Goal: Task Accomplishment & Management: Manage account settings

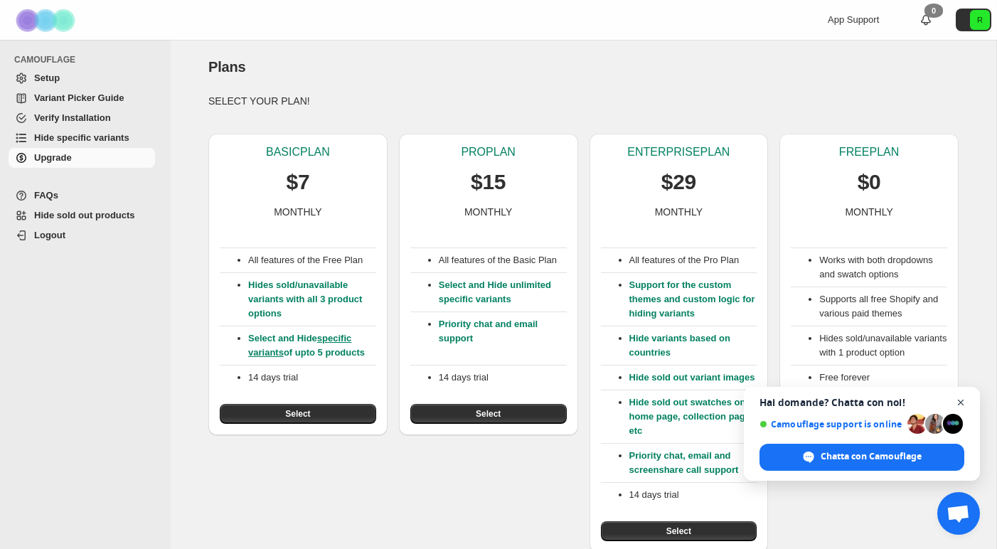
click at [961, 402] on span "Aprire la chat" at bounding box center [961, 403] width 18 height 18
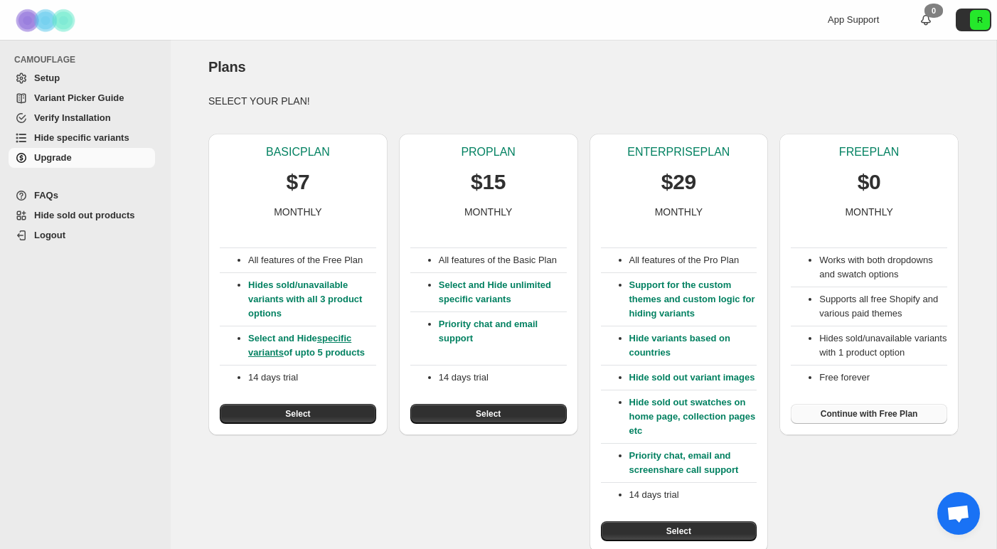
click at [880, 419] on span "Continue with Free Plan" at bounding box center [868, 413] width 97 height 11
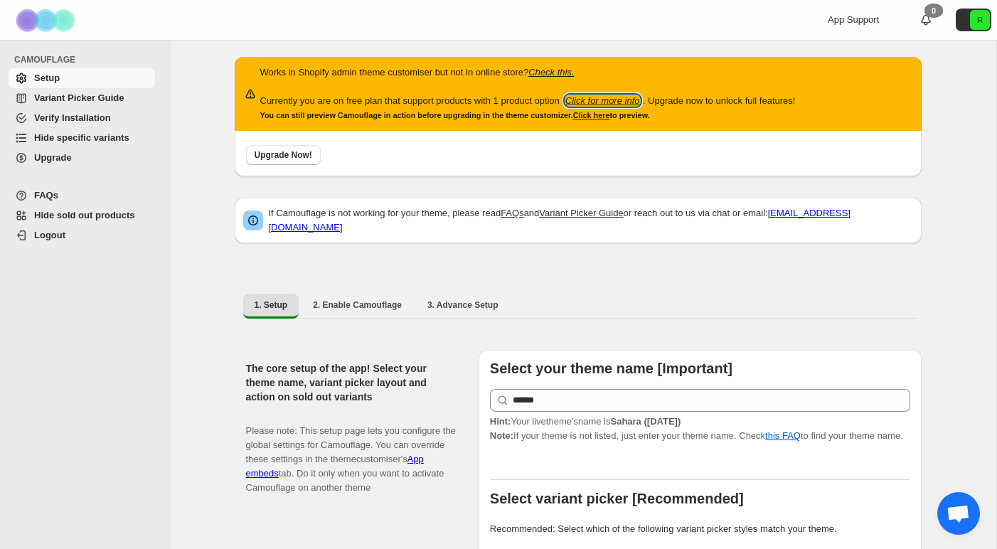
click at [636, 99] on icon "Click for more info" at bounding box center [602, 100] width 75 height 11
click at [926, 14] on div "1" at bounding box center [933, 11] width 18 height 14
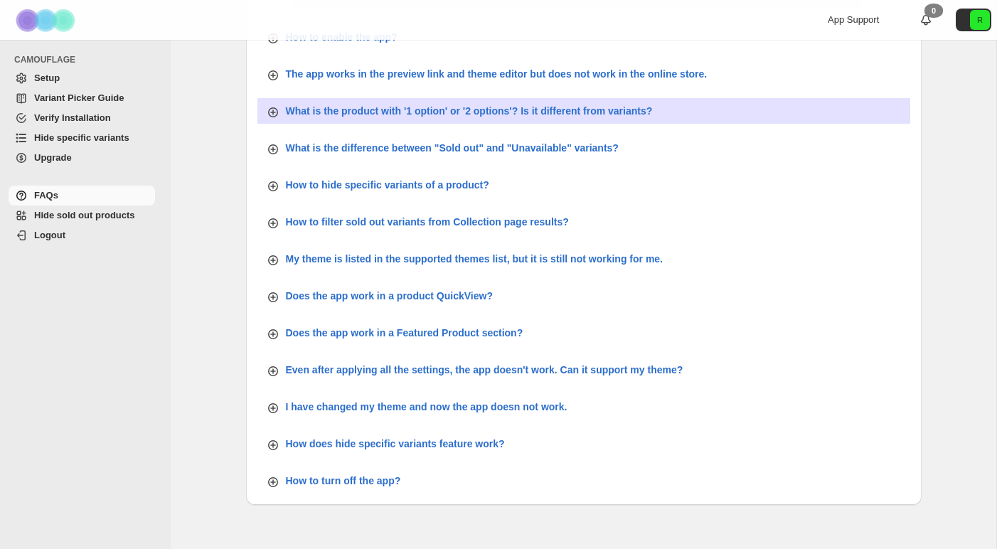
scroll to position [503, 0]
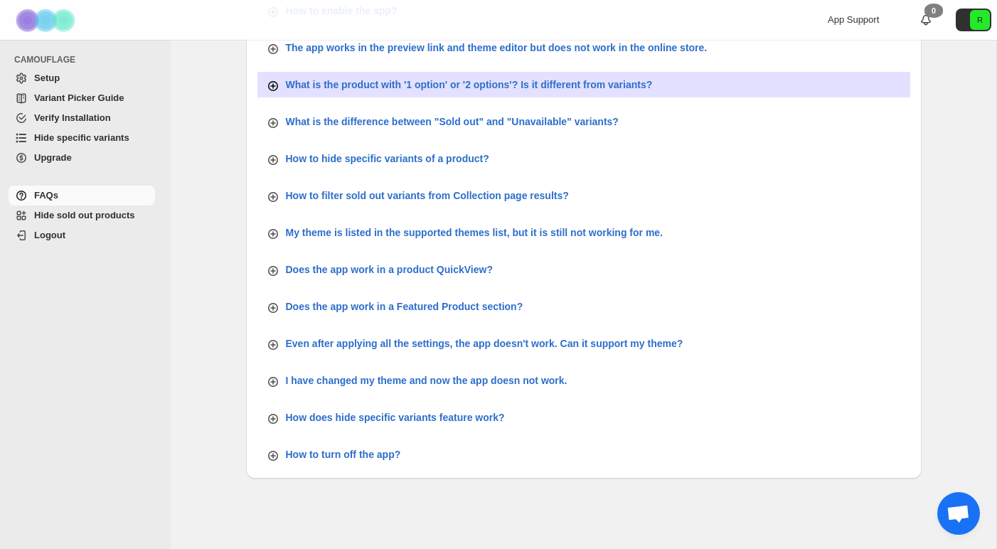
click at [574, 85] on p "What is the product with '1 option' or '2 options'? Is it different from varian…" at bounding box center [469, 84] width 367 height 14
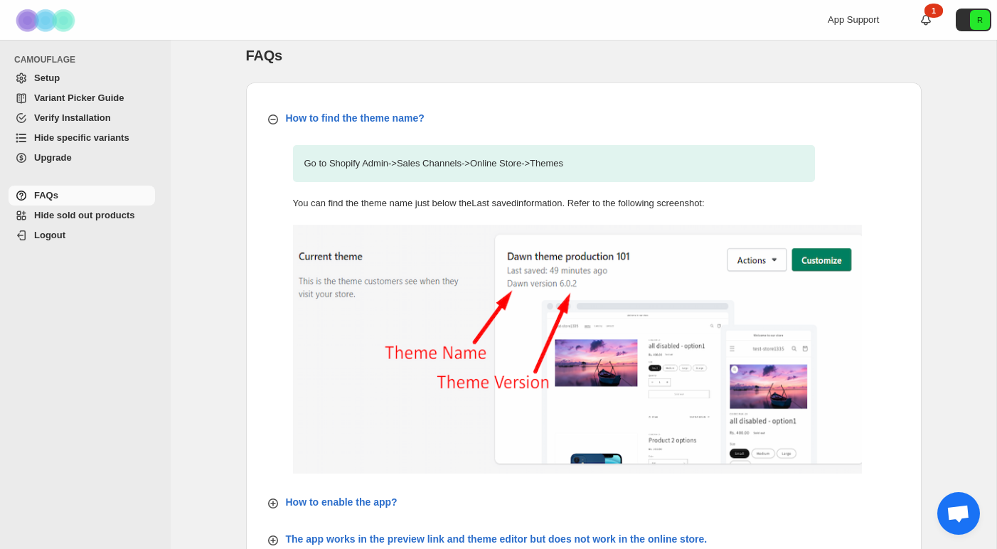
scroll to position [11, 0]
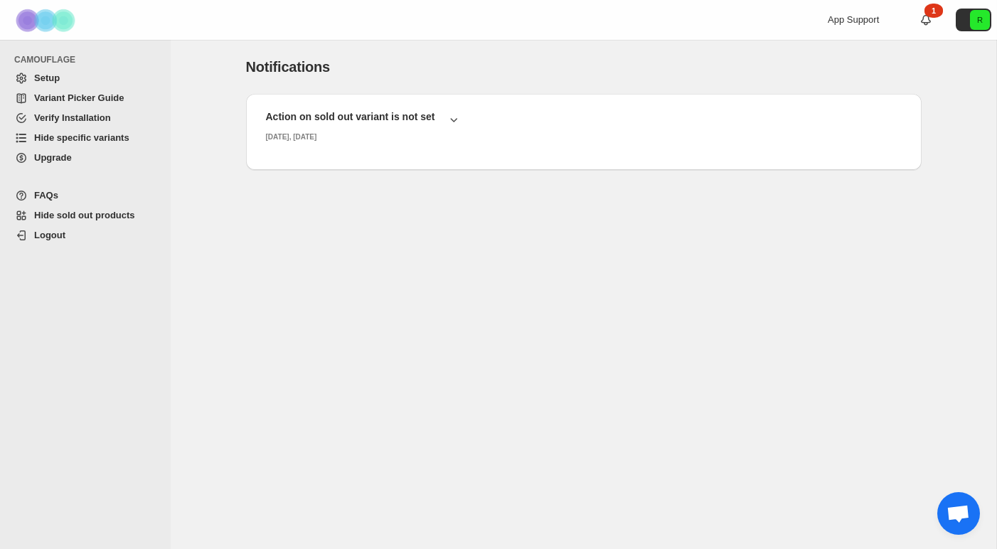
click at [78, 78] on span "Setup" at bounding box center [93, 78] width 118 height 14
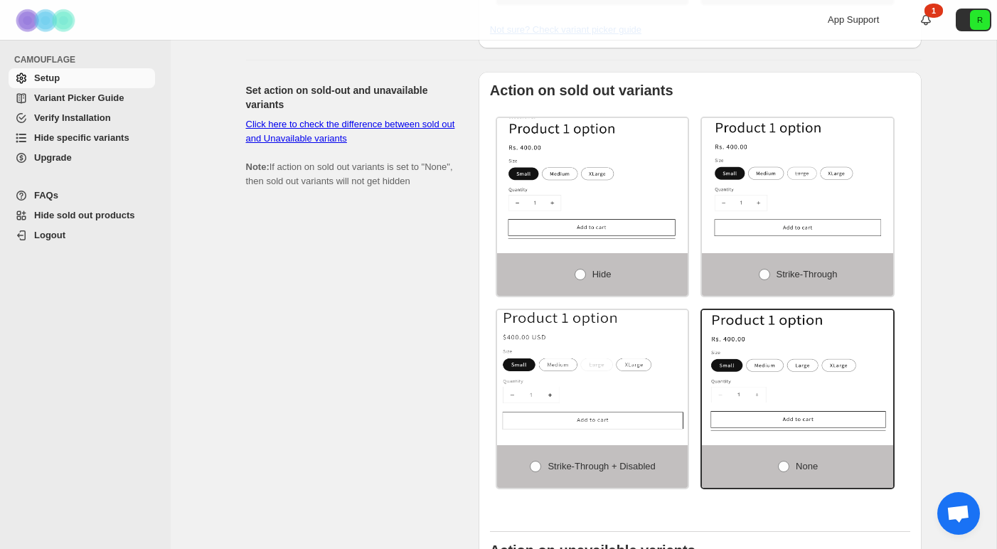
scroll to position [892, 0]
click at [532, 471] on span at bounding box center [535, 465] width 11 height 11
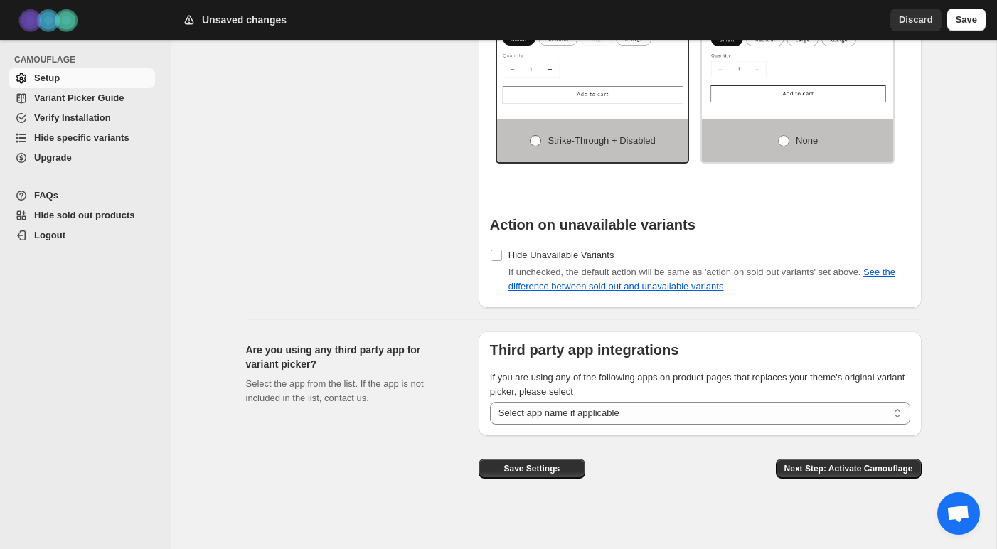
scroll to position [1219, 0]
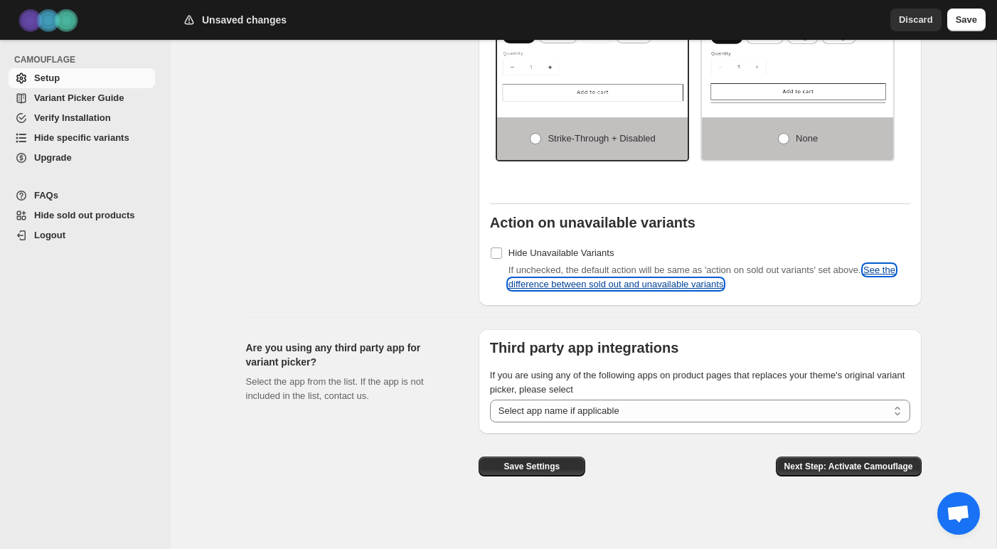
click at [687, 289] on link "See the difference between sold out and unavailable variants" at bounding box center [701, 276] width 387 height 25
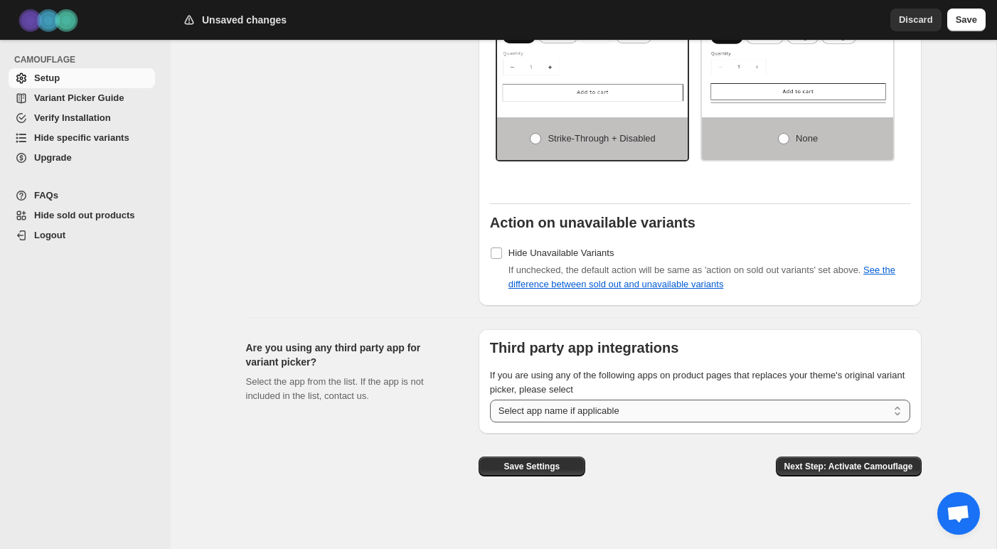
click at [633, 413] on select "**********" at bounding box center [700, 411] width 420 height 23
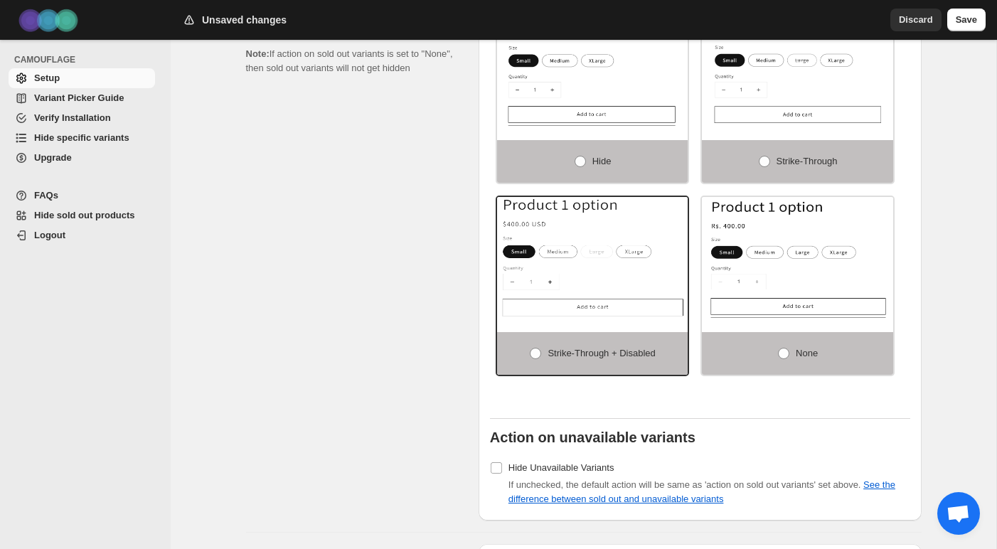
scroll to position [987, 0]
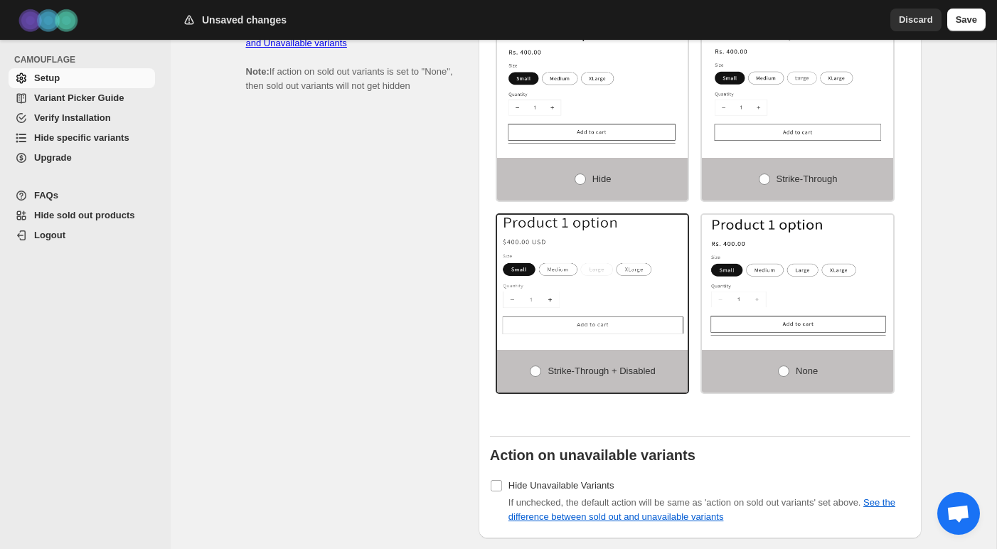
click at [85, 99] on span "Variant Picker Guide" at bounding box center [79, 97] width 90 height 11
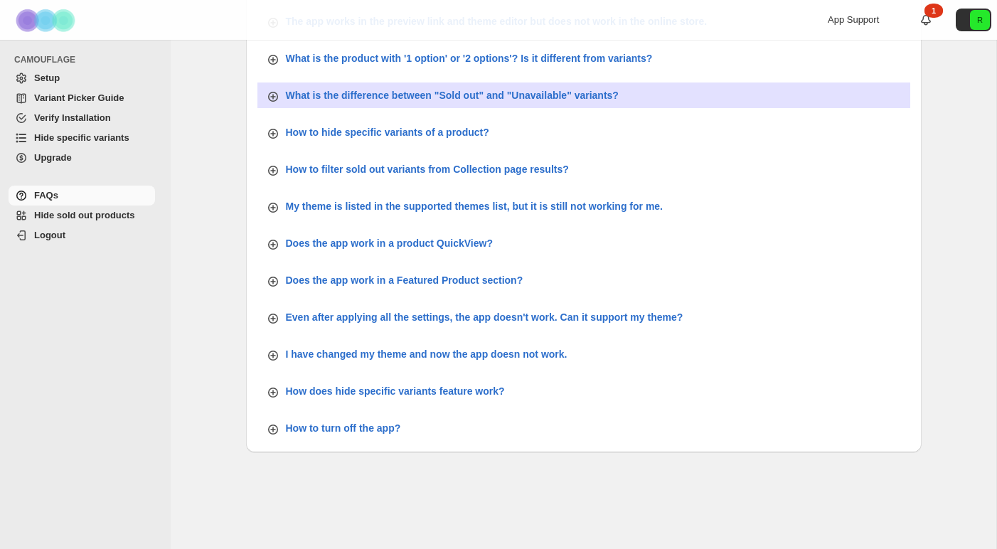
scroll to position [531, 0]
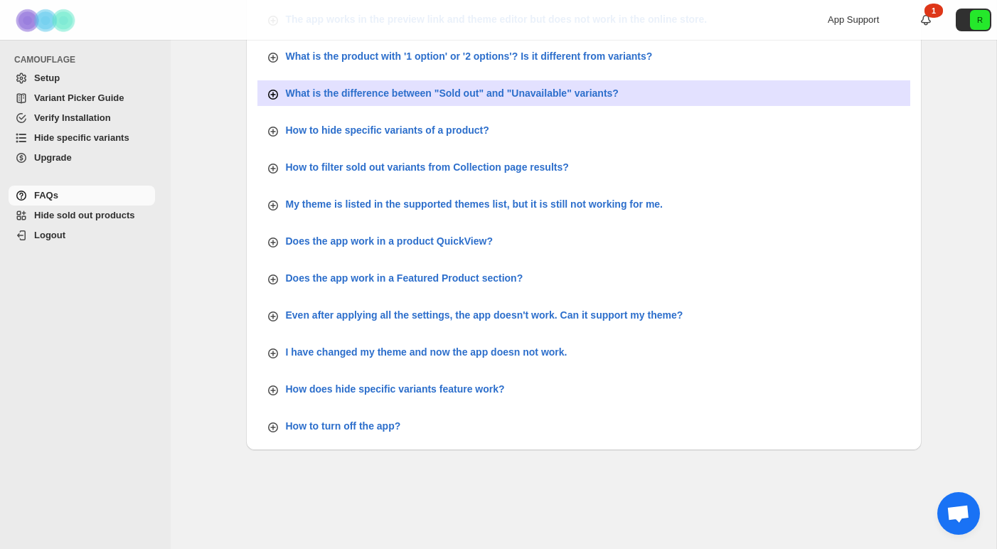
click at [273, 91] on icon "button" at bounding box center [273, 94] width 14 height 14
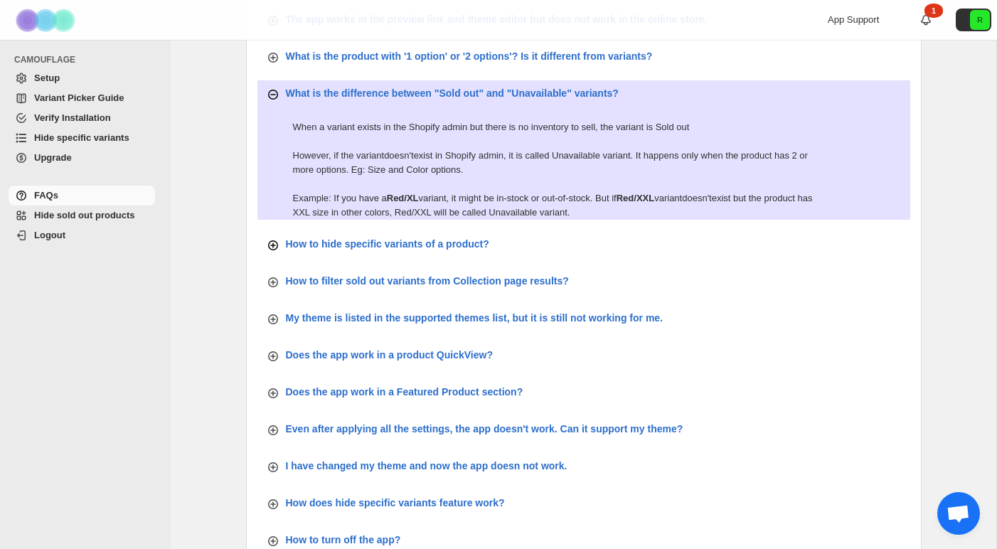
click at [276, 242] on icon "button" at bounding box center [273, 245] width 10 height 10
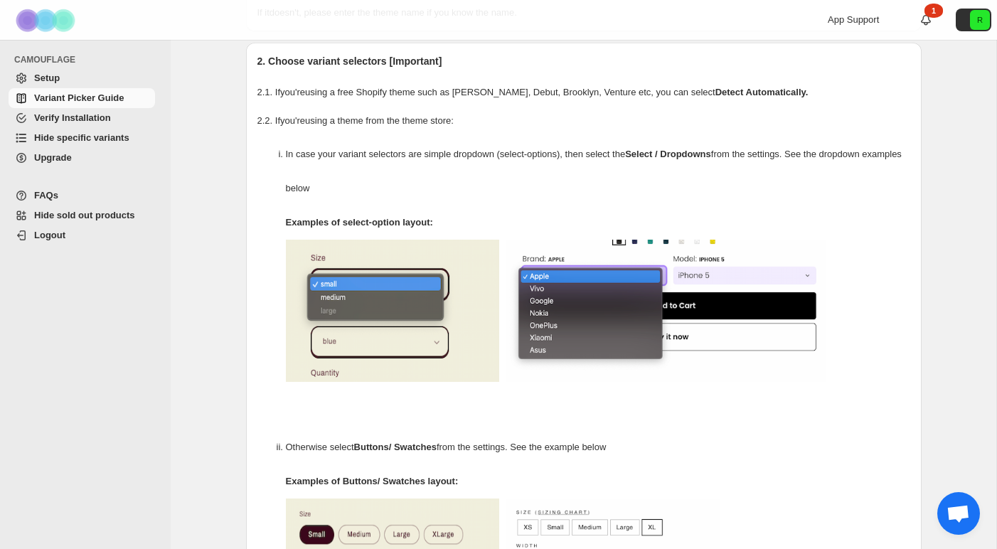
scroll to position [155, 0]
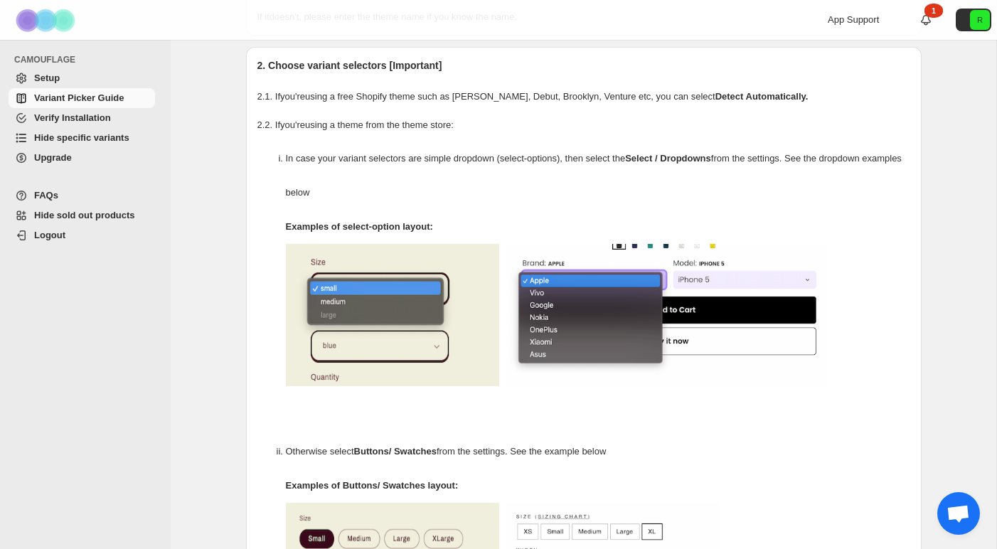
click at [80, 136] on span "Hide specific variants" at bounding box center [81, 137] width 95 height 11
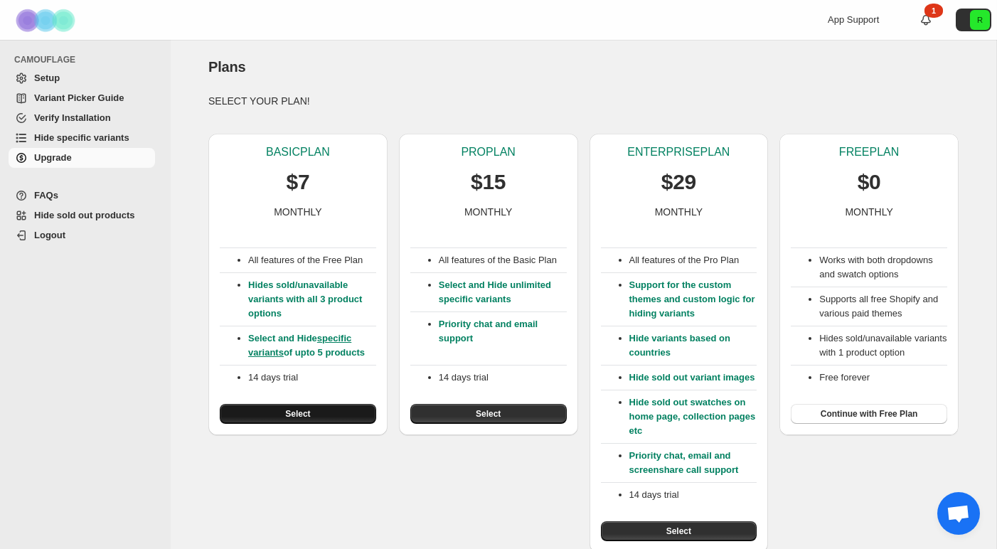
click at [322, 417] on button "Select" at bounding box center [298, 414] width 156 height 20
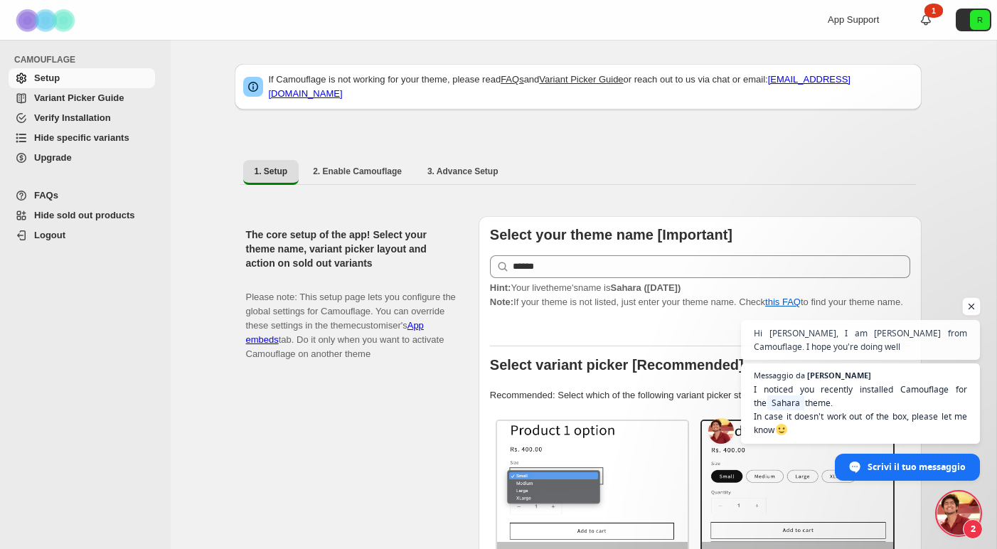
click at [970, 306] on span "Aprire la chat" at bounding box center [972, 307] width 18 height 18
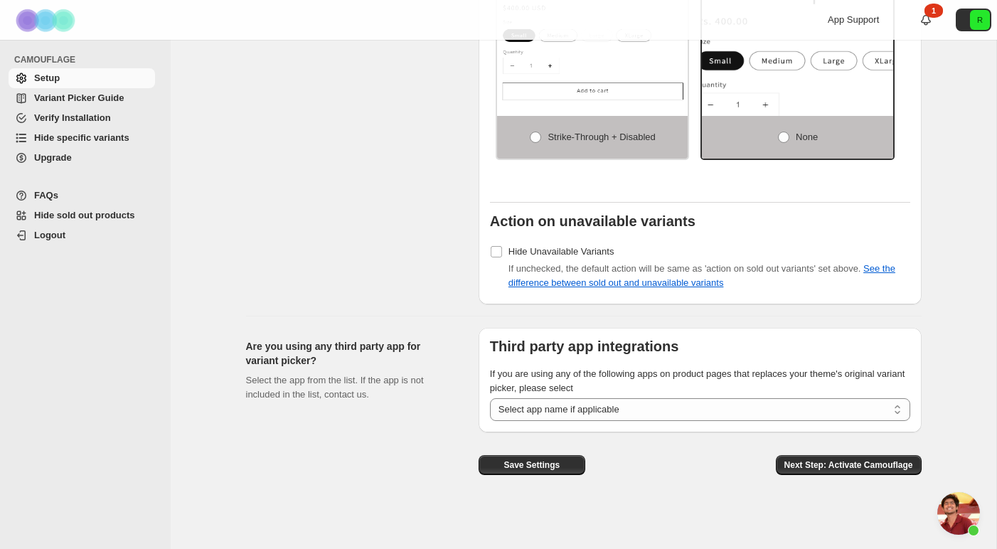
scroll to position [1091, 0]
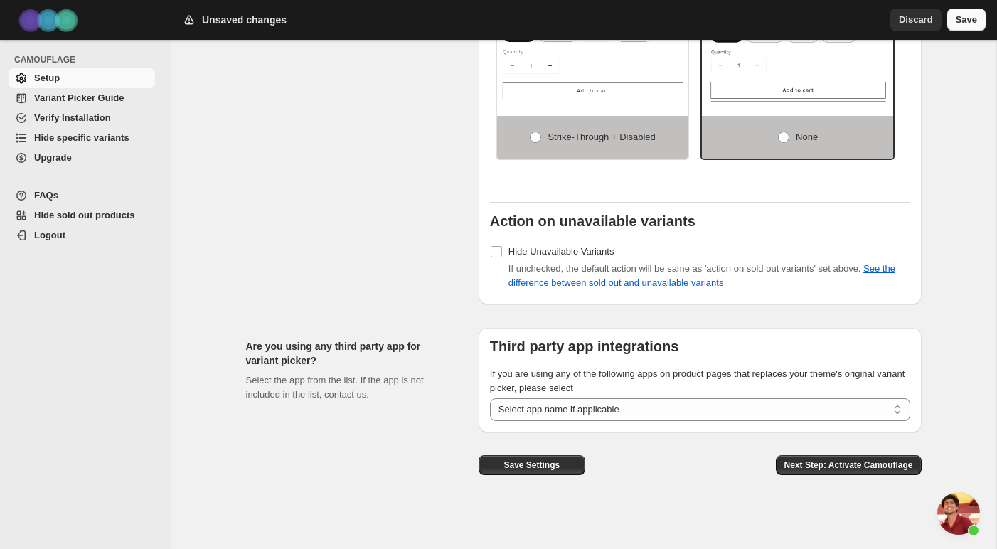
click at [955, 23] on span "Save" at bounding box center [965, 20] width 21 height 14
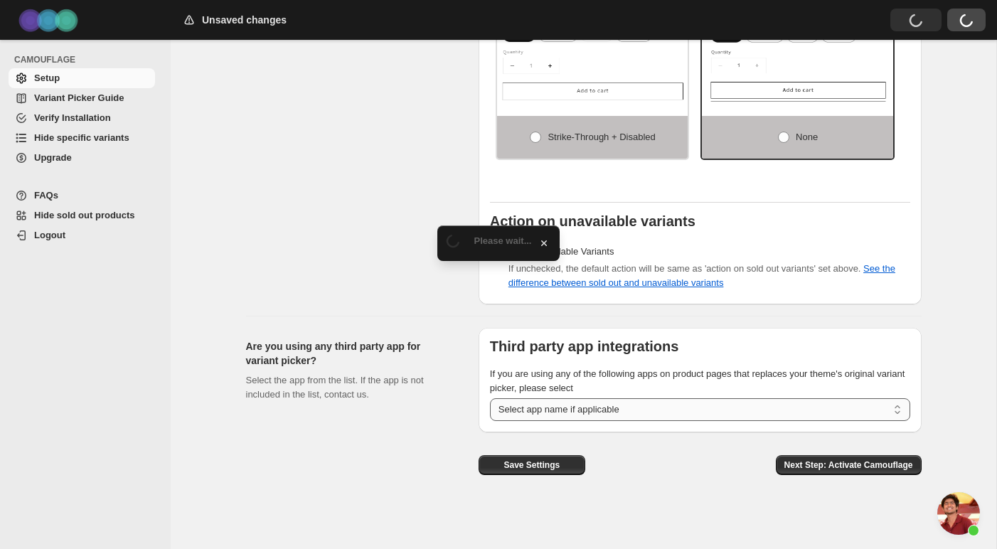
click at [745, 405] on select "**********" at bounding box center [700, 409] width 420 height 23
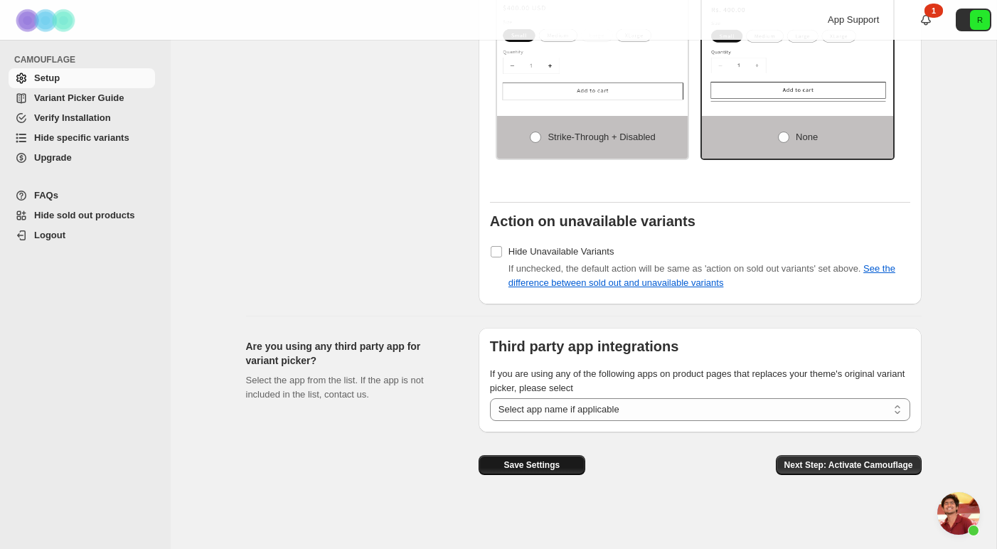
click at [547, 466] on span "Save Settings" at bounding box center [531, 464] width 56 height 11
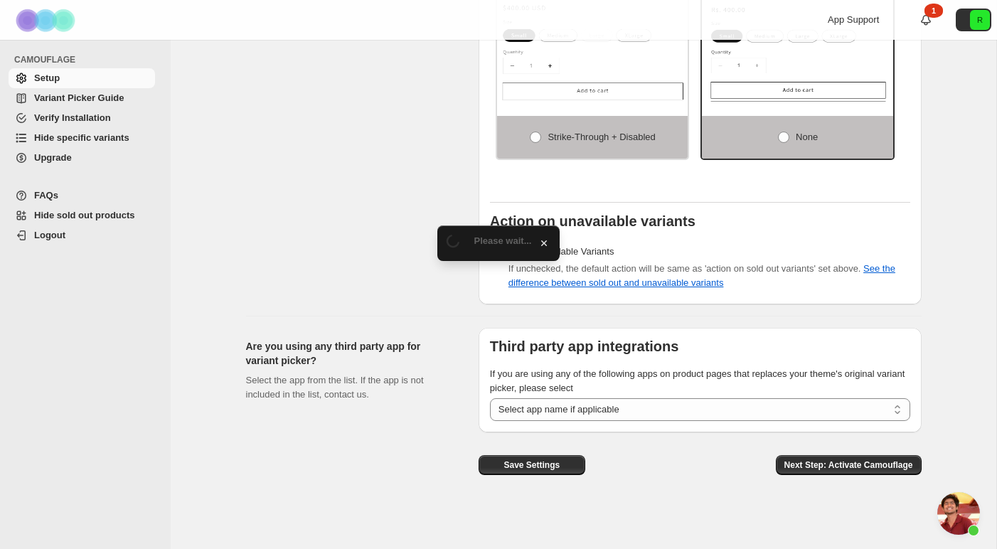
click at [107, 138] on span "Hide specific variants" at bounding box center [81, 137] width 95 height 11
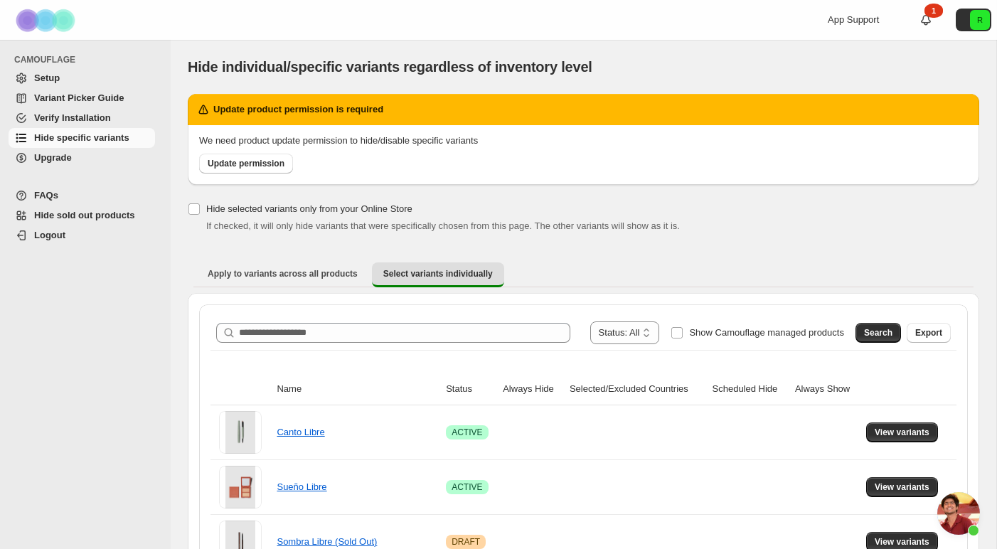
scroll to position [1, 0]
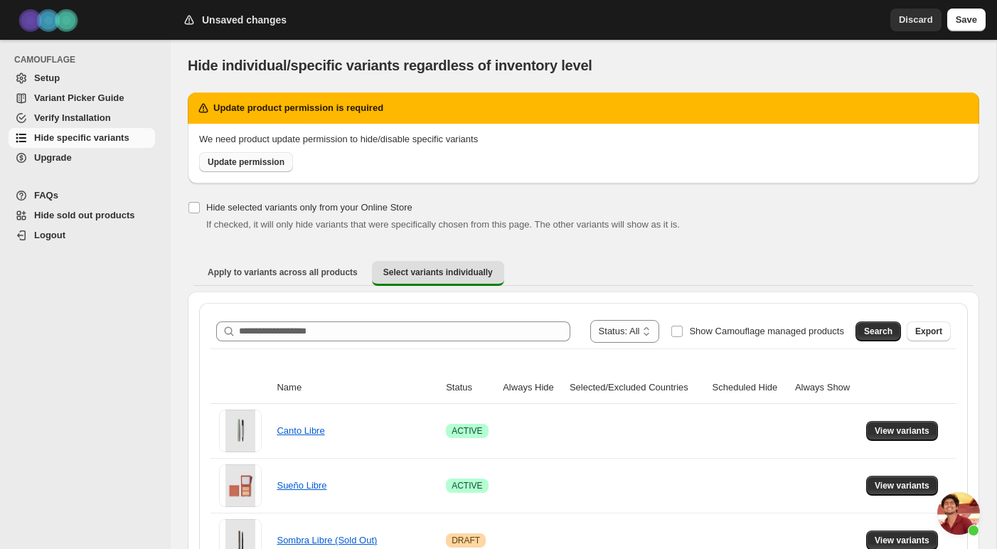
click at [274, 158] on span "Update permission" at bounding box center [246, 161] width 77 height 11
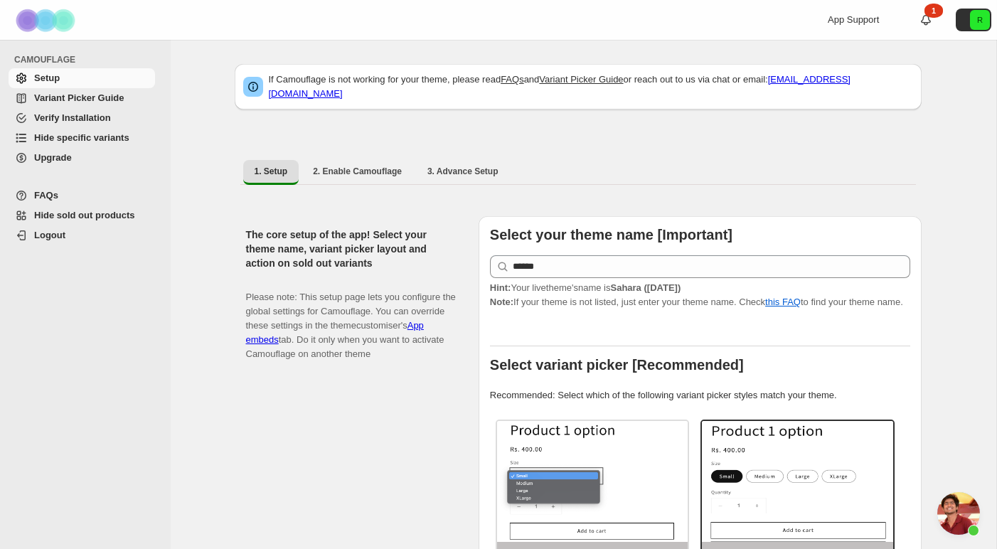
click at [97, 141] on span "Hide specific variants" at bounding box center [81, 137] width 95 height 11
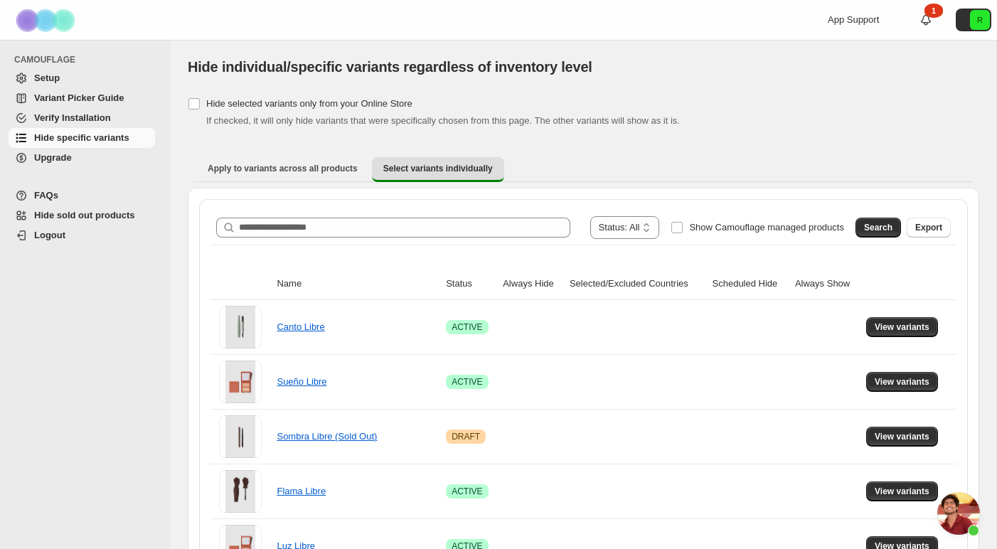
click at [55, 80] on span "Setup" at bounding box center [47, 78] width 26 height 11
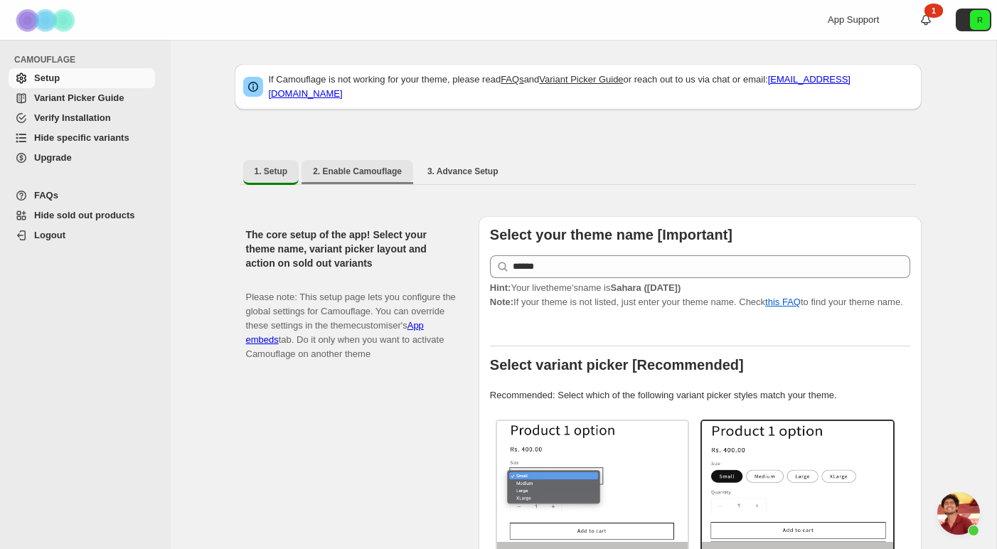
click at [379, 166] on span "2. Enable Camouflage" at bounding box center [357, 171] width 89 height 11
select select "**********"
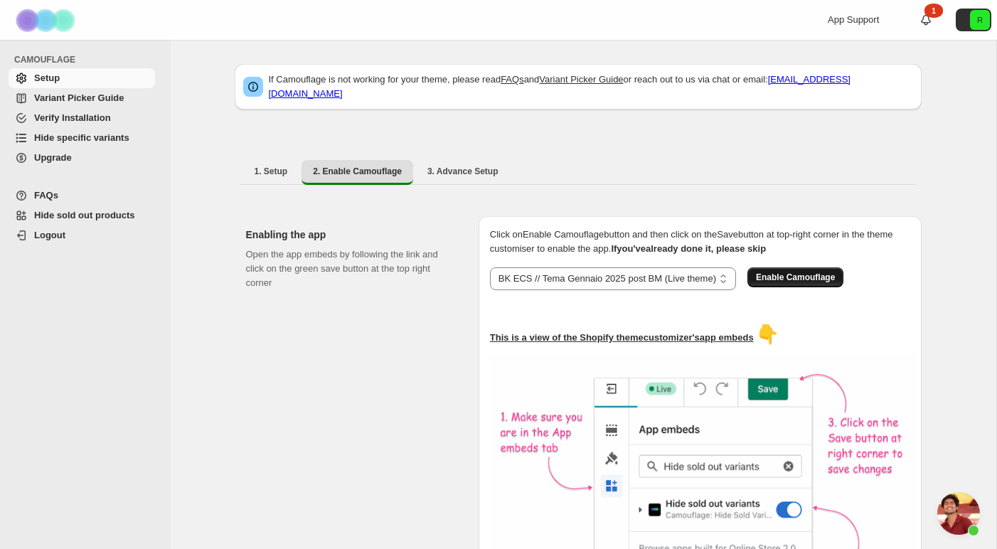
click at [791, 267] on button "Enable Camouflage" at bounding box center [795, 277] width 96 height 20
click at [472, 166] on span "3. Advance Setup" at bounding box center [462, 171] width 71 height 11
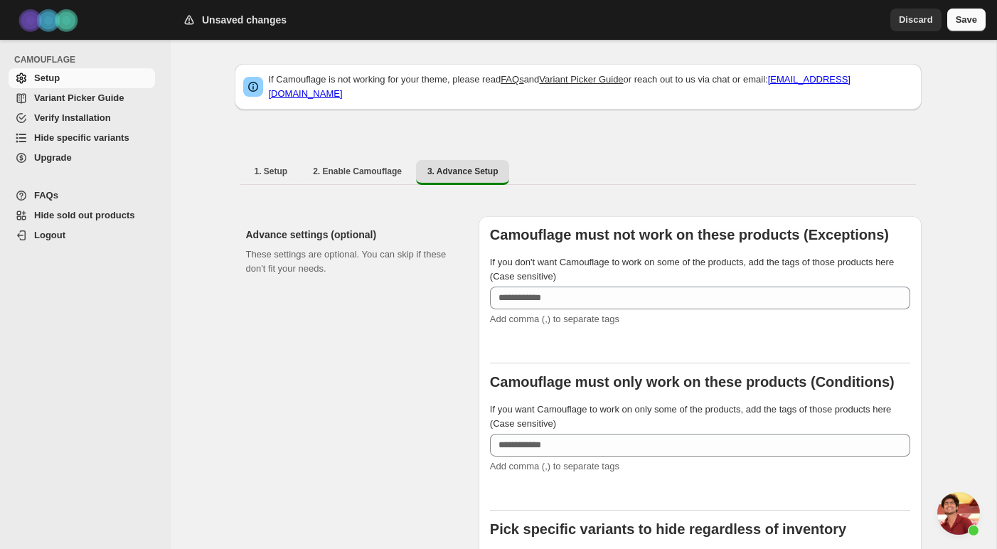
click at [963, 21] on span "Save" at bounding box center [965, 20] width 21 height 14
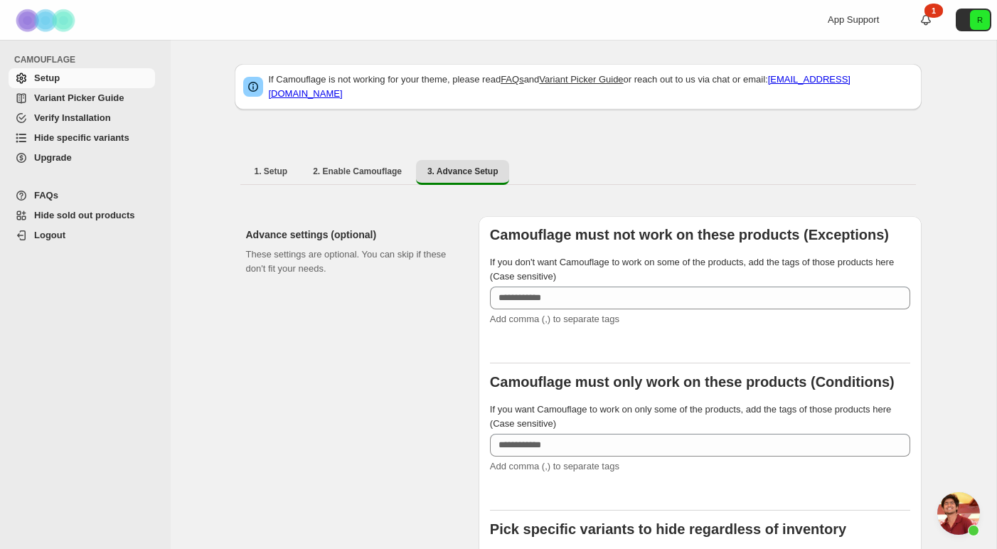
click at [101, 140] on span "Hide specific variants" at bounding box center [81, 137] width 95 height 11
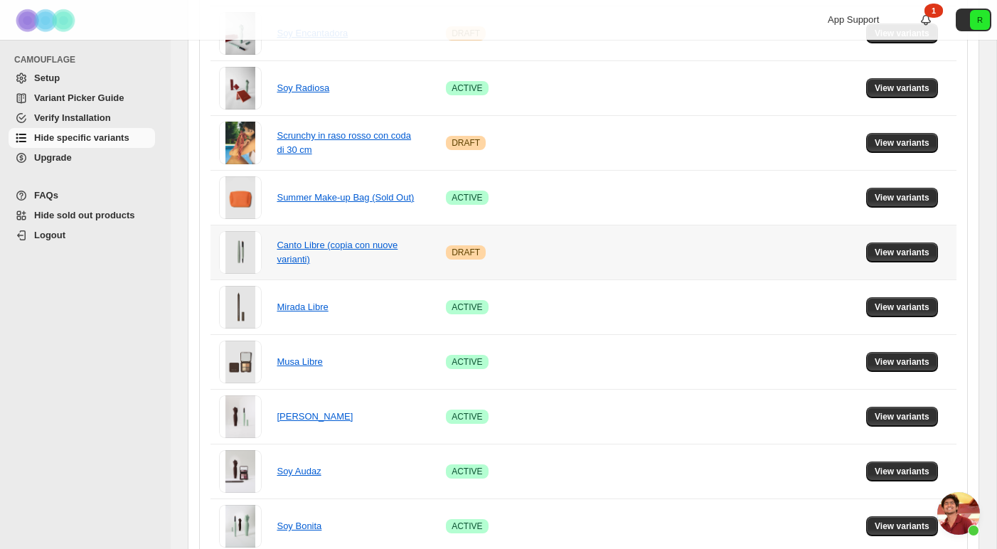
scroll to position [736, 0]
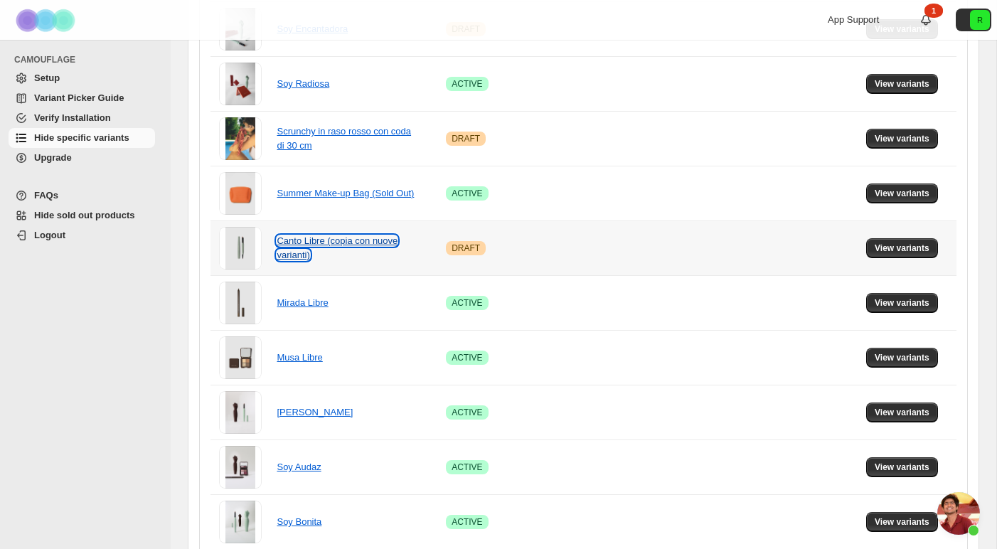
click at [339, 241] on link "Canto Libre (copia con nuove varianti)" at bounding box center [337, 247] width 121 height 25
click at [918, 248] on span "View variants" at bounding box center [901, 247] width 55 height 11
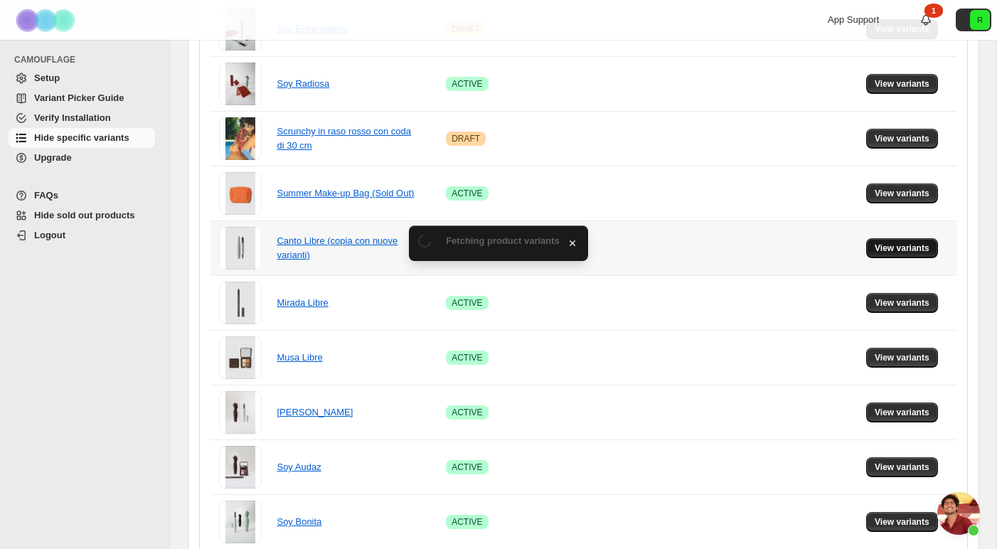
scroll to position [0, 0]
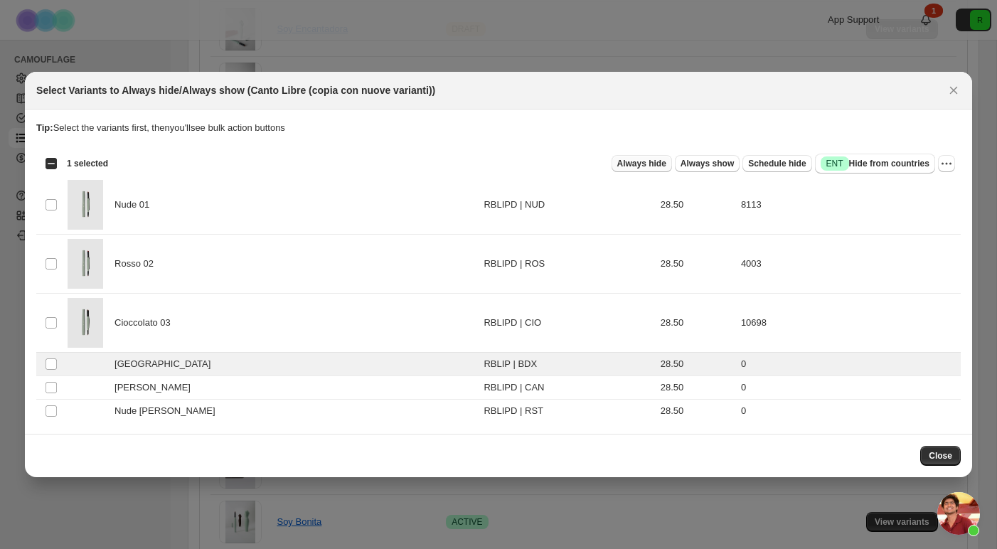
click at [643, 160] on span "Always hide" at bounding box center [641, 163] width 49 height 11
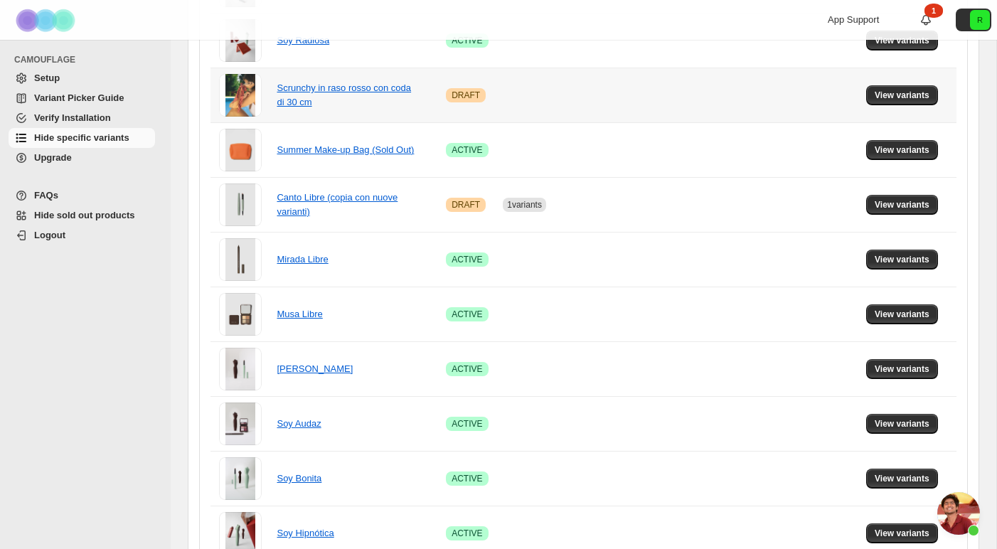
scroll to position [879, 0]
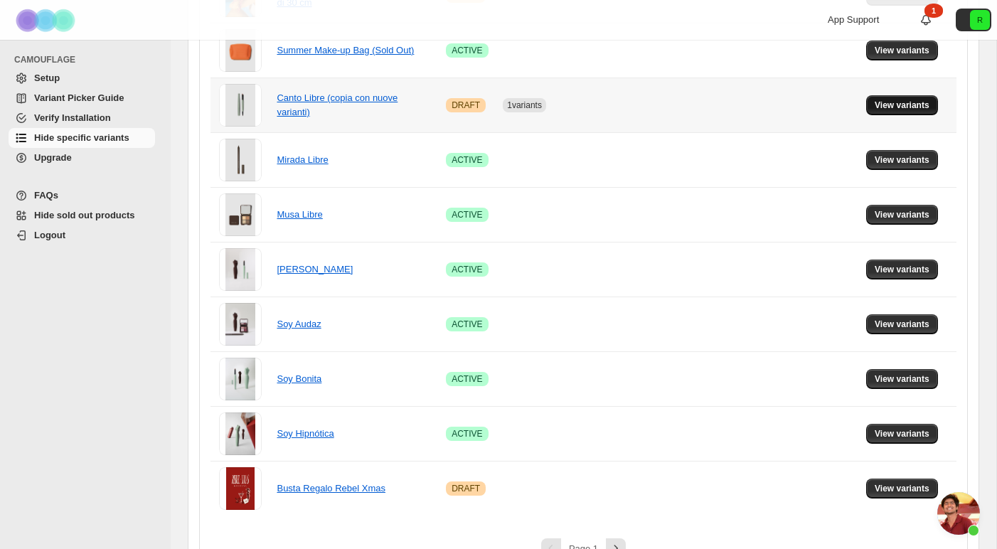
click at [903, 108] on span "View variants" at bounding box center [901, 105] width 55 height 11
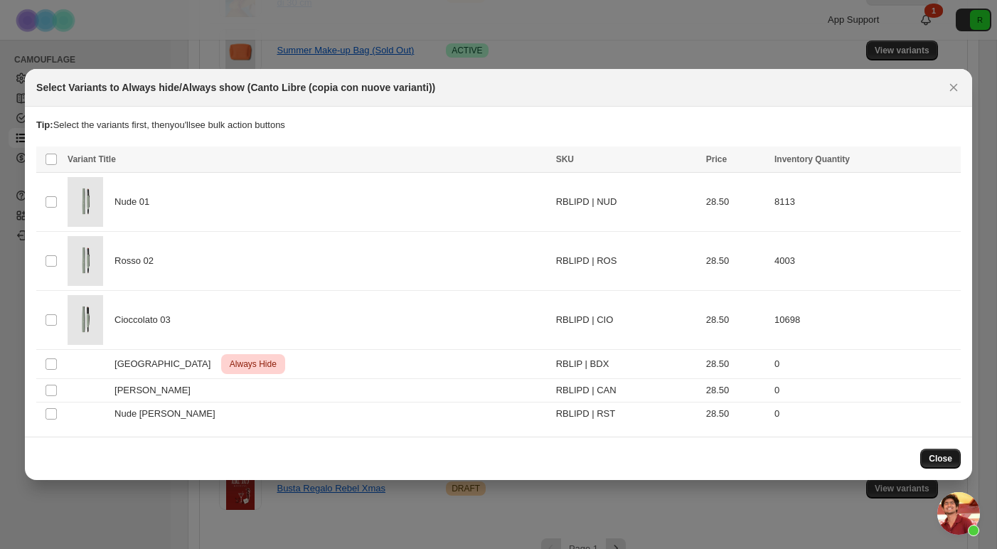
click at [951, 459] on span "Close" at bounding box center [939, 458] width 23 height 11
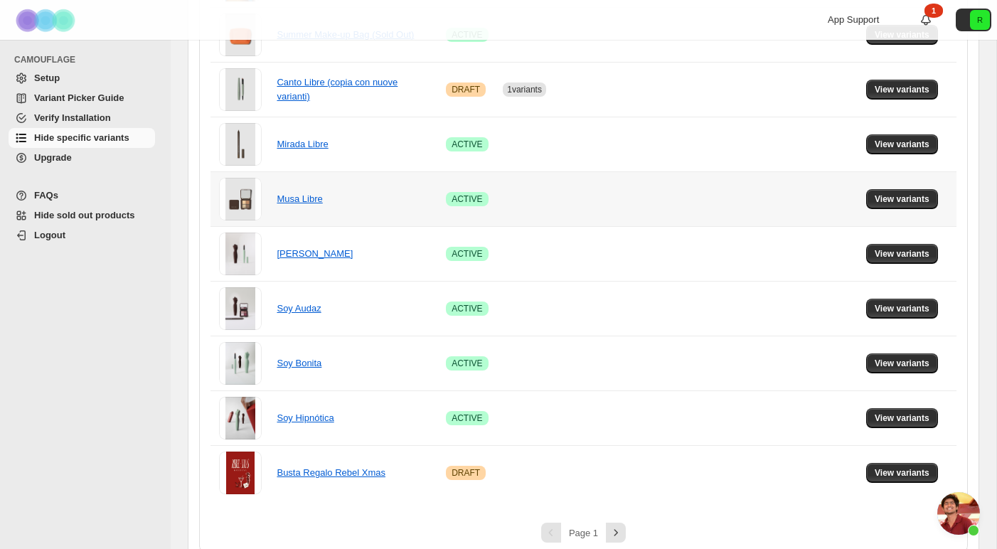
scroll to position [911, 0]
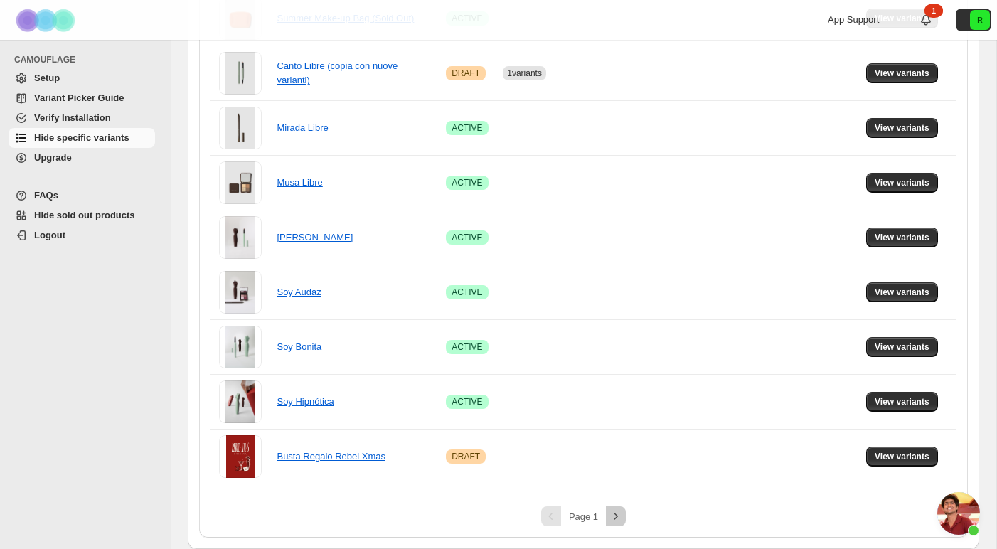
click at [614, 517] on icon "Next" at bounding box center [616, 516] width 14 height 14
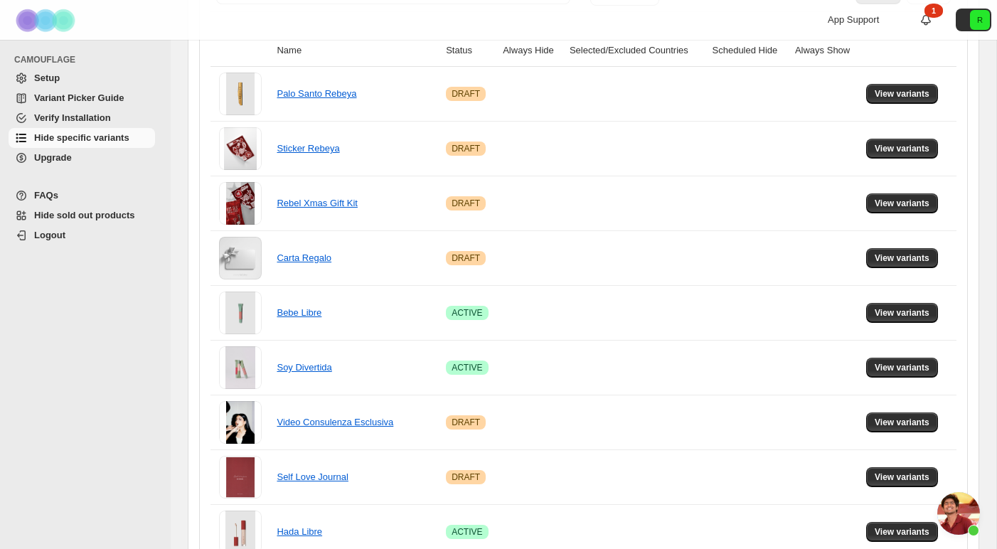
scroll to position [232, 0]
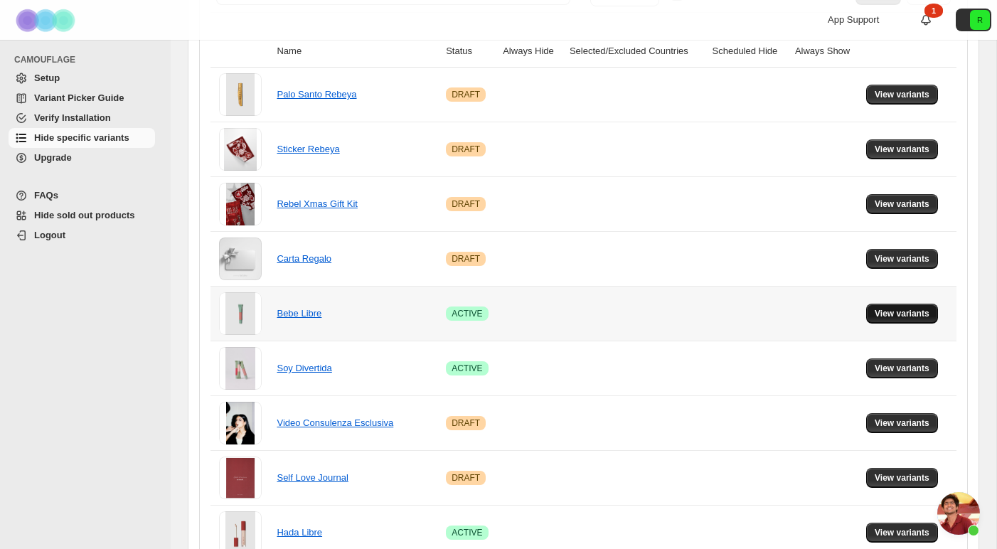
click at [918, 314] on span "View variants" at bounding box center [901, 313] width 55 height 11
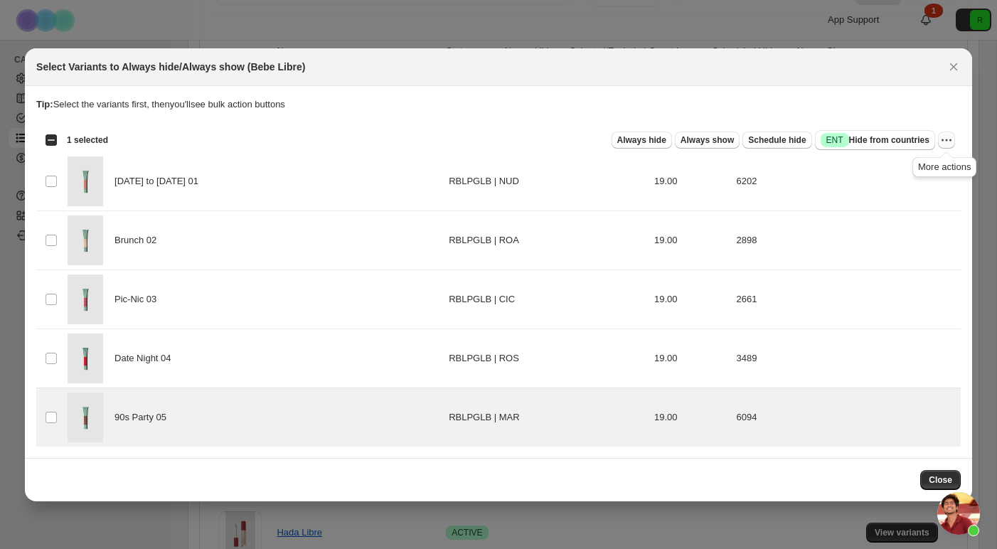
click at [946, 140] on icon "More actions" at bounding box center [946, 140] width 14 height 14
click at [643, 137] on span "Always hide" at bounding box center [641, 139] width 49 height 11
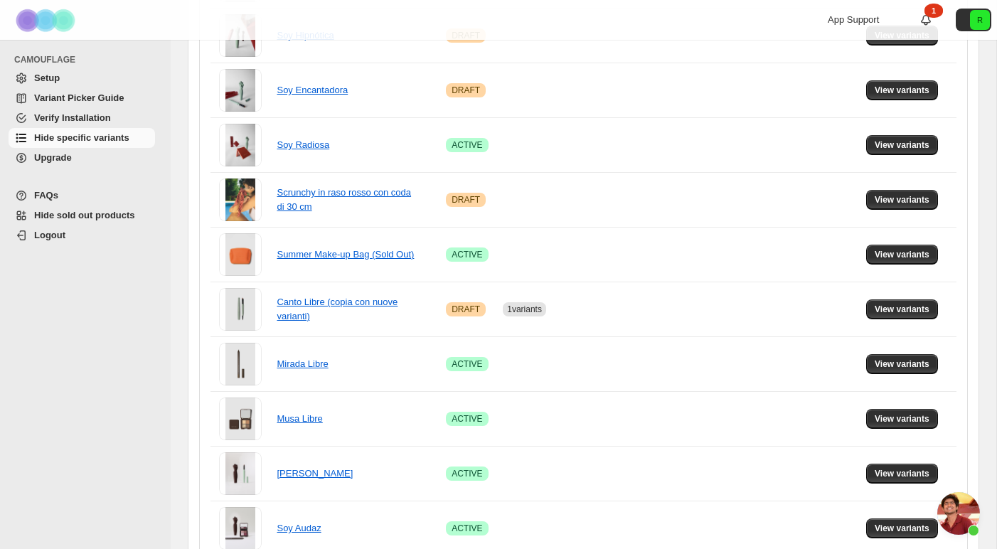
scroll to position [911, 0]
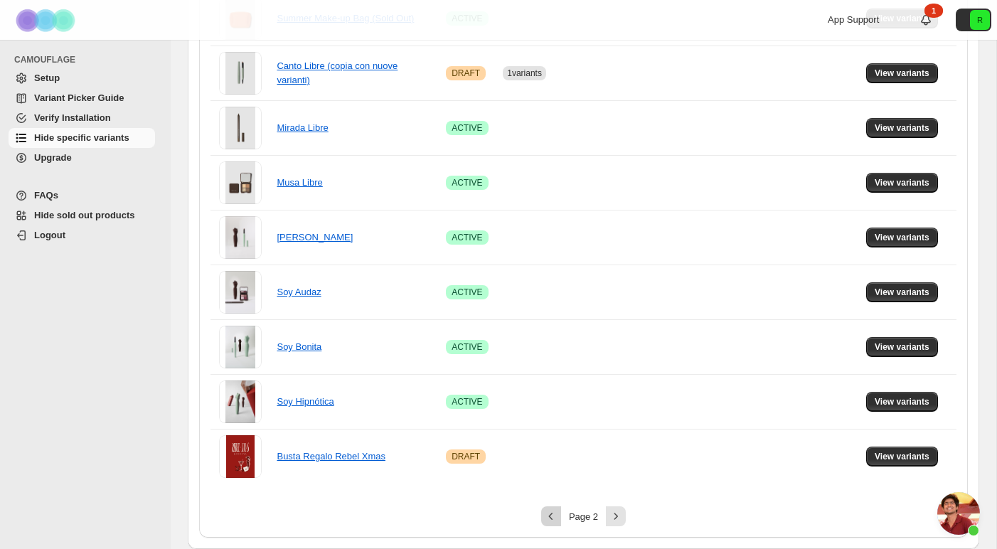
click at [553, 513] on icon "Previous" at bounding box center [551, 516] width 14 height 14
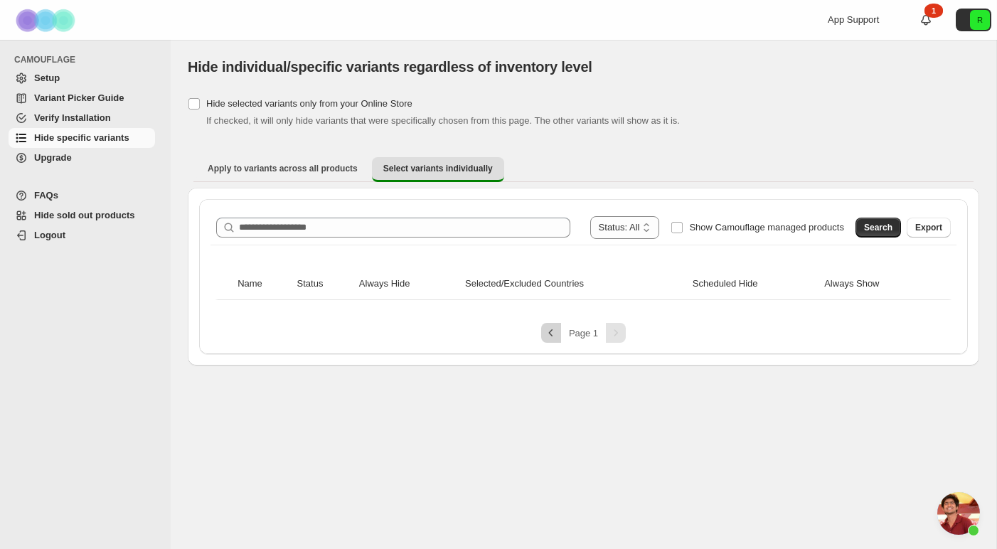
scroll to position [0, 0]
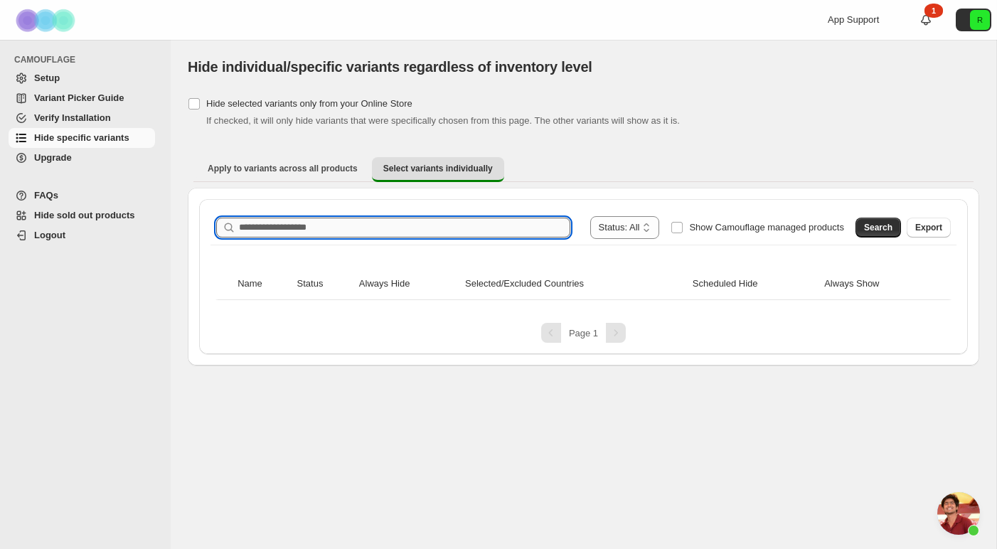
click at [403, 229] on input "Search product name" at bounding box center [404, 228] width 331 height 20
type input "****"
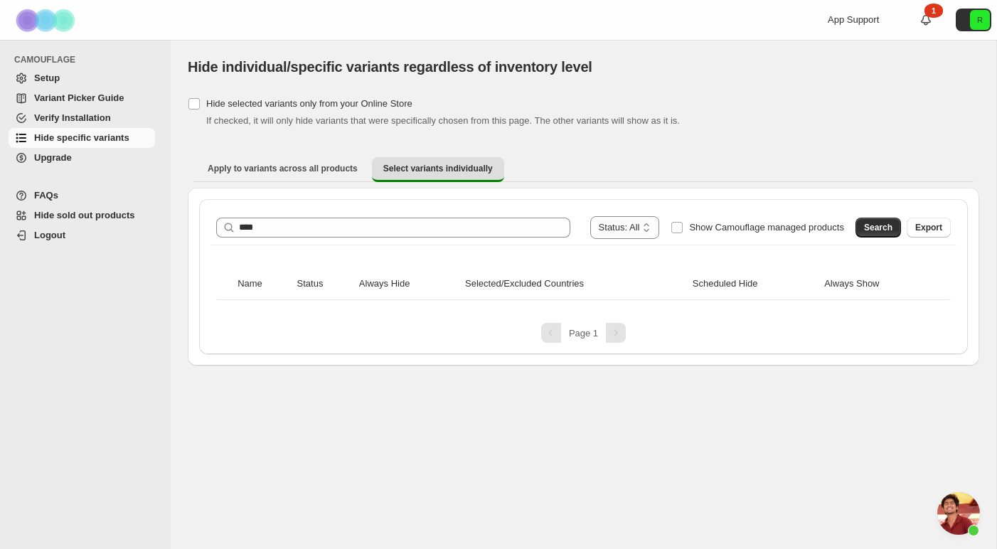
click at [129, 135] on span "Hide specific variants" at bounding box center [81, 137] width 95 height 11
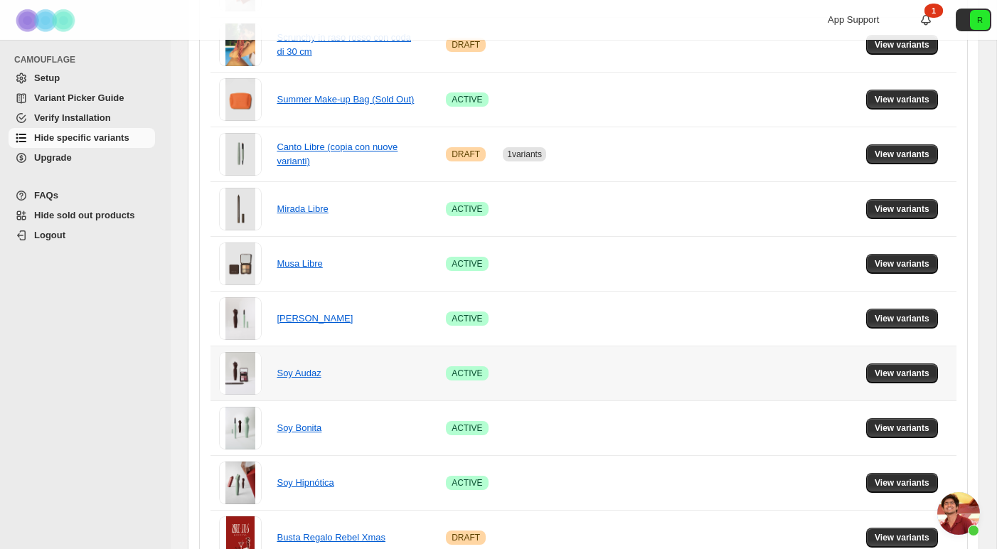
scroll to position [911, 0]
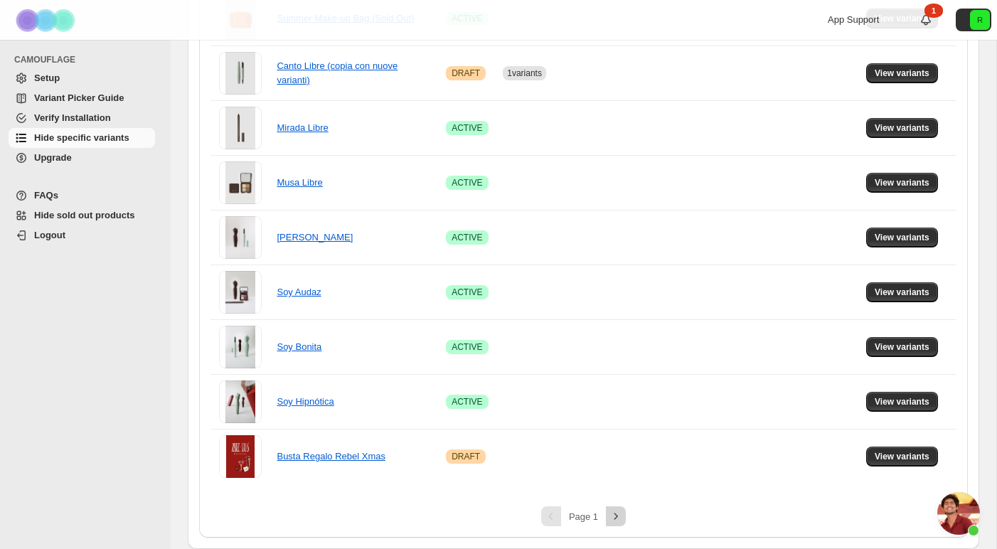
click at [614, 515] on icon "Next" at bounding box center [616, 516] width 14 height 14
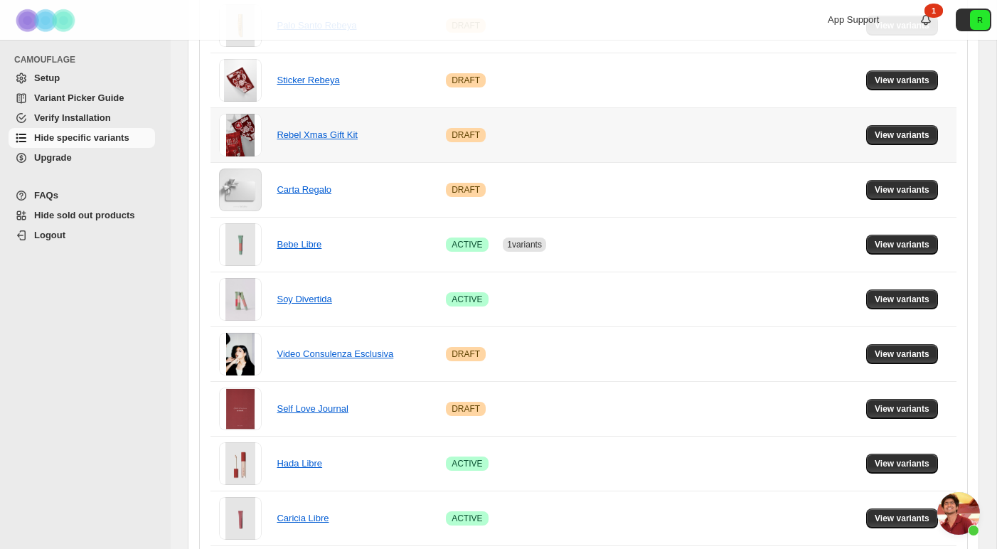
scroll to position [302, 0]
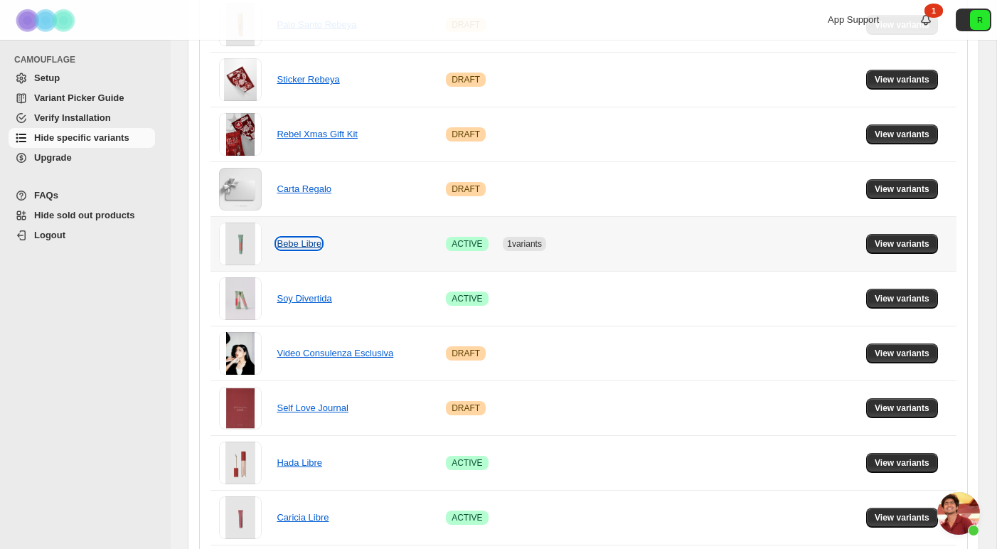
click at [301, 242] on link "Bebe Libre" at bounding box center [299, 243] width 45 height 11
click at [904, 242] on span "View variants" at bounding box center [901, 243] width 55 height 11
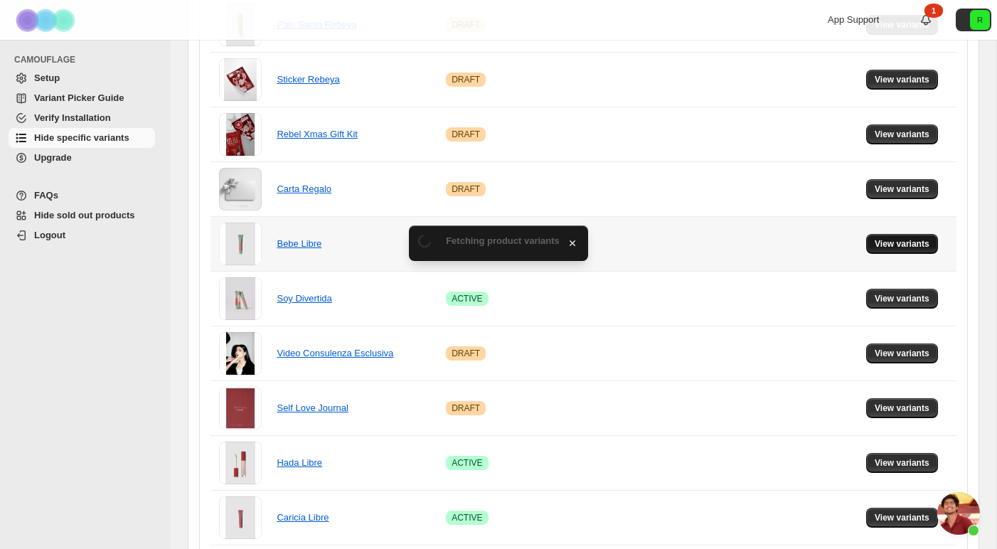
scroll to position [0, 0]
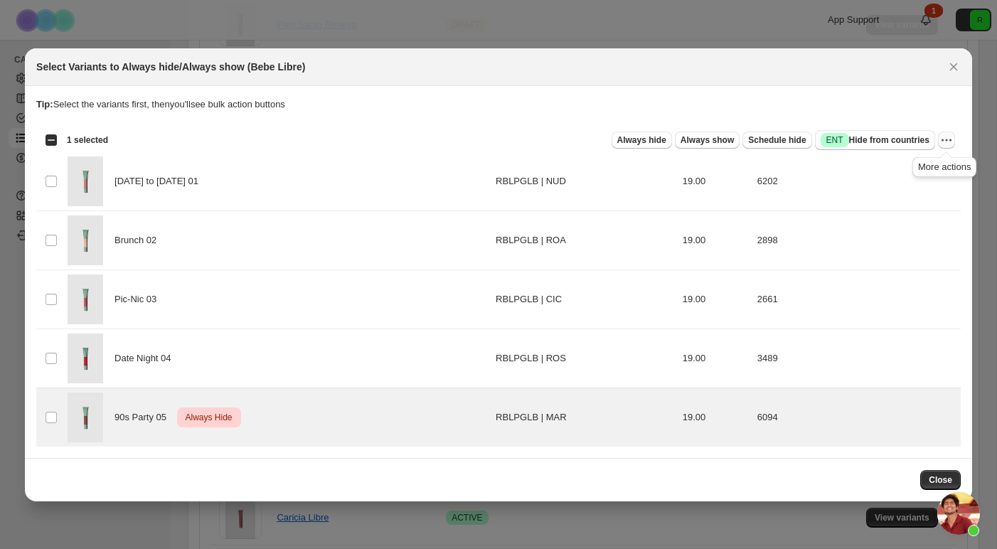
click at [949, 144] on icon "More actions" at bounding box center [946, 140] width 14 height 14
click at [919, 173] on span "Undo always hide" at bounding box center [894, 168] width 103 height 14
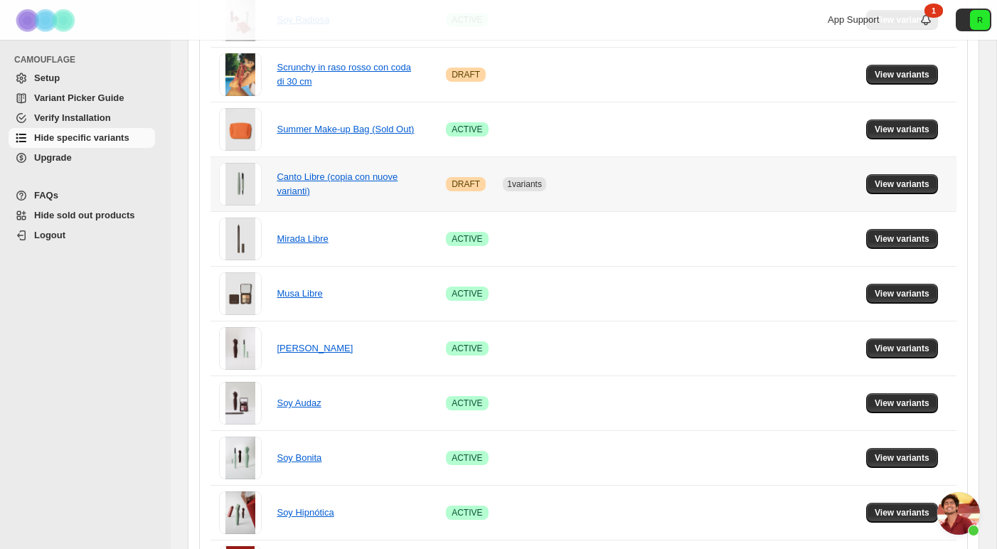
scroll to position [911, 0]
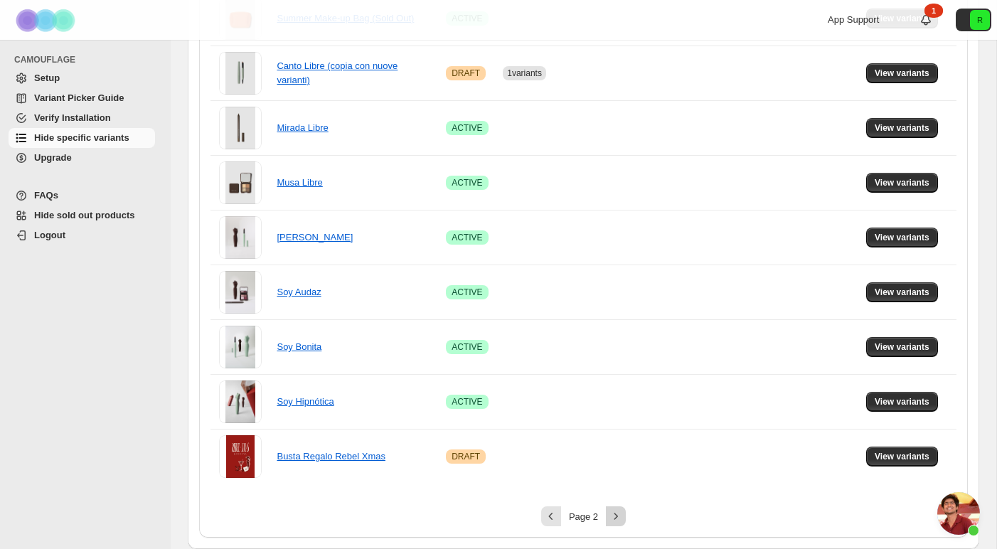
click at [615, 513] on icon "Next" at bounding box center [616, 516] width 14 height 14
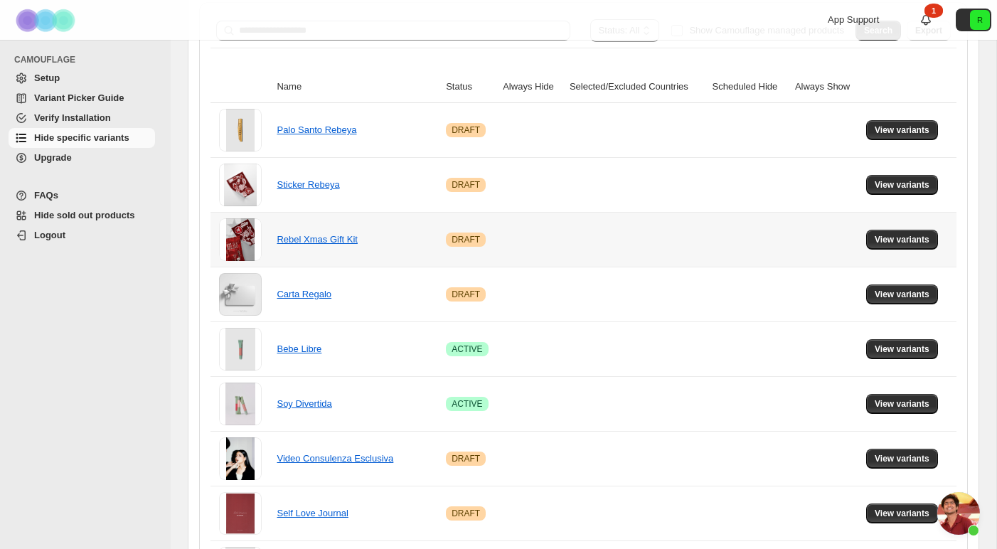
scroll to position [183, 0]
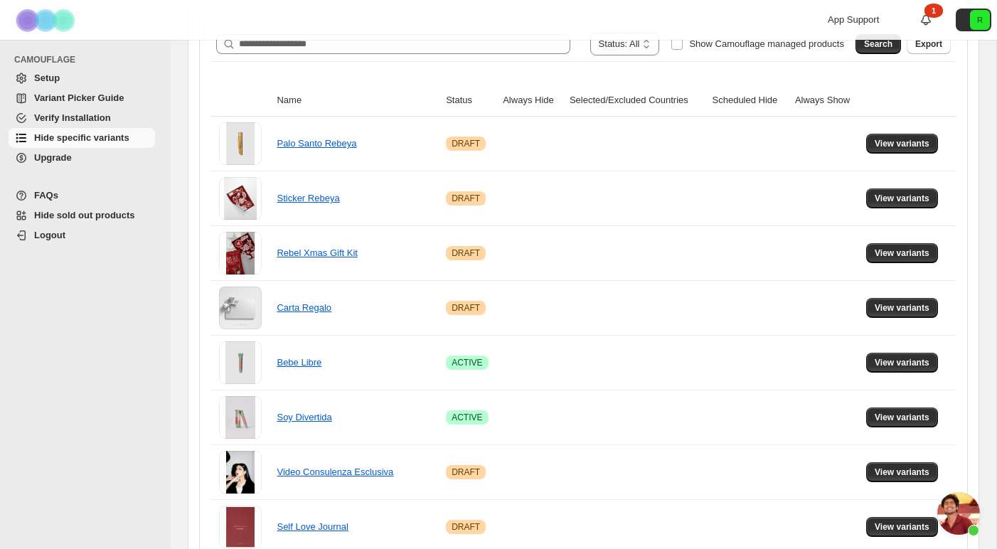
click at [54, 198] on span "FAQs" at bounding box center [46, 195] width 24 height 11
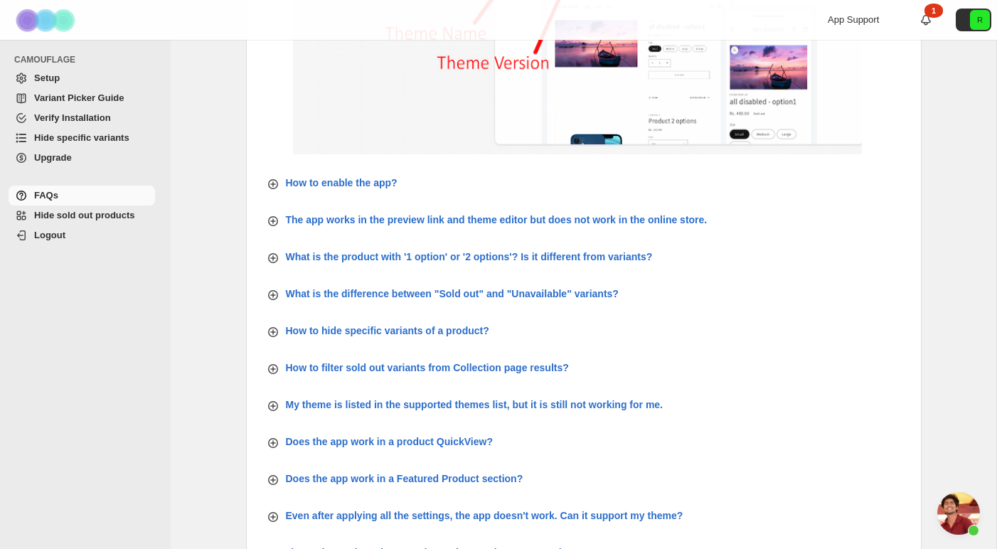
scroll to position [335, 0]
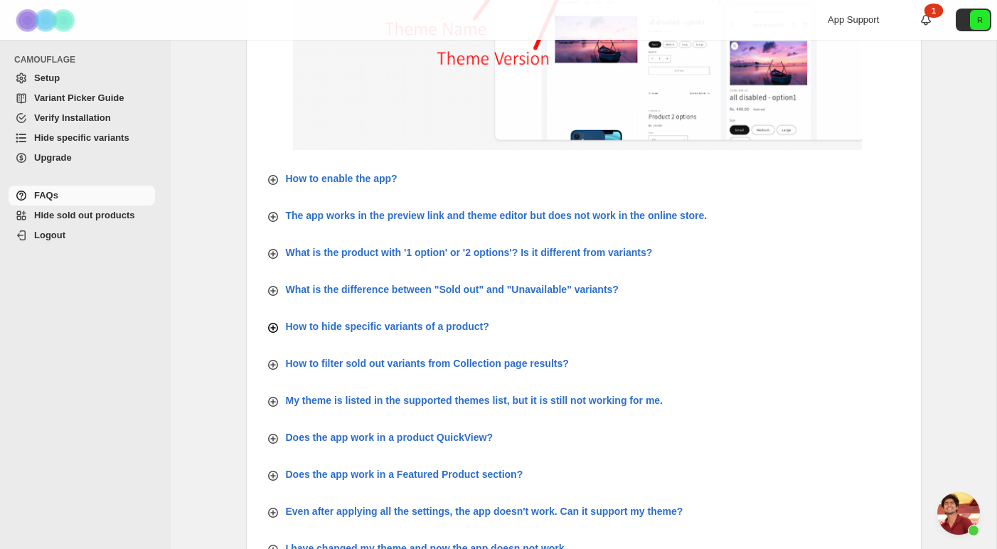
click at [273, 327] on icon "button" at bounding box center [273, 328] width 6 height 6
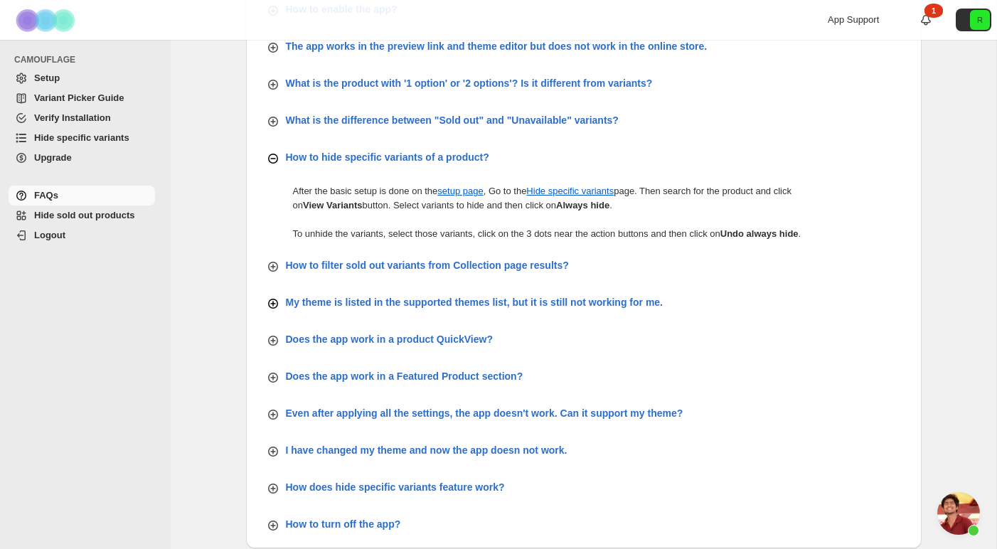
scroll to position [506, 0]
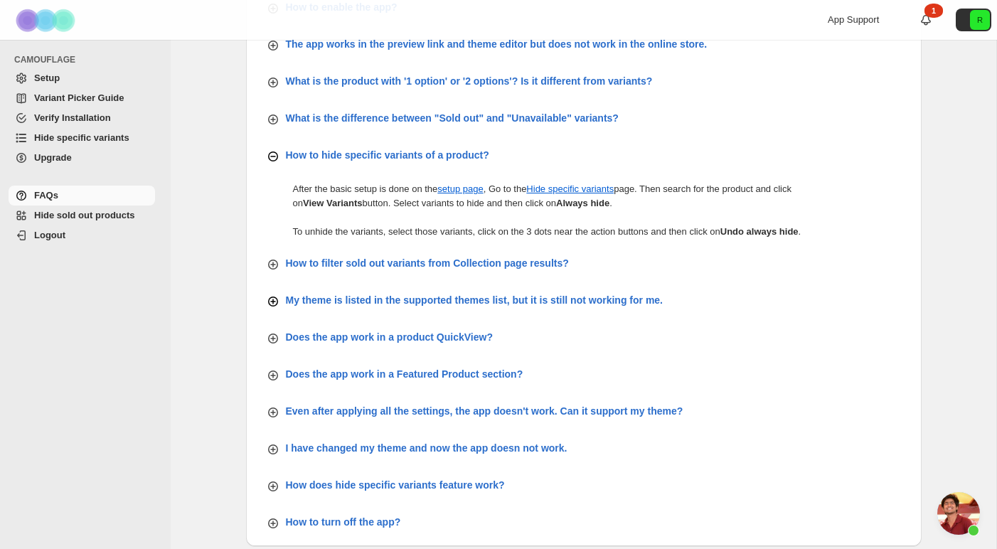
click at [273, 309] on icon "button" at bounding box center [273, 301] width 14 height 14
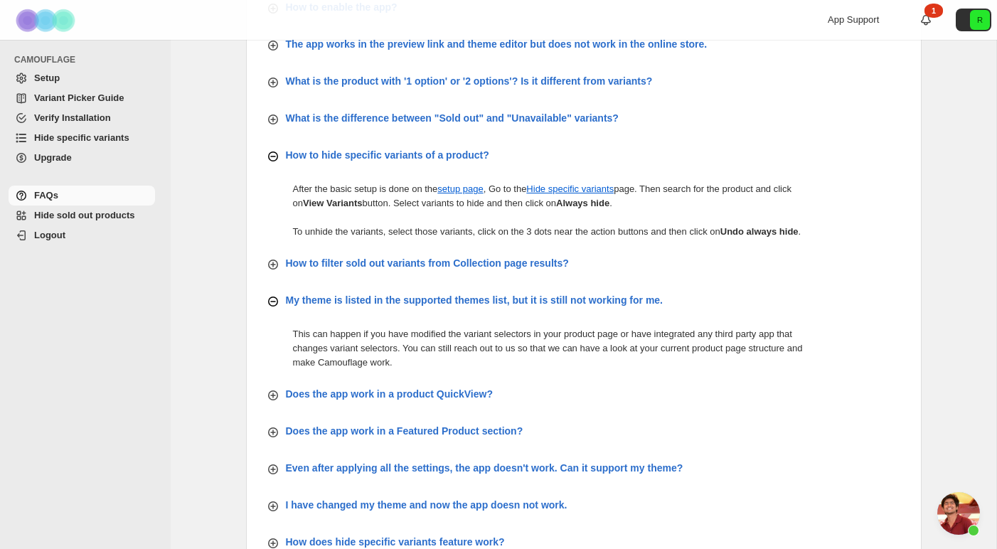
click at [61, 80] on span "Setup" at bounding box center [93, 78] width 118 height 14
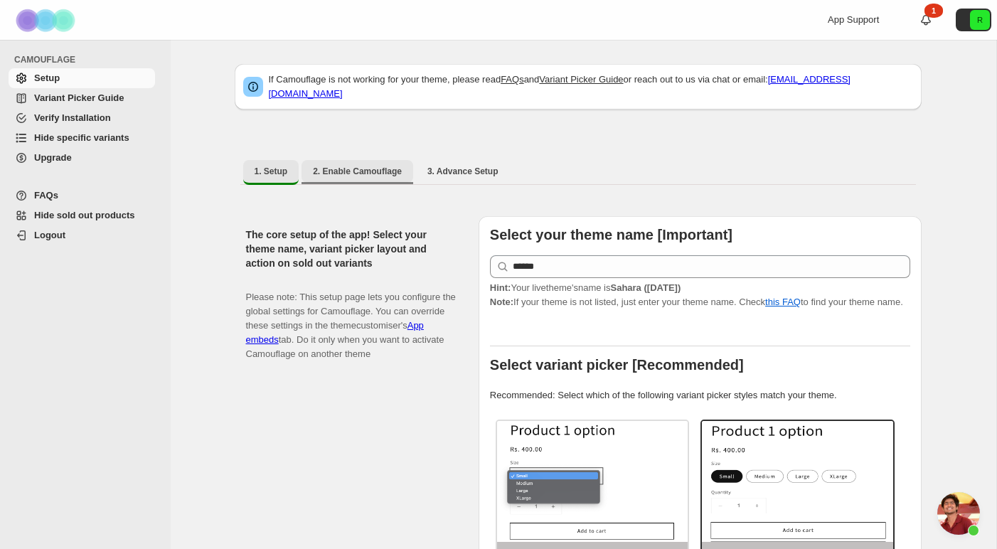
click at [356, 166] on span "2. Enable Camouflage" at bounding box center [357, 171] width 89 height 11
select select "**********"
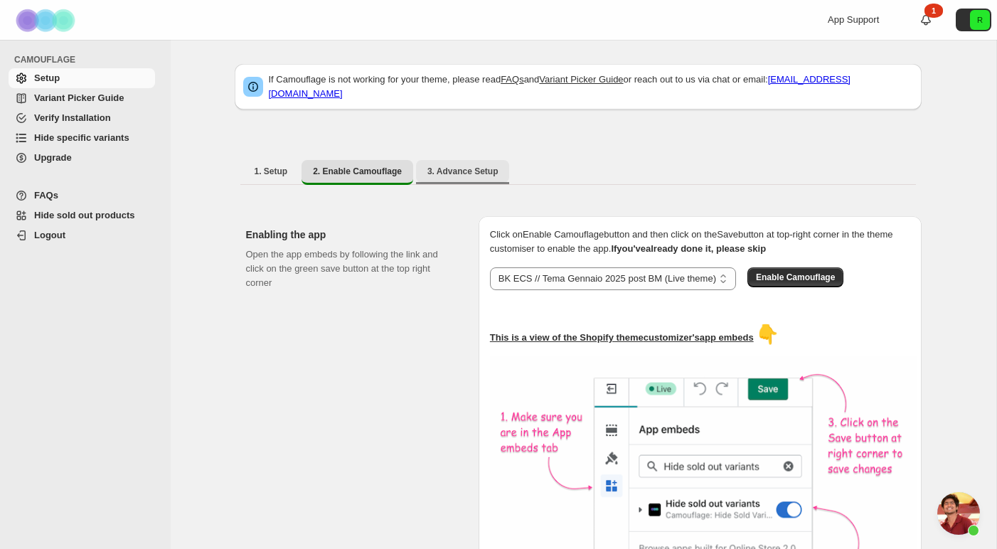
click at [451, 171] on button "3. Advance Setup" at bounding box center [463, 171] width 94 height 23
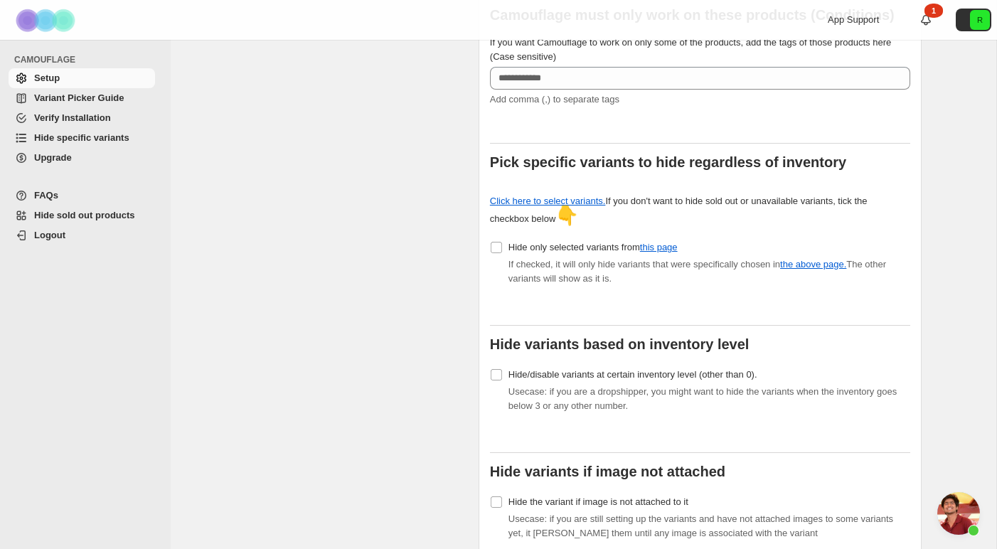
scroll to position [360, 0]
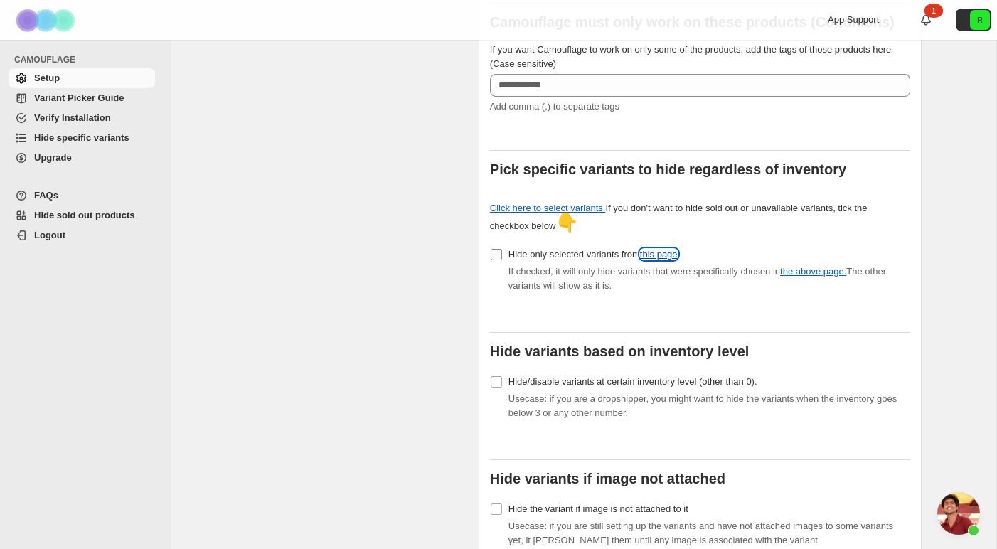
click at [670, 249] on link "this page" at bounding box center [659, 254] width 38 height 11
click at [959, 508] on span "Aprire la chat" at bounding box center [958, 513] width 43 height 43
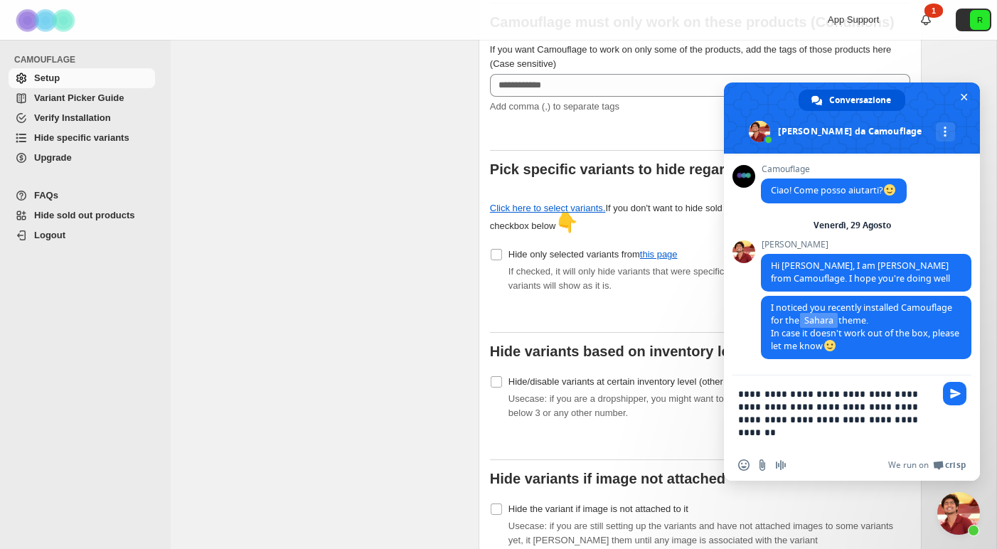
drag, startPoint x: 754, startPoint y: 394, endPoint x: 784, endPoint y: 409, distance: 33.4
click at [784, 409] on textarea "**********" at bounding box center [837, 412] width 199 height 74
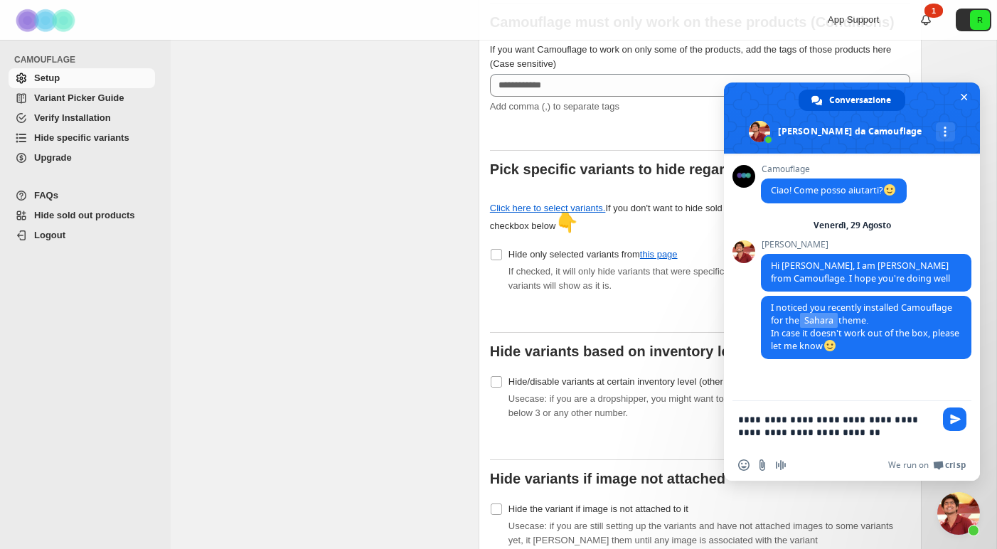
click at [826, 432] on textarea "**********" at bounding box center [837, 425] width 199 height 48
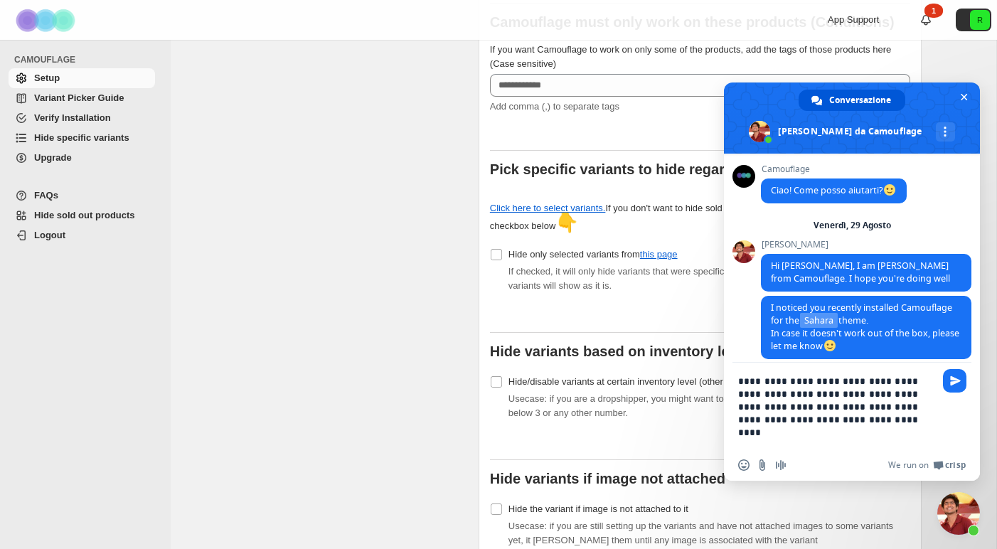
type textarea "**********"
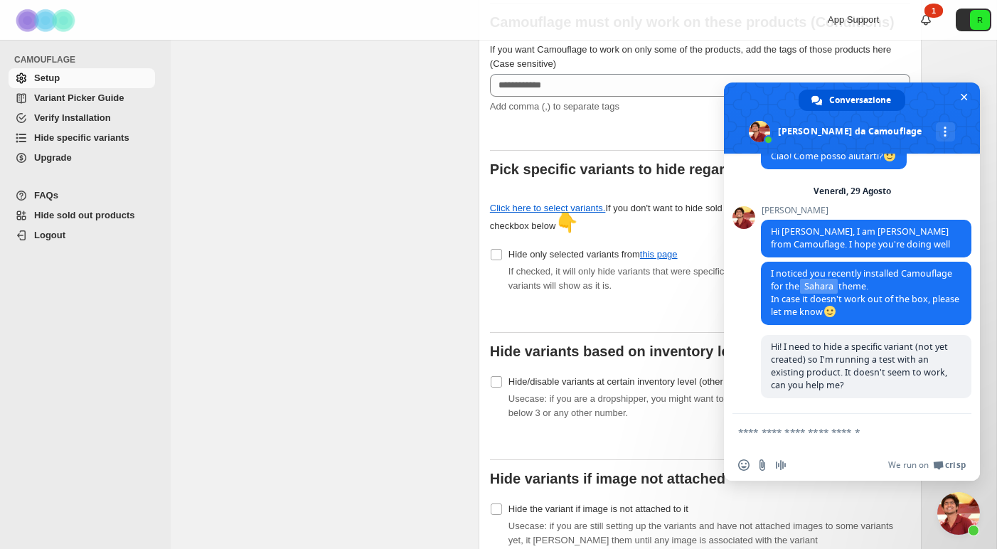
scroll to position [38, 0]
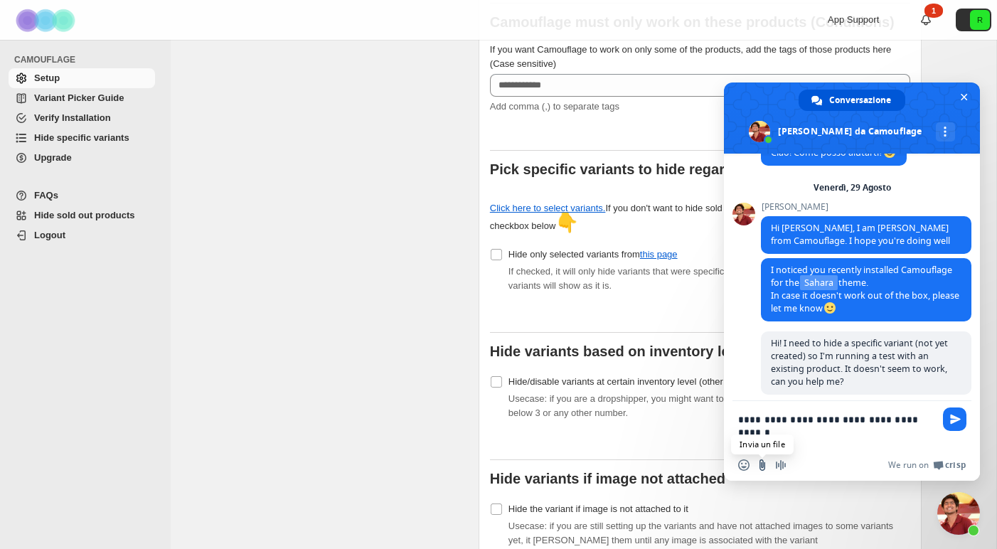
type textarea "**********"
click at [761, 464] on input "Invia un file" at bounding box center [761, 464] width 11 height 11
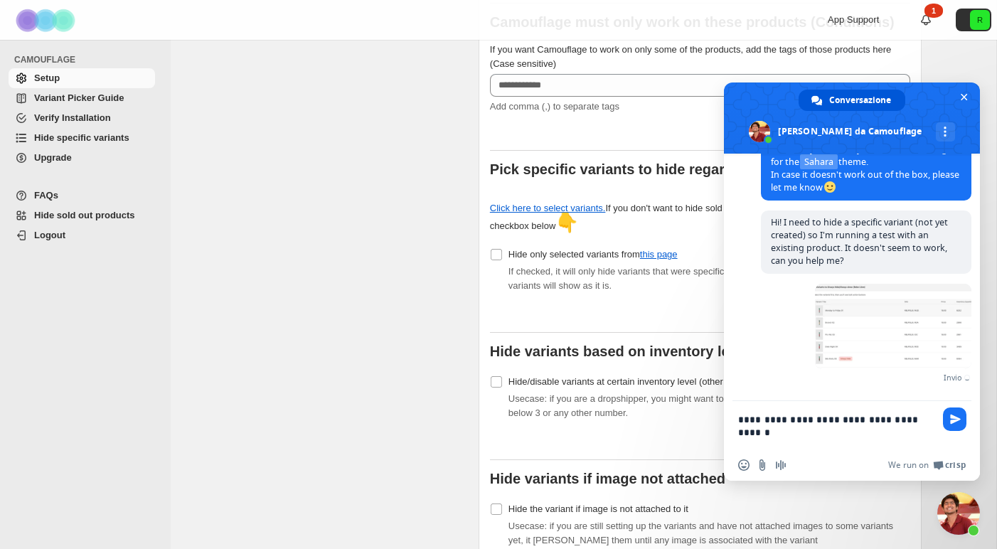
scroll to position [140, 0]
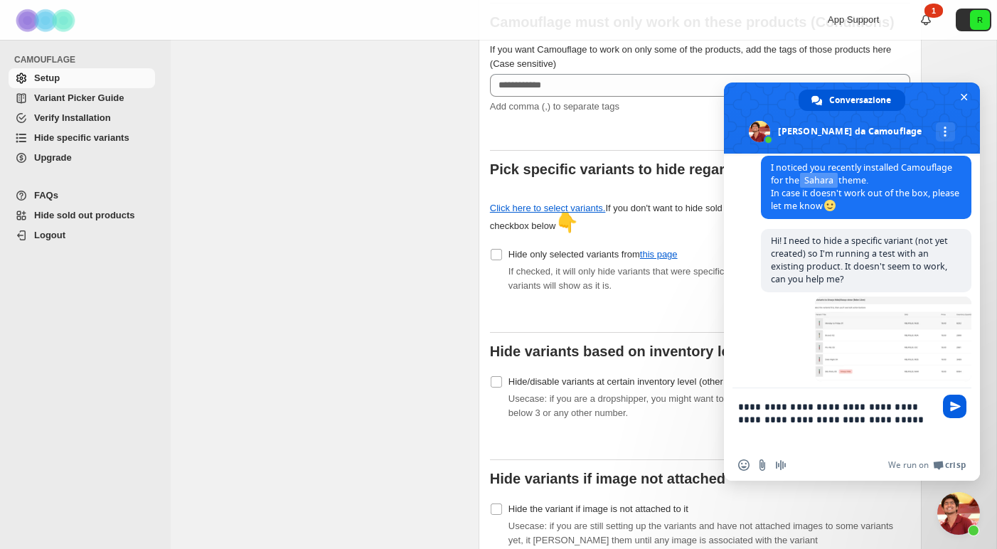
type textarea "**********"
click at [959, 410] on span "Inviare" at bounding box center [955, 406] width 11 height 11
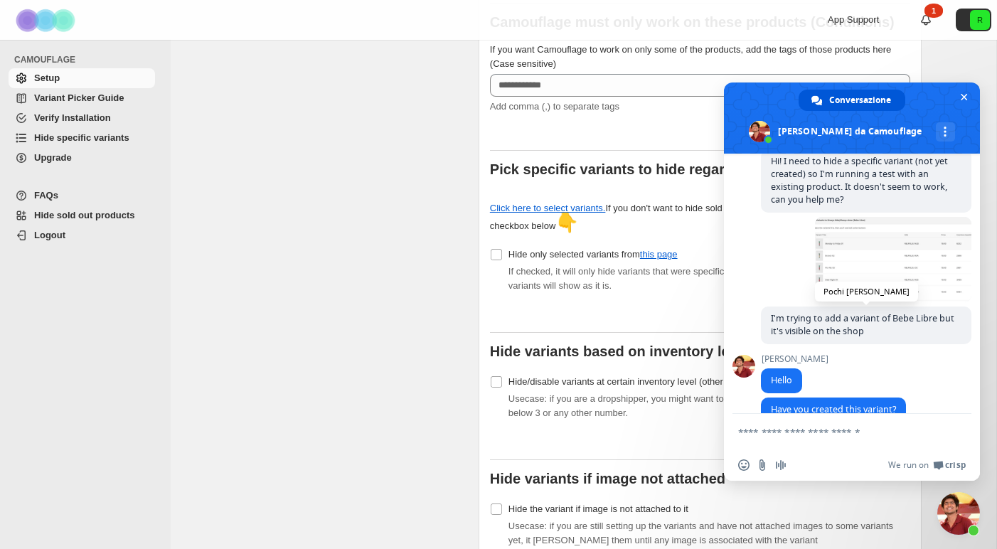
scroll to position [249, 0]
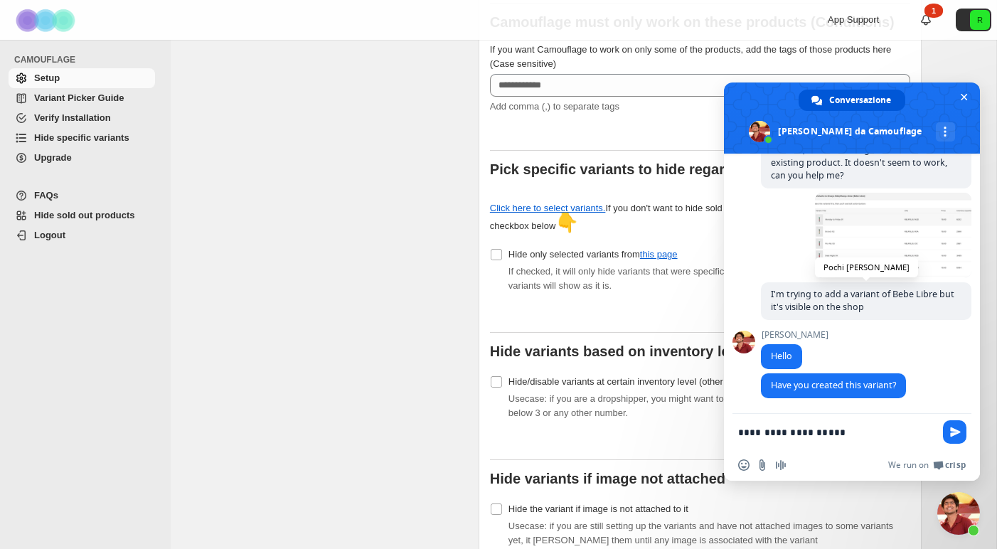
type textarea "**********"
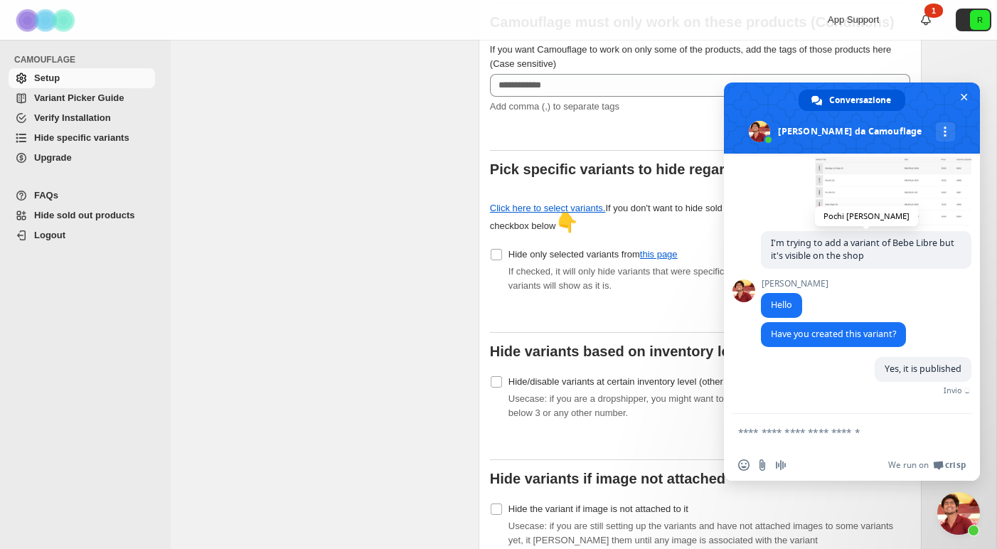
scroll to position [284, 0]
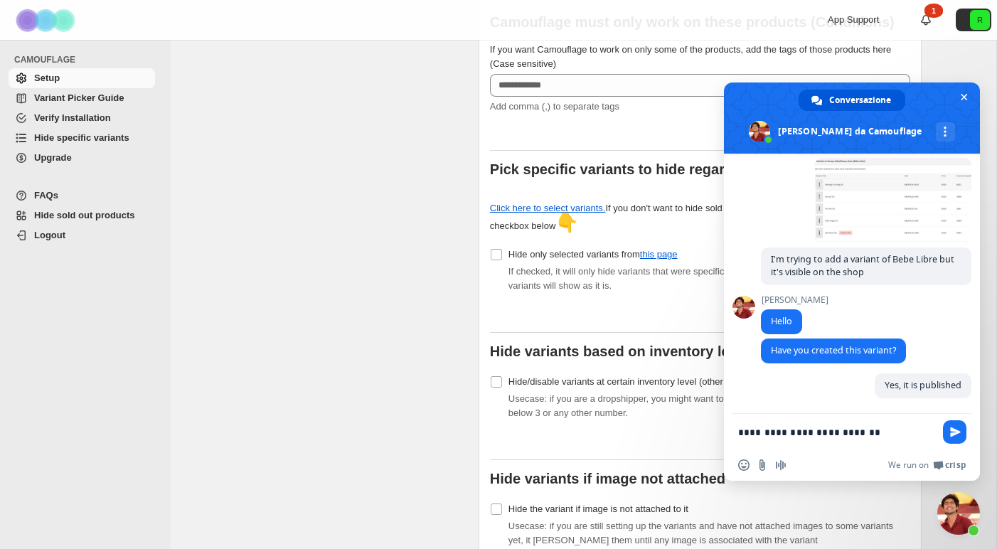
type textarea "**********"
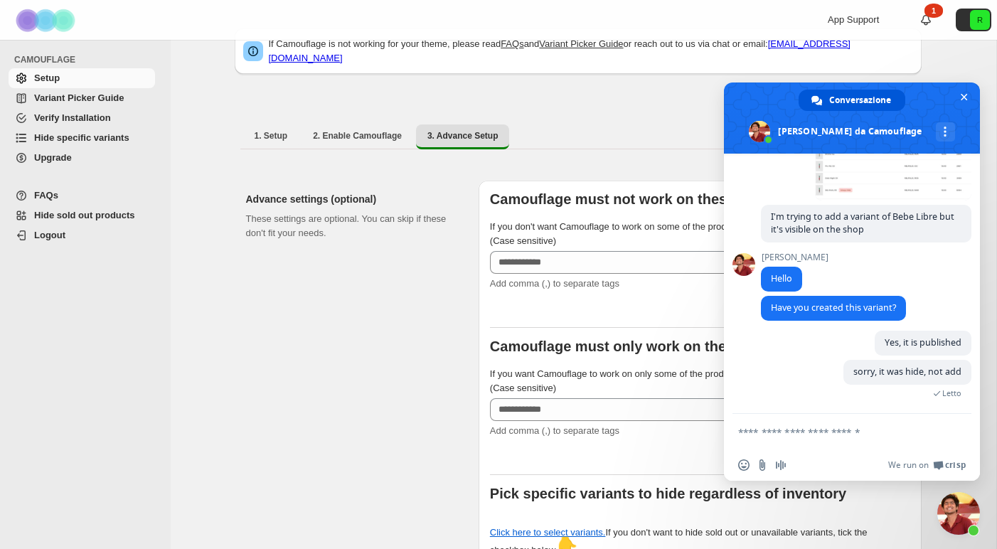
scroll to position [429, 0]
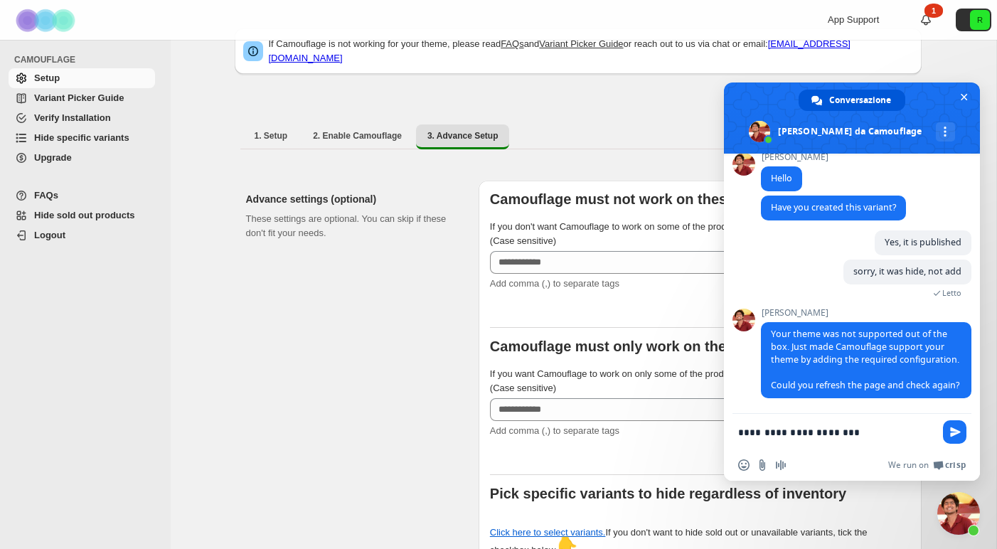
type textarea "**********"
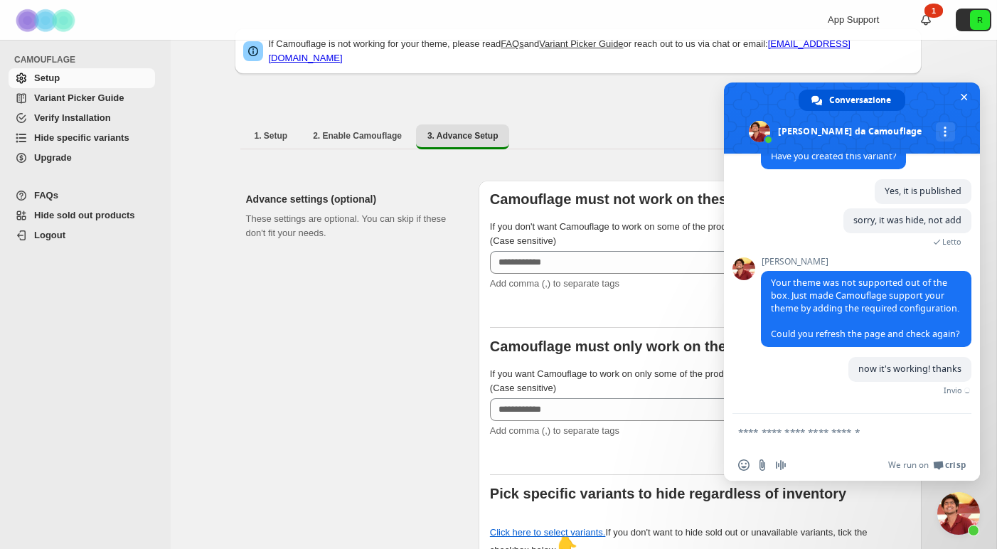
scroll to position [464, 0]
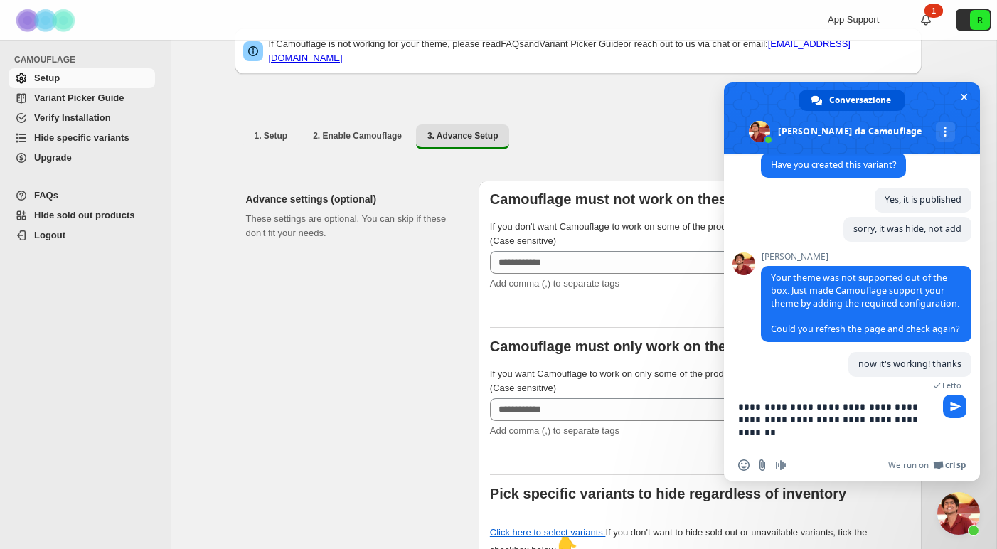
drag, startPoint x: 796, startPoint y: 421, endPoint x: 907, endPoint y: 427, distance: 111.1
click at [908, 427] on textarea "**********" at bounding box center [837, 418] width 199 height 61
type textarea "**********"
click at [951, 419] on span "Inviare" at bounding box center [955, 419] width 11 height 11
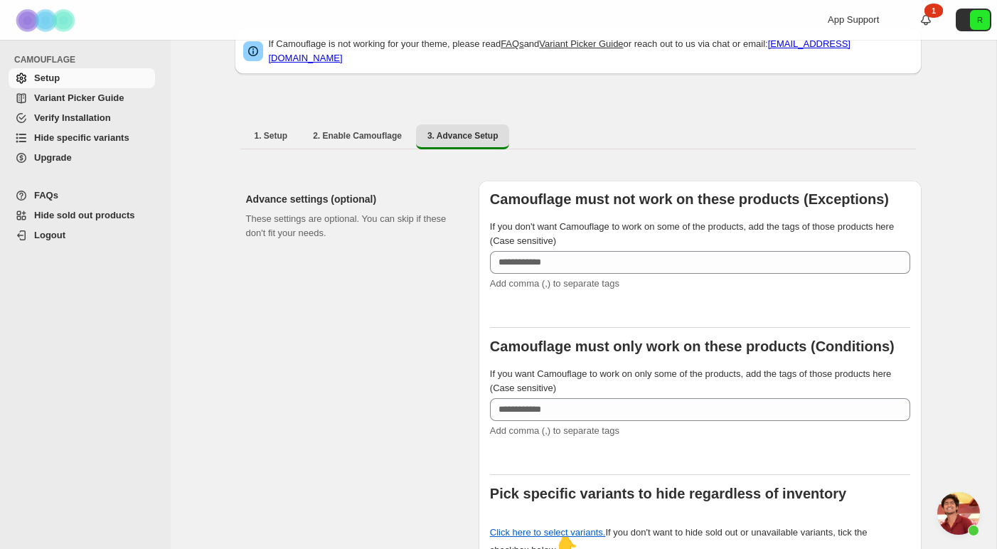
scroll to position [557, 0]
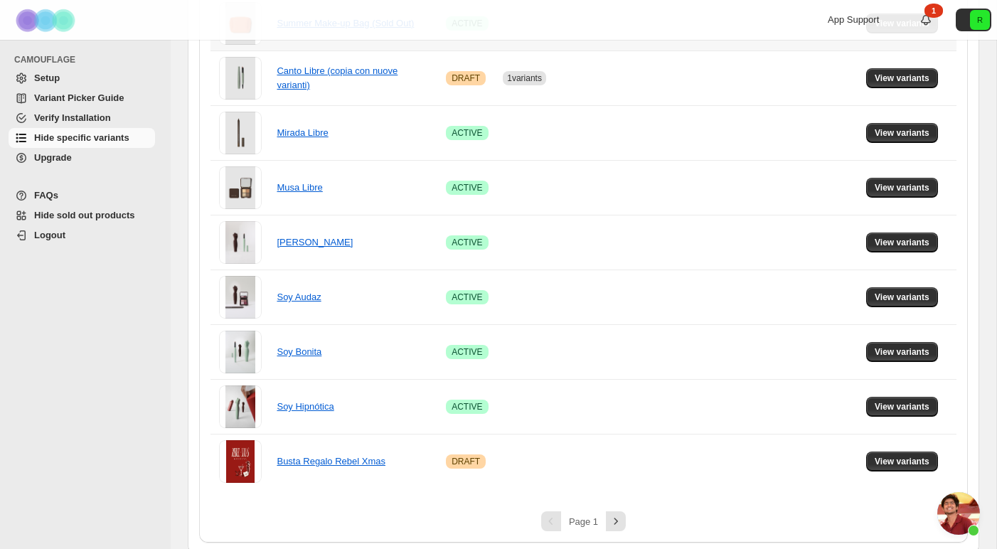
scroll to position [911, 0]
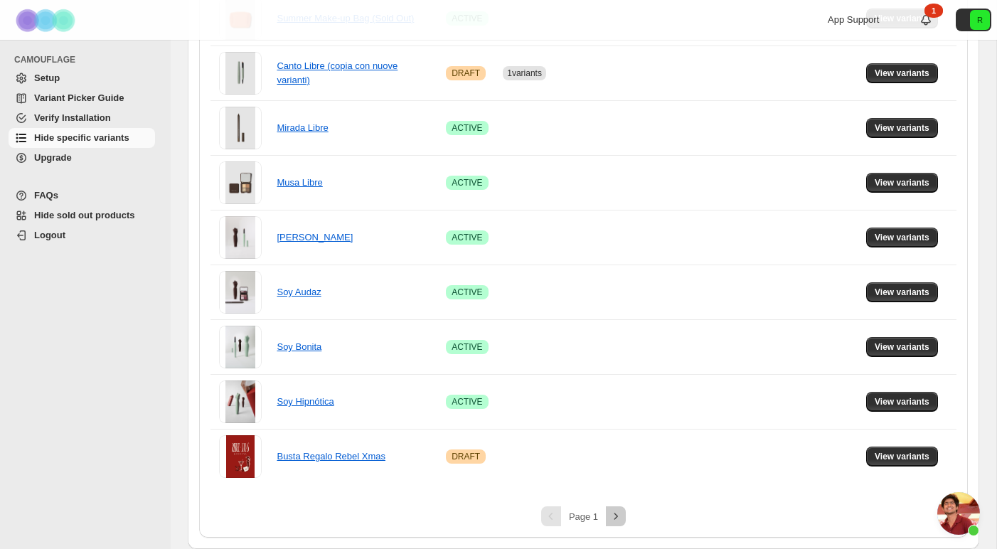
click at [616, 515] on icon "Next" at bounding box center [616, 516] width 4 height 6
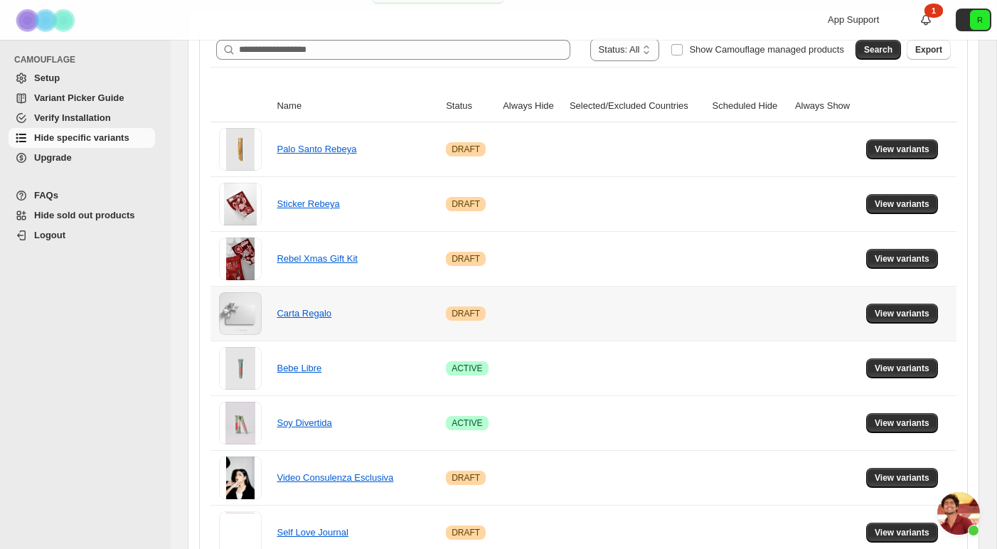
scroll to position [178, 0]
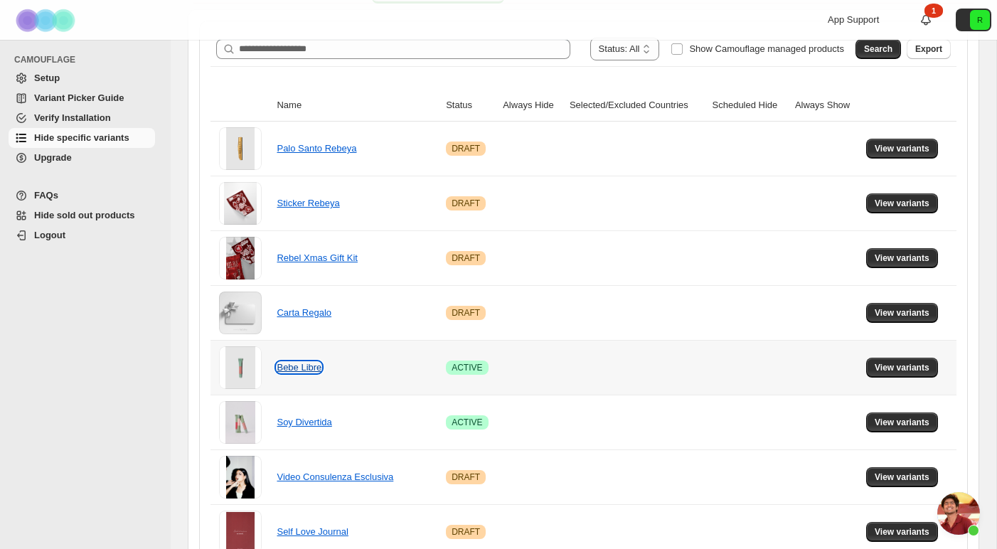
click at [309, 369] on link "Bebe Libre" at bounding box center [299, 367] width 45 height 11
click at [921, 370] on span "View variants" at bounding box center [901, 367] width 55 height 11
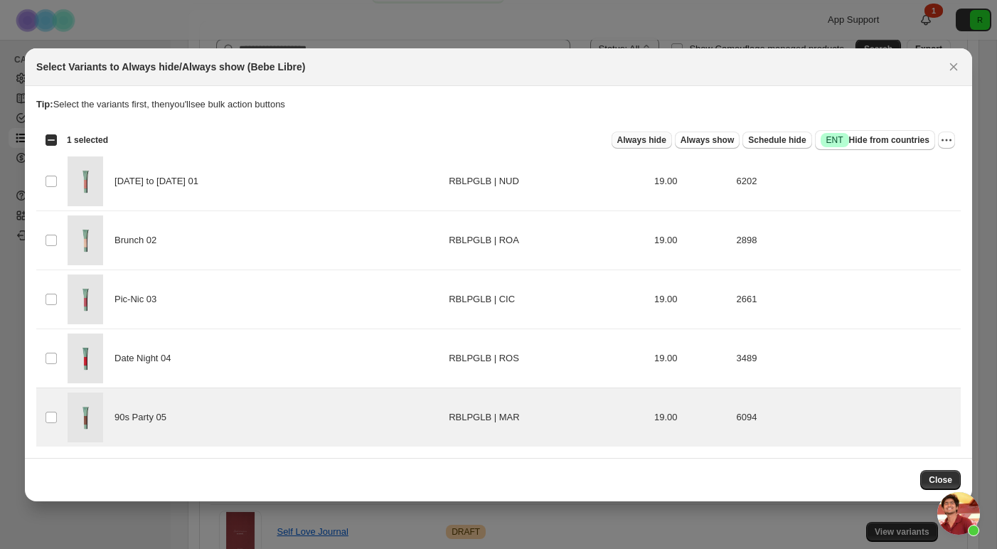
click at [639, 138] on span "Always hide" at bounding box center [641, 139] width 49 height 11
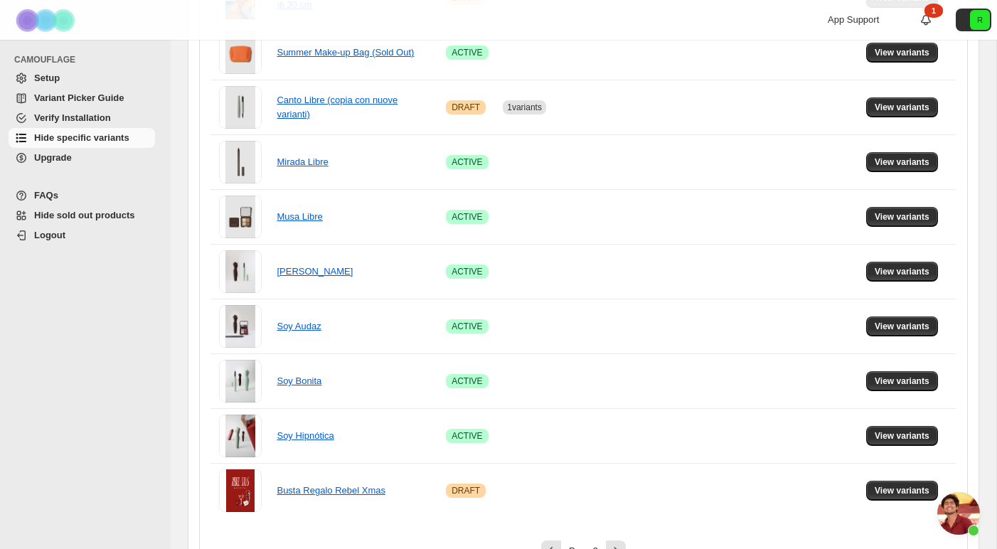
scroll to position [911, 0]
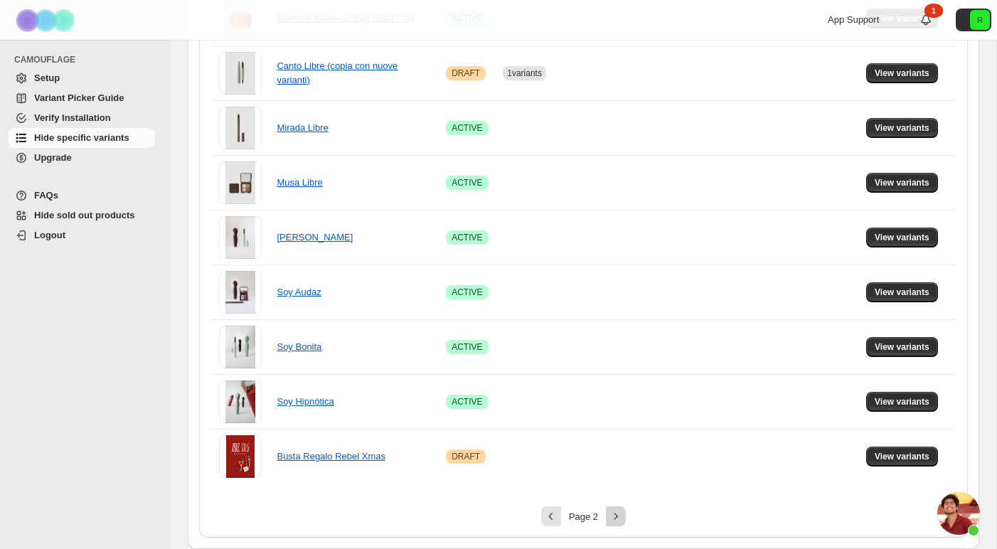
click at [614, 517] on icon "Next" at bounding box center [616, 516] width 14 height 14
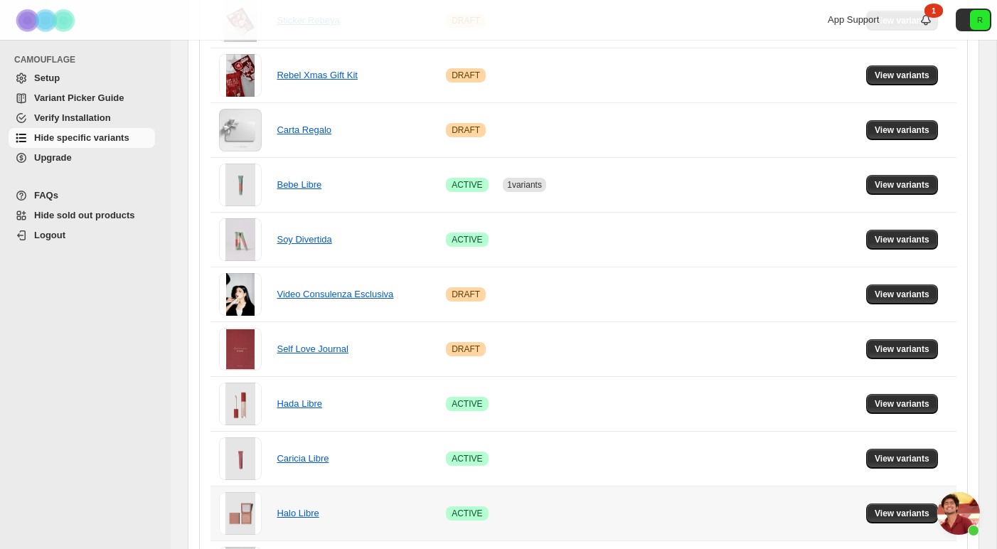
scroll to position [359, 0]
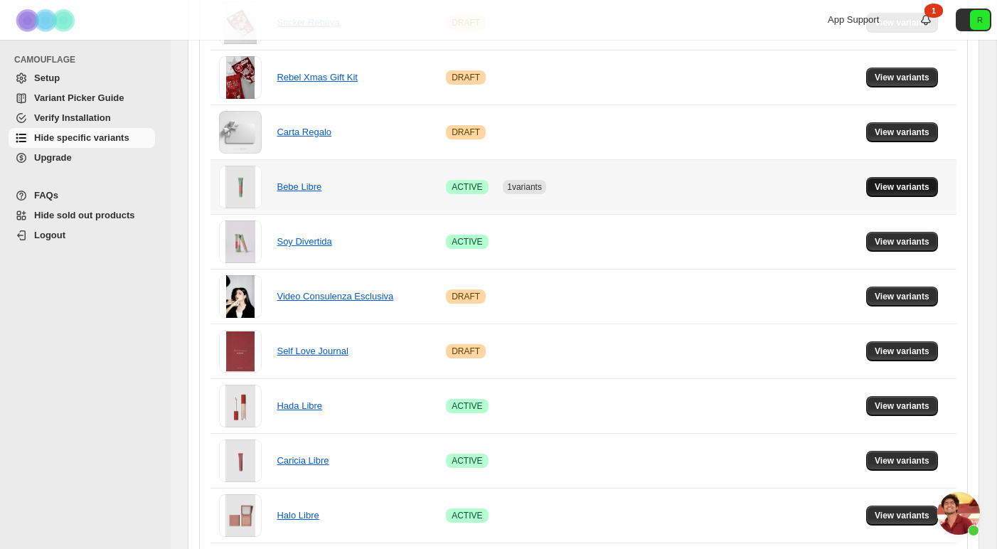
click at [885, 188] on span "View variants" at bounding box center [901, 186] width 55 height 11
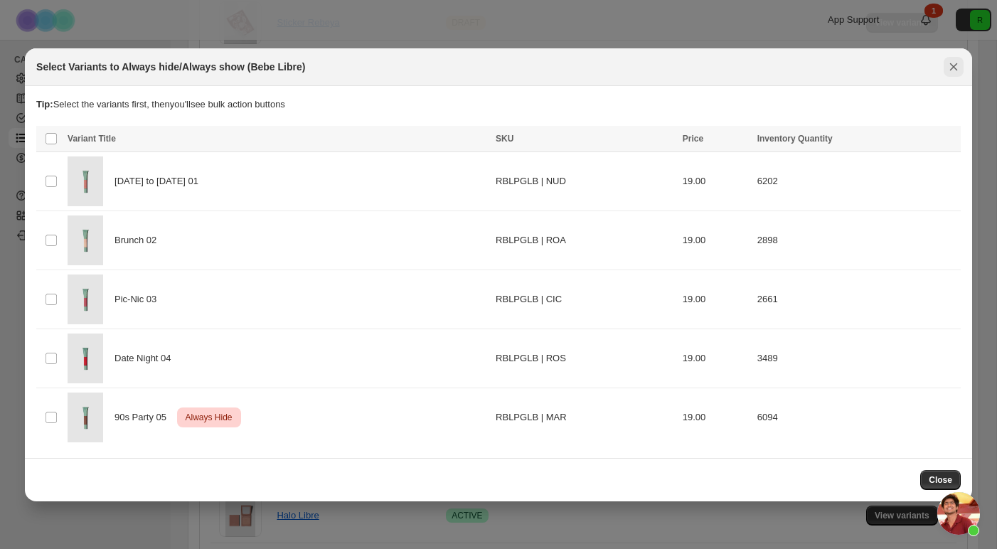
click at [958, 69] on icon "Close" at bounding box center [953, 67] width 14 height 14
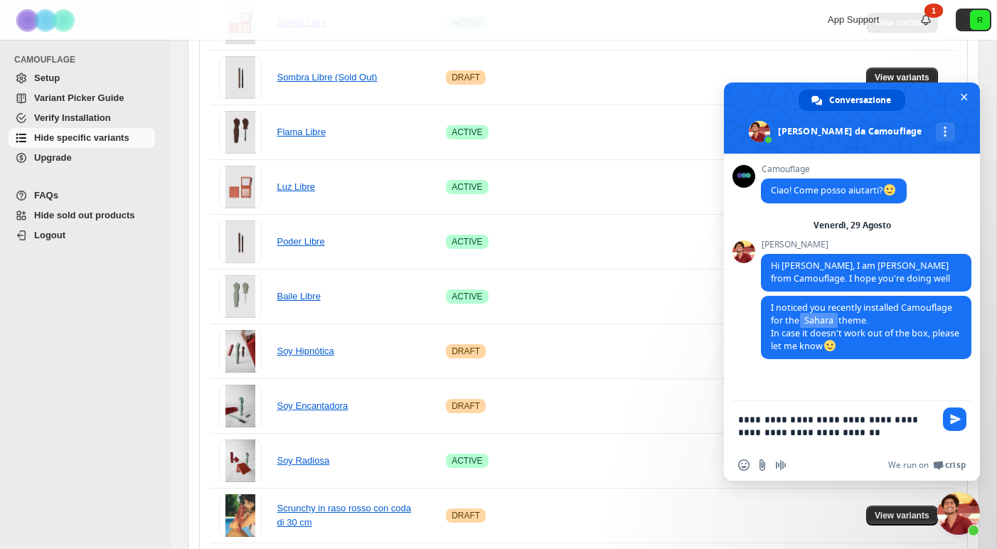
type textarea "**********"
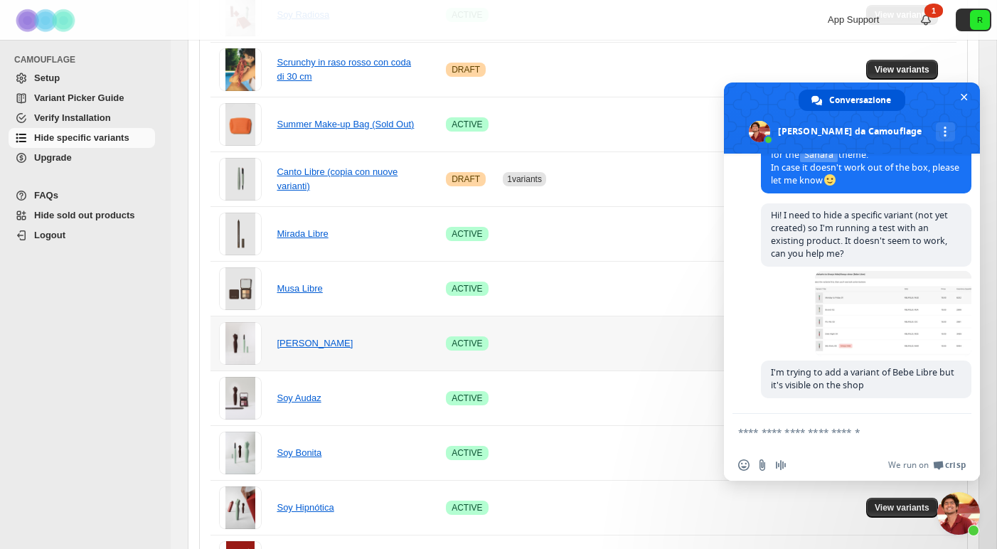
scroll to position [911, 0]
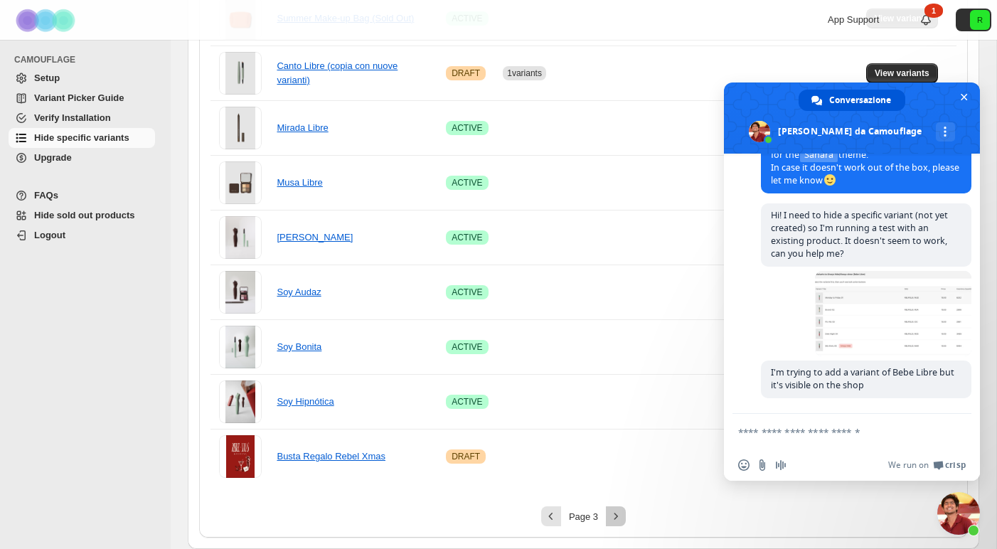
click at [621, 515] on icon "Next" at bounding box center [616, 516] width 14 height 14
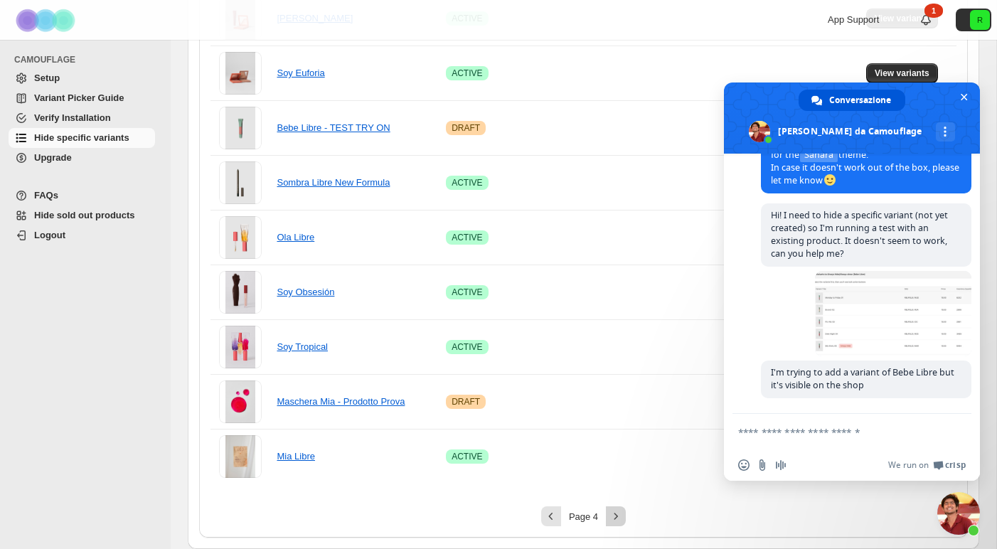
scroll to position [485, 0]
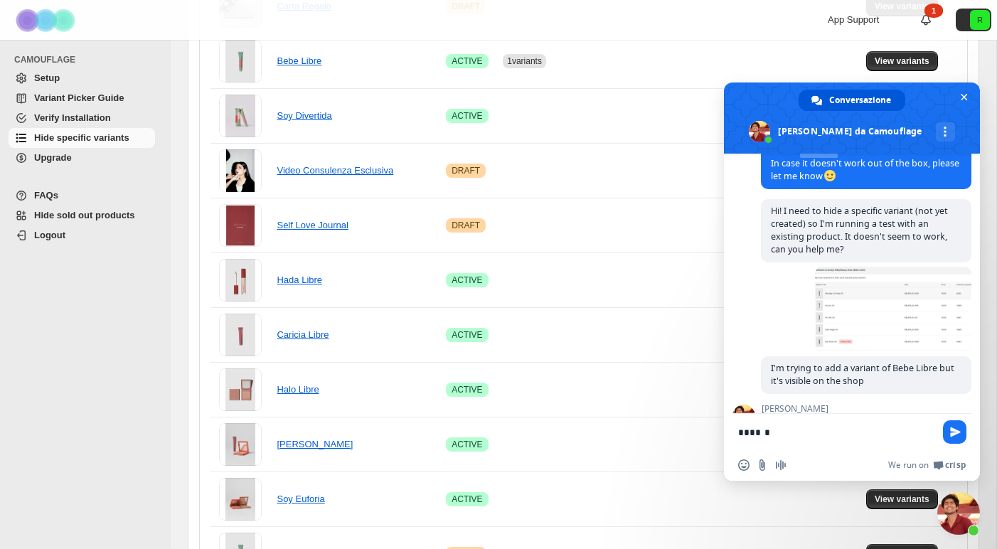
type textarea "*********"
type textarea "**********"
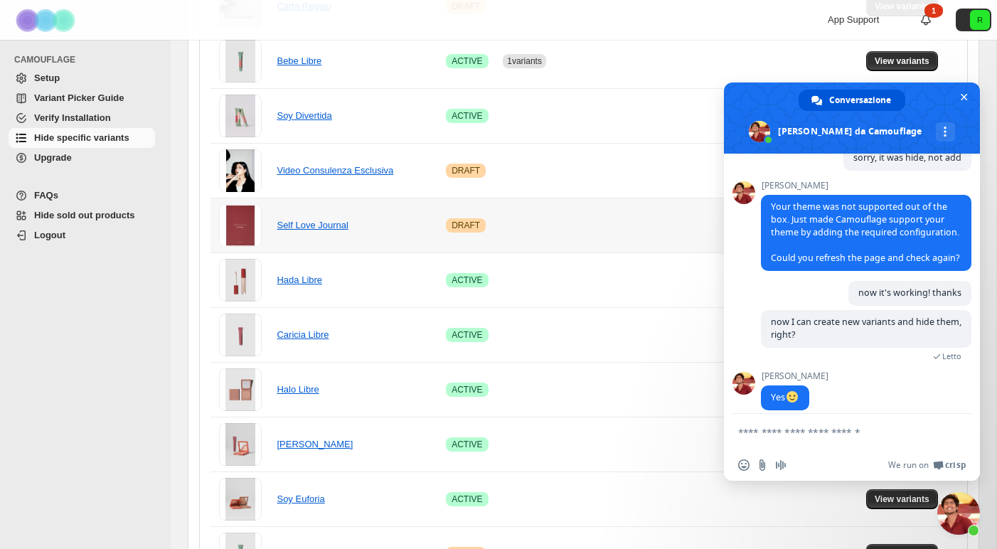
scroll to position [557, 0]
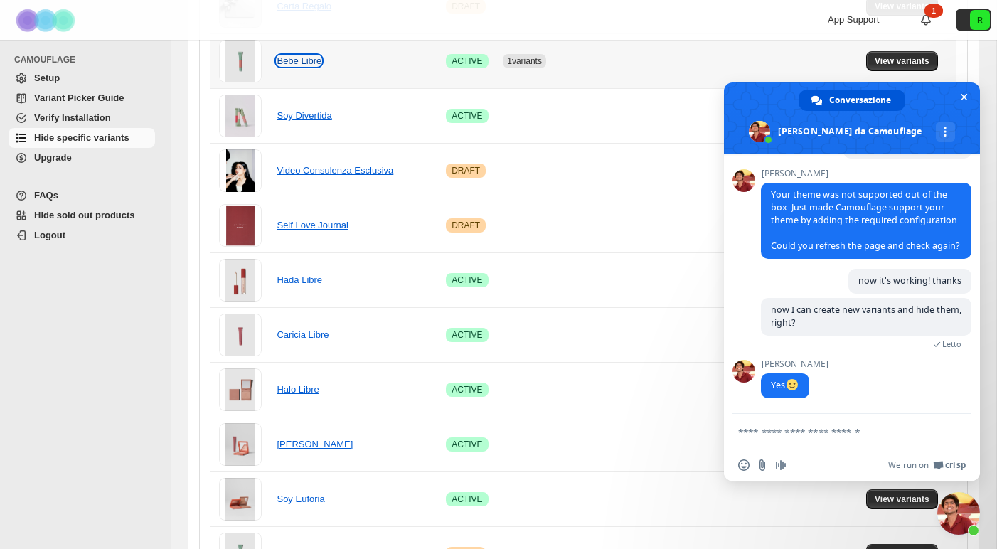
click at [298, 58] on link "Bebe Libre" at bounding box center [299, 60] width 45 height 11
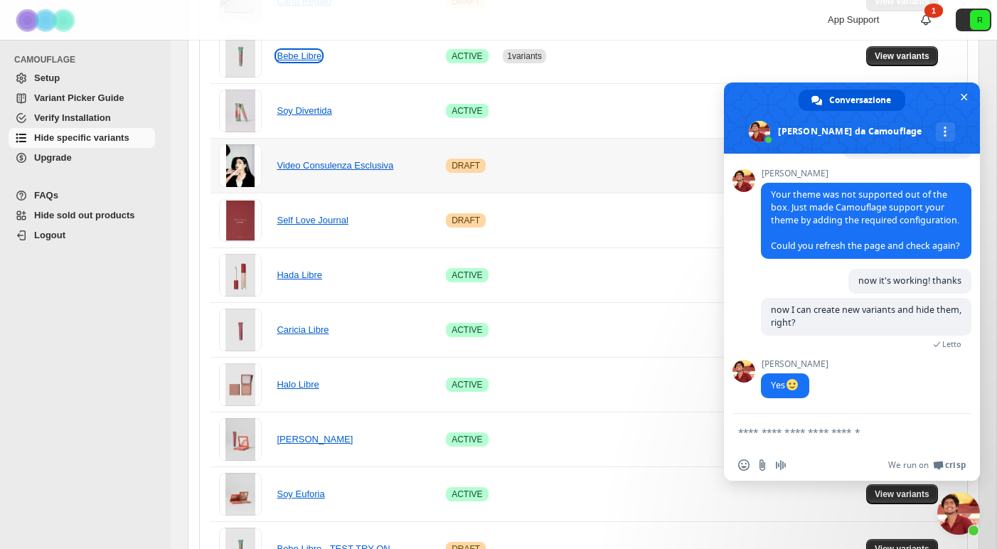
scroll to position [488, 0]
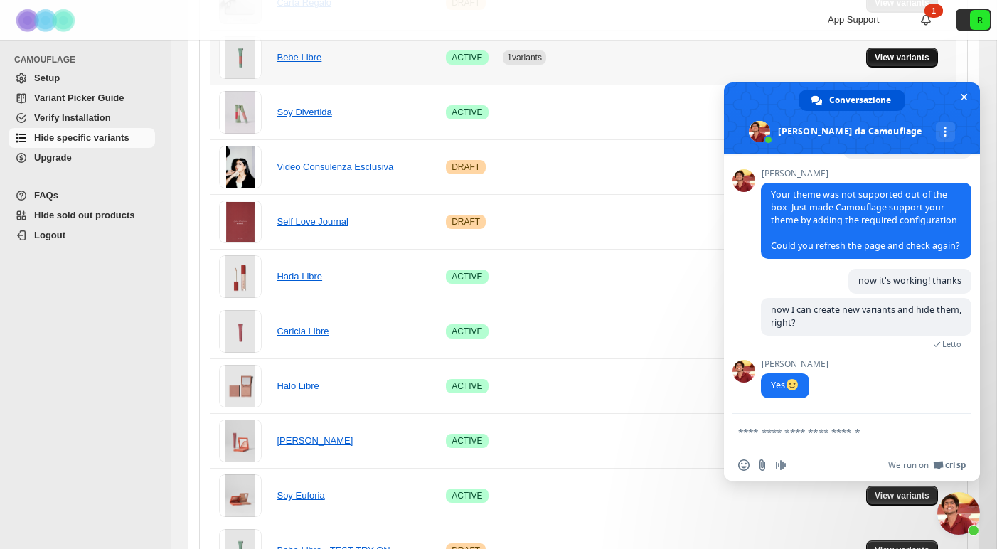
click at [916, 53] on span "View variants" at bounding box center [901, 57] width 55 height 11
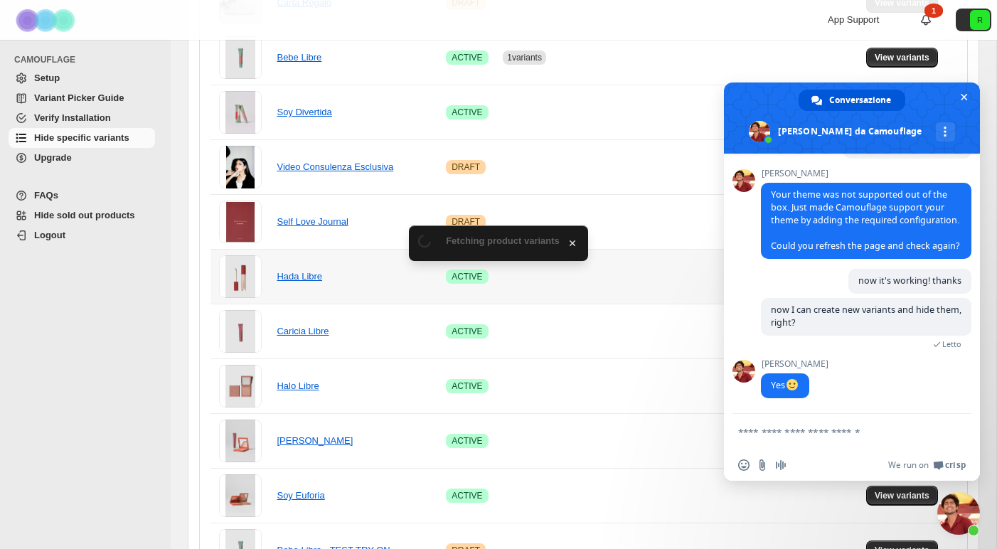
scroll to position [0, 0]
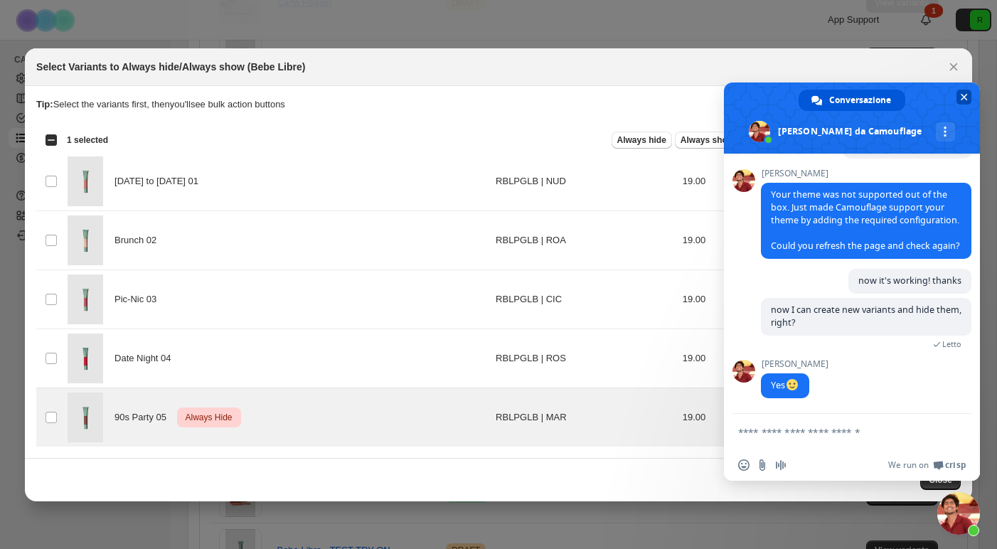
click at [962, 107] on span at bounding box center [852, 117] width 256 height 71
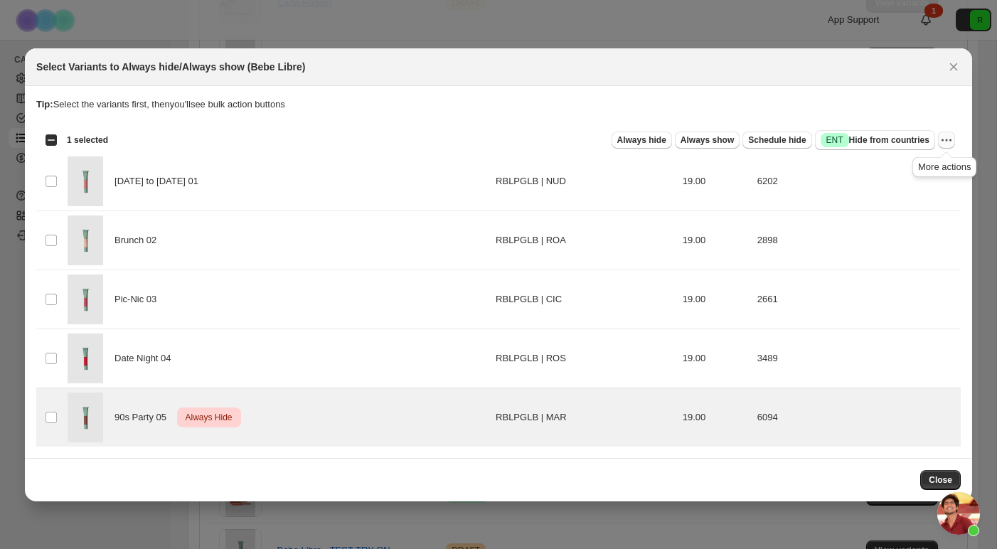
click at [946, 139] on icon "More actions" at bounding box center [946, 140] width 14 height 14
click at [928, 164] on span "Undo always hide" at bounding box center [894, 168] width 103 height 14
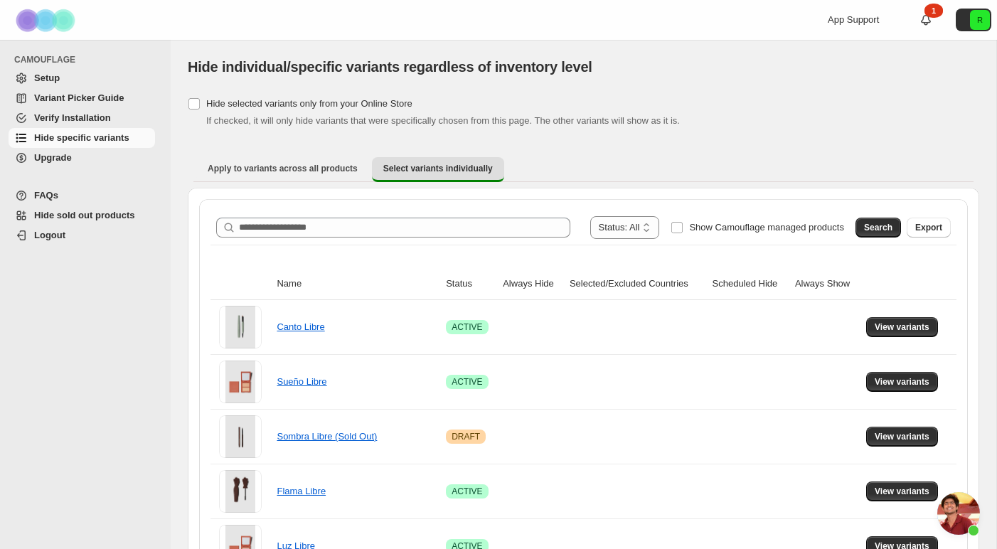
scroll to position [6, 0]
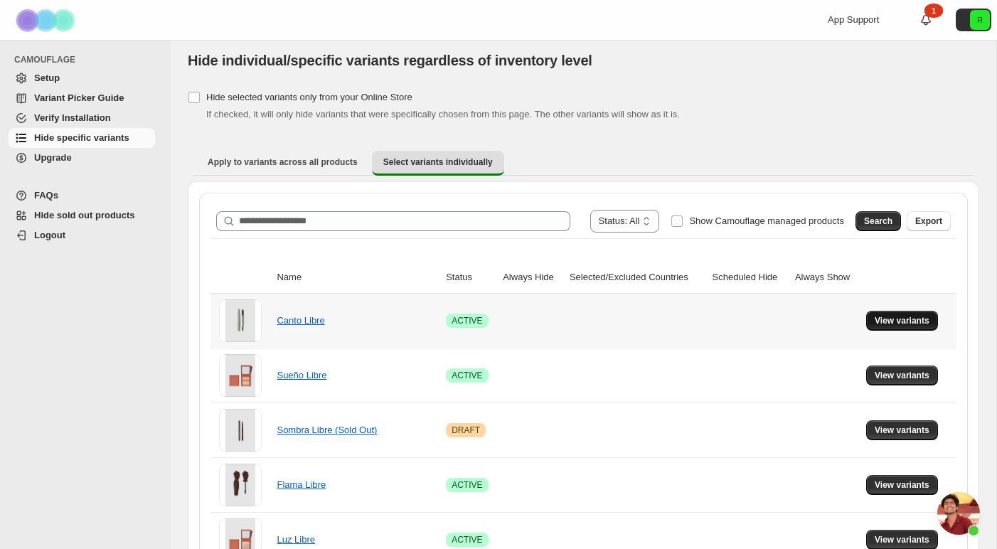
click at [905, 320] on span "View variants" at bounding box center [901, 320] width 55 height 11
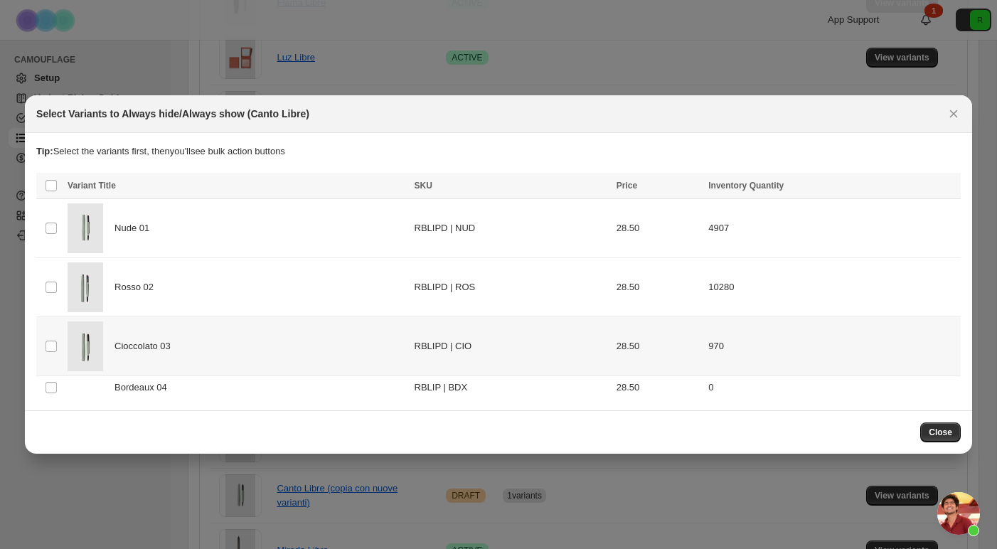
scroll to position [0, 0]
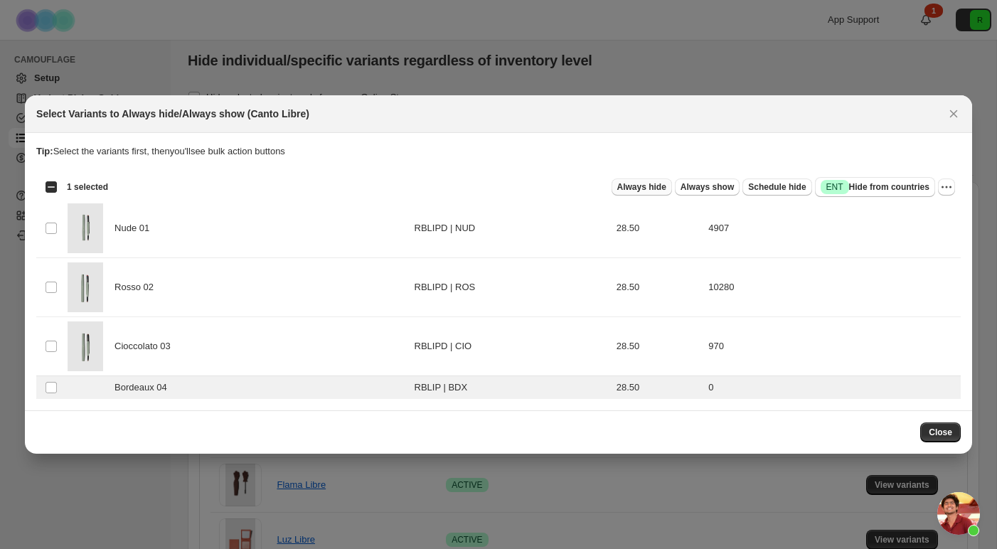
click at [639, 185] on span "Always hide" at bounding box center [641, 186] width 49 height 11
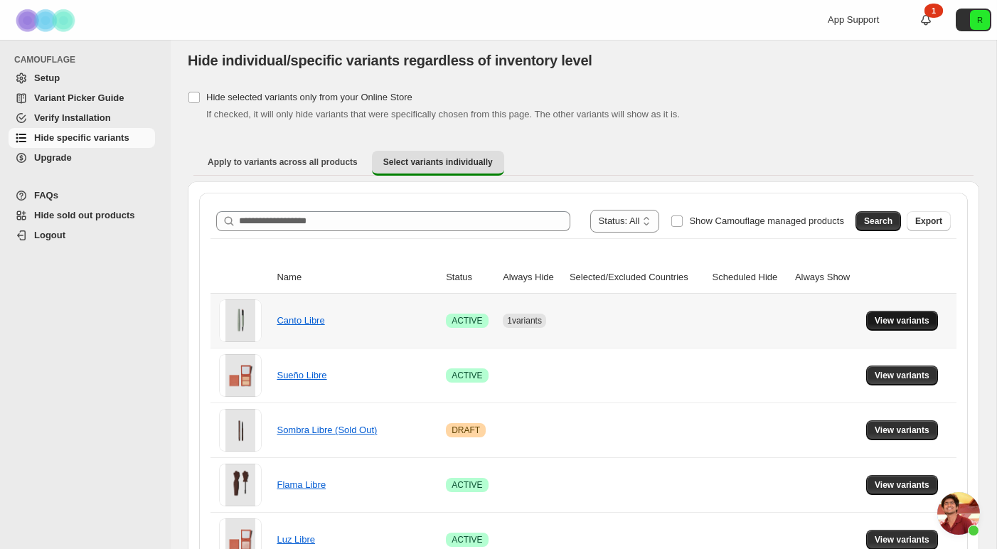
click at [926, 320] on span "View variants" at bounding box center [901, 320] width 55 height 11
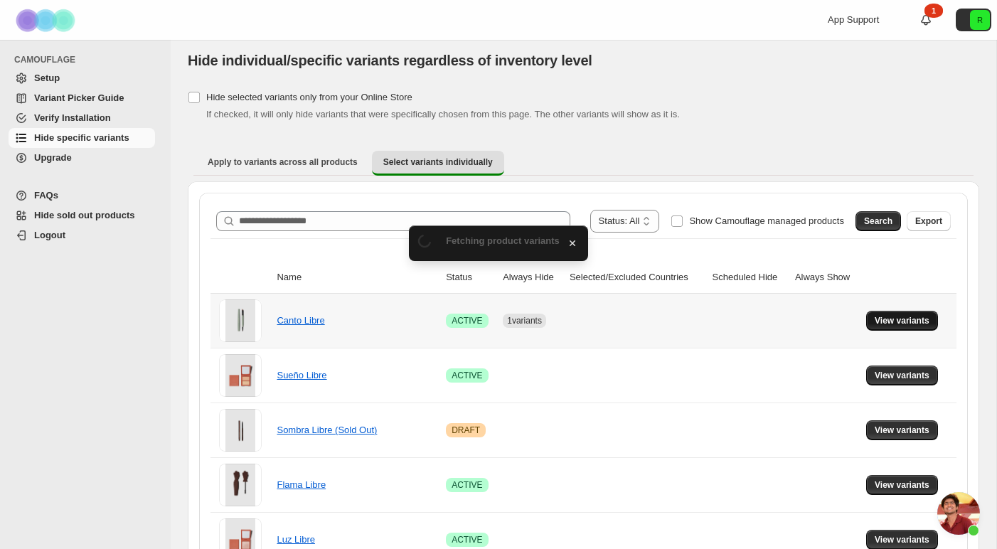
scroll to position [0, 0]
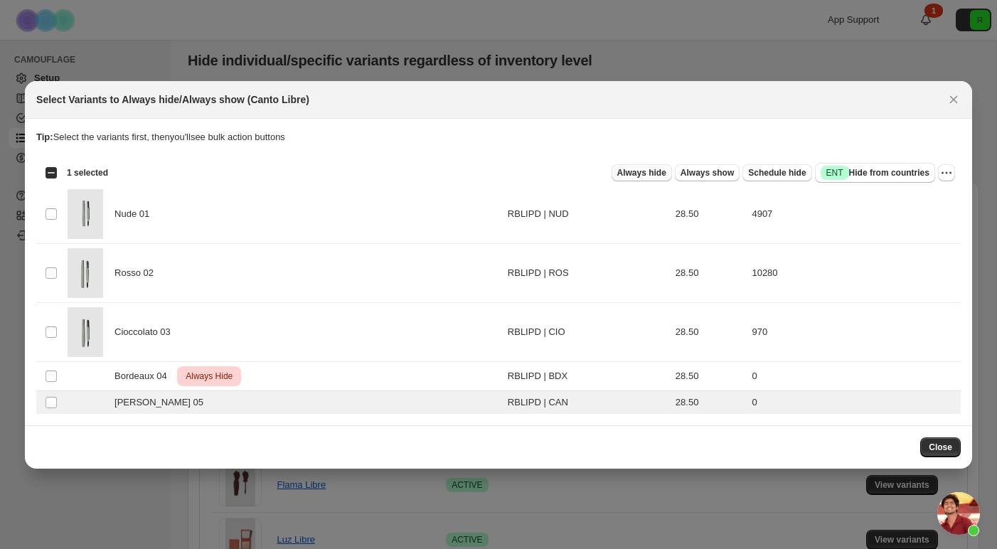
click at [632, 168] on span "Always hide" at bounding box center [641, 172] width 49 height 11
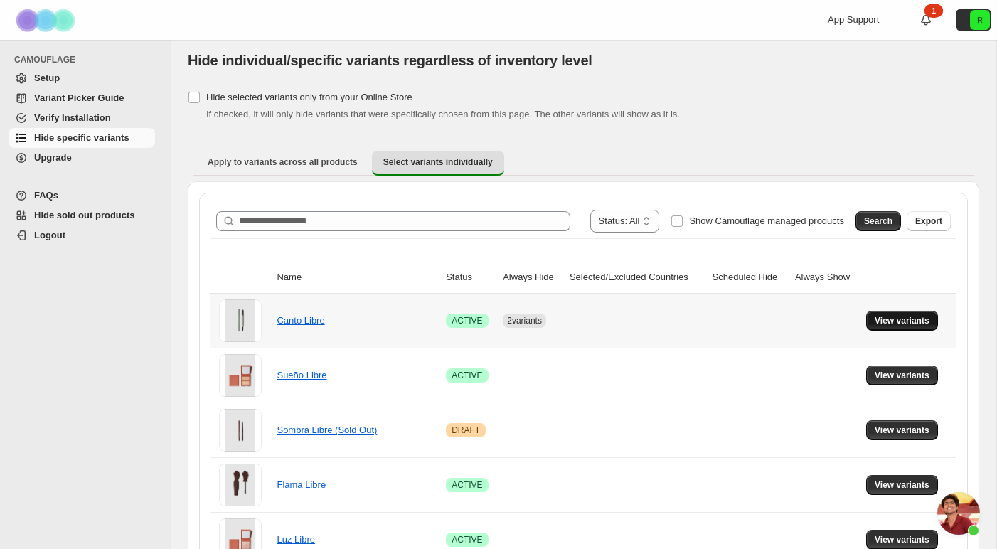
click at [912, 324] on span "View variants" at bounding box center [901, 320] width 55 height 11
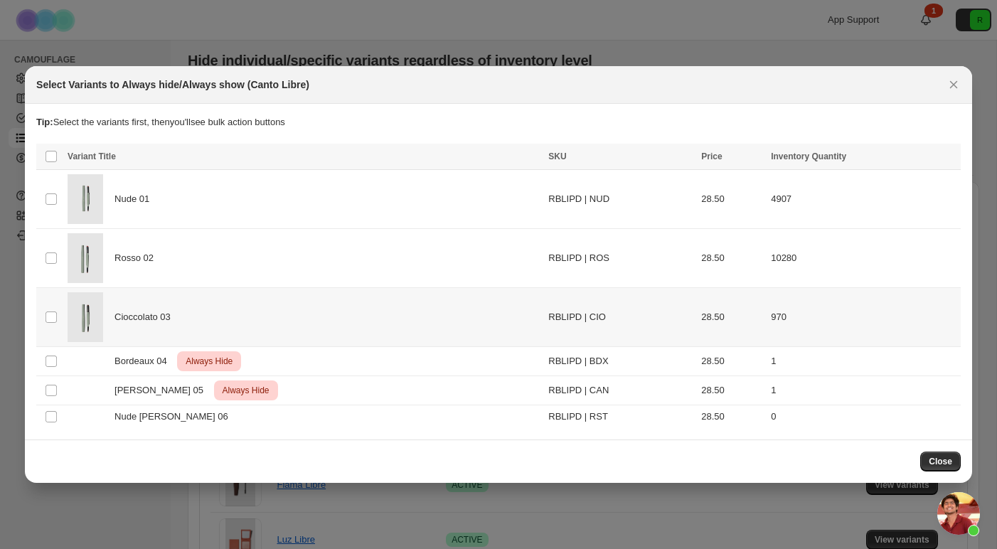
scroll to position [0, 0]
click at [941, 464] on span "Close" at bounding box center [939, 461] width 23 height 11
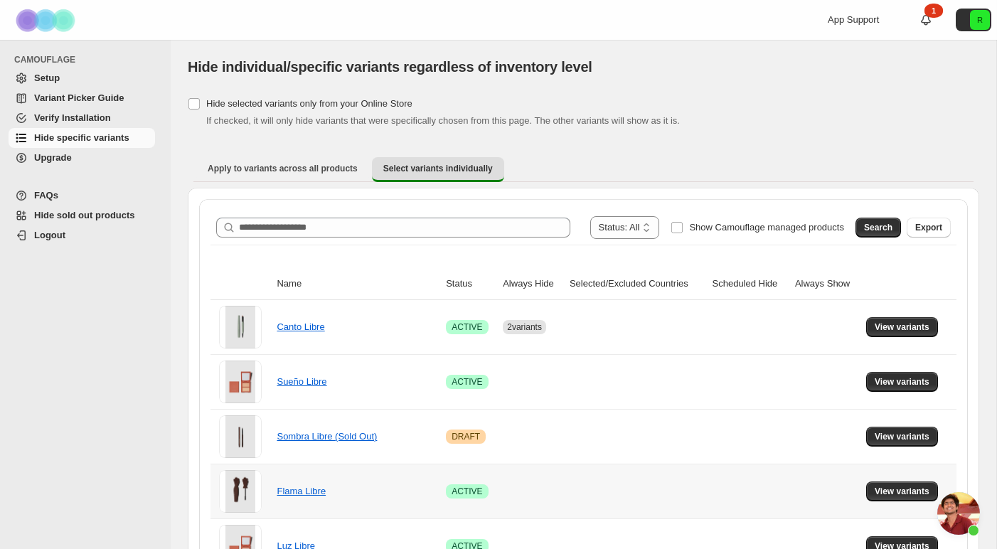
scroll to position [6, 0]
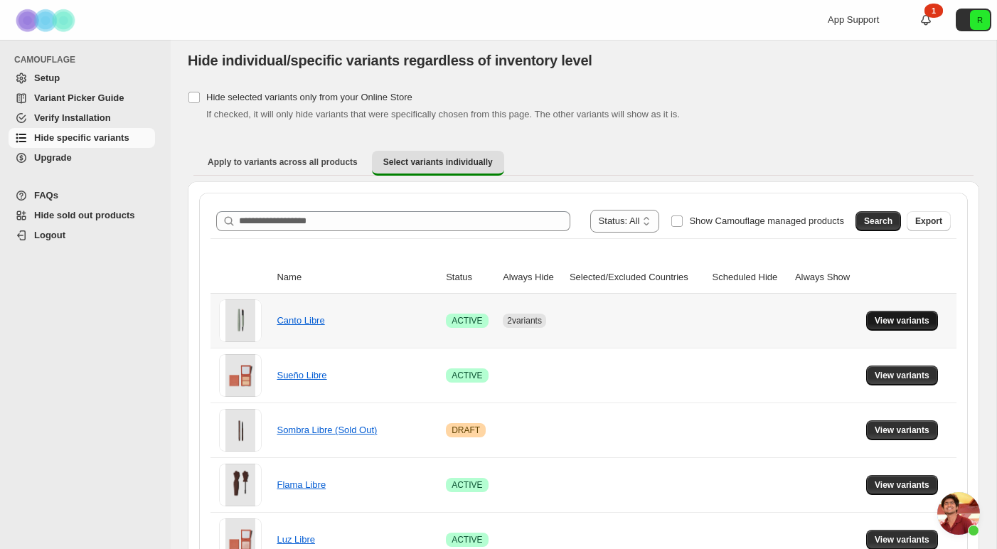
click at [929, 318] on span "View variants" at bounding box center [901, 320] width 55 height 11
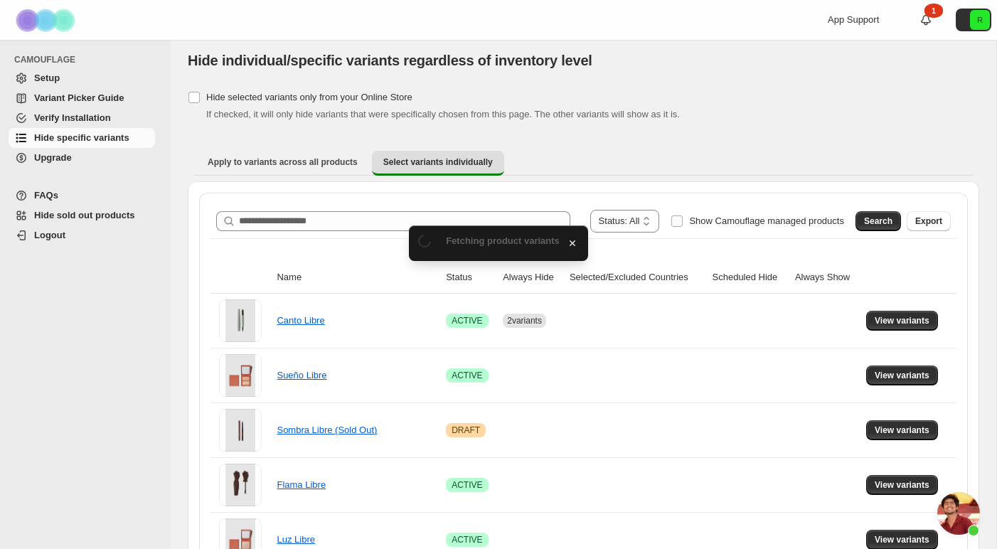
scroll to position [0, 0]
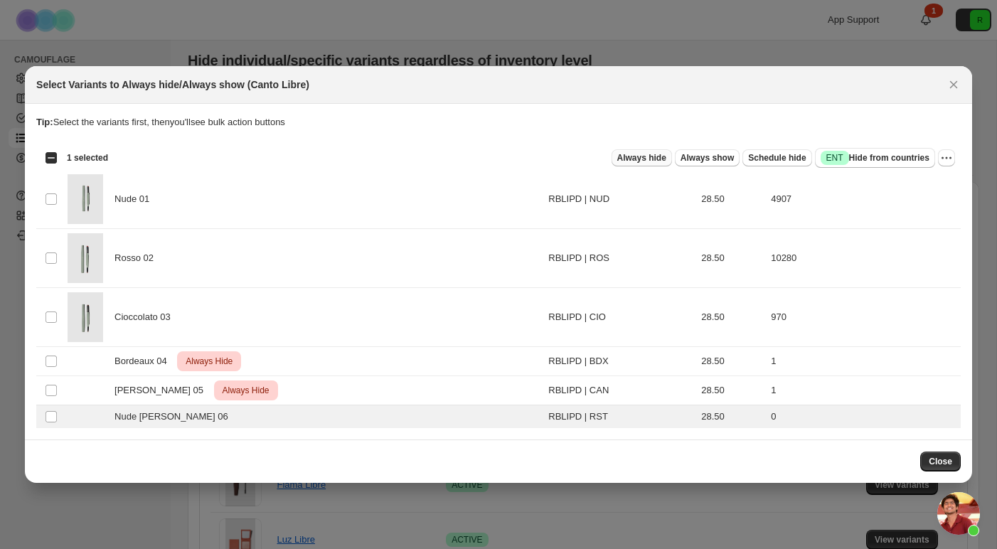
click at [647, 156] on span "Always hide" at bounding box center [641, 157] width 49 height 11
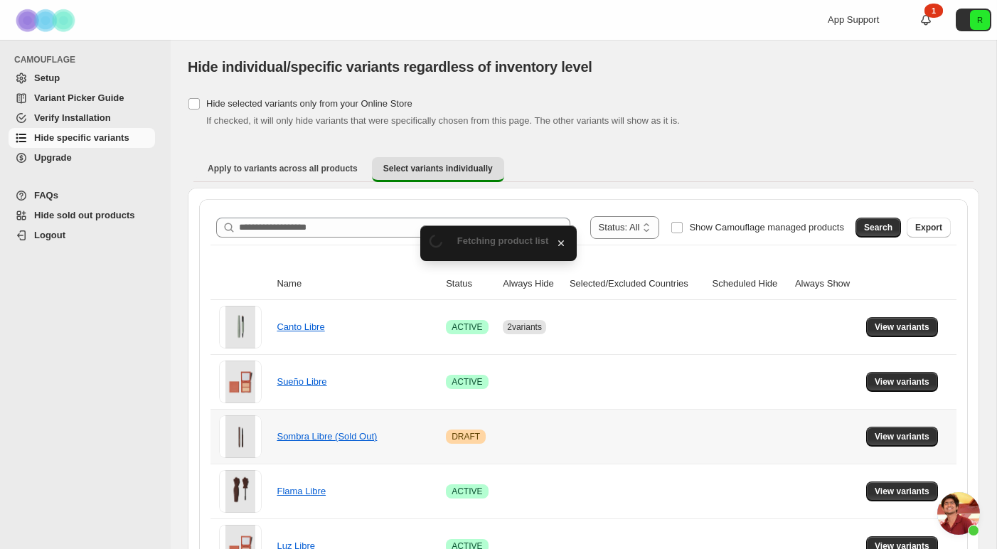
scroll to position [6, 0]
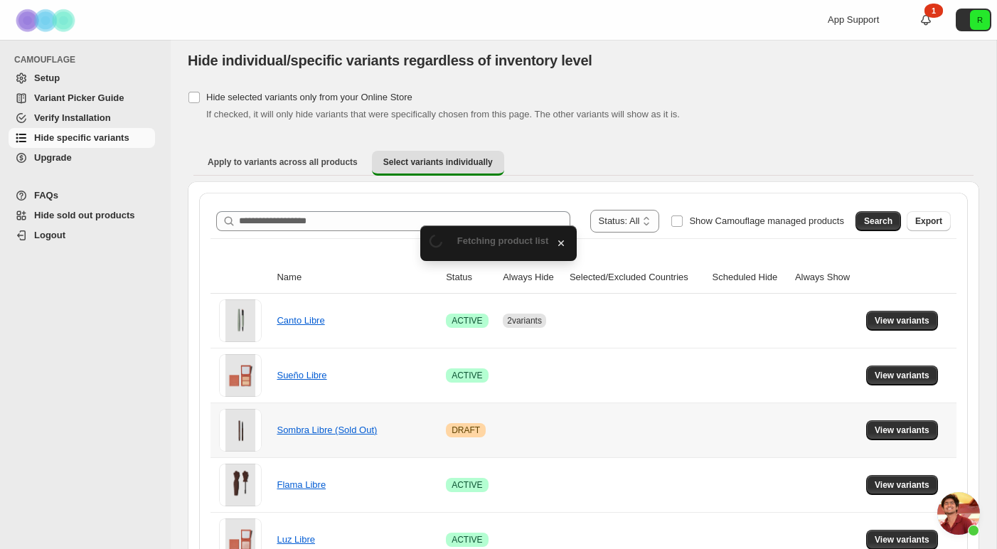
click at [951, 461] on td "View variants" at bounding box center [909, 484] width 95 height 55
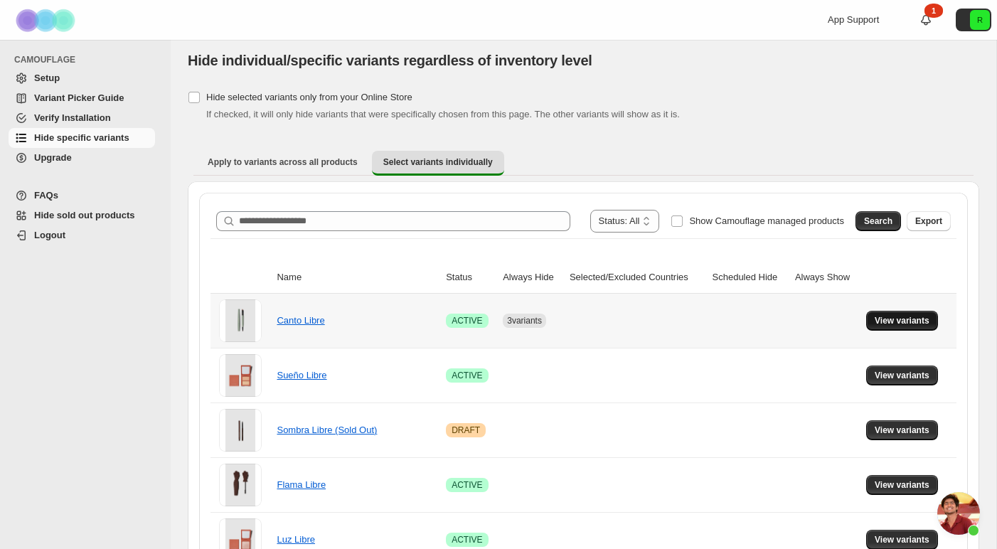
click at [891, 320] on span "View variants" at bounding box center [901, 320] width 55 height 11
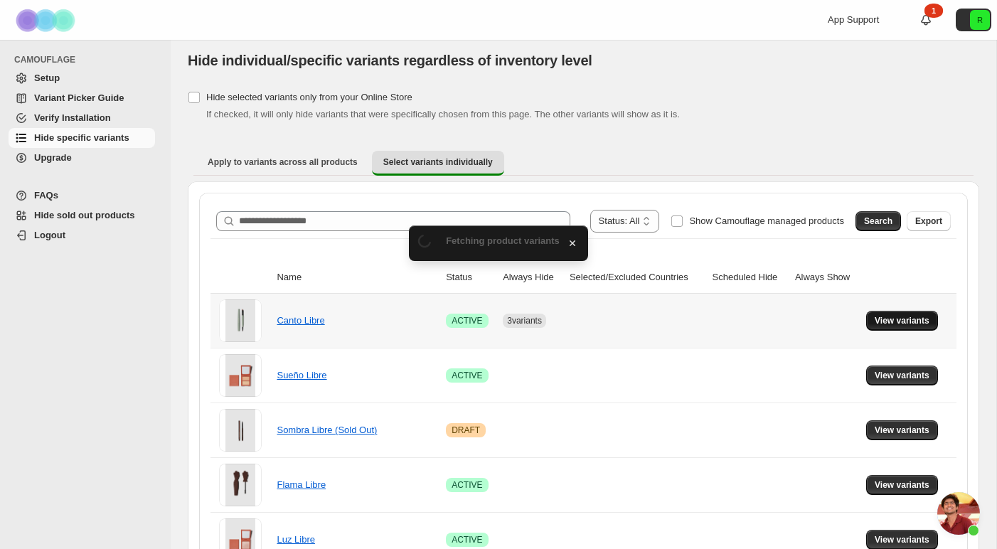
scroll to position [0, 0]
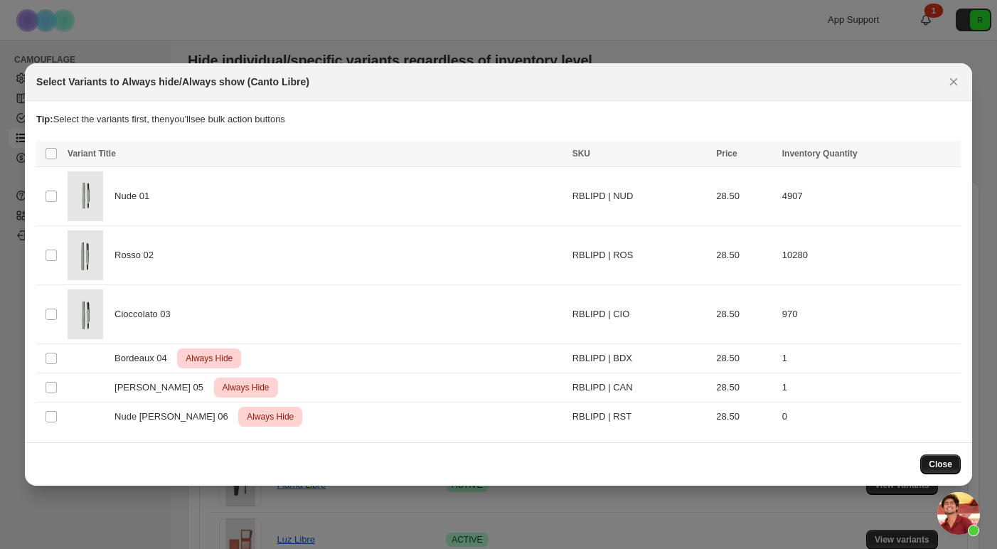
click at [950, 464] on span "Close" at bounding box center [939, 464] width 23 height 11
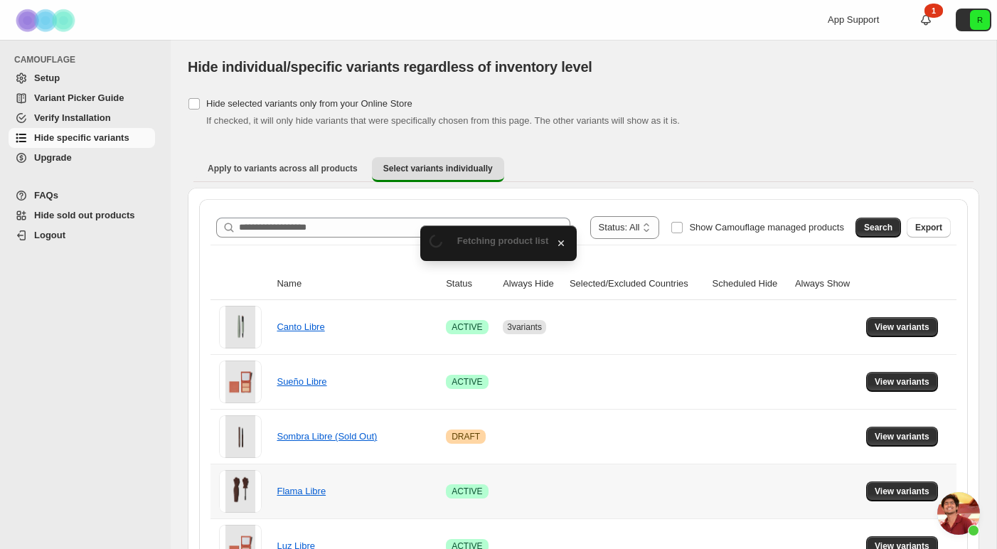
scroll to position [6, 0]
